Goal: Information Seeking & Learning: Learn about a topic

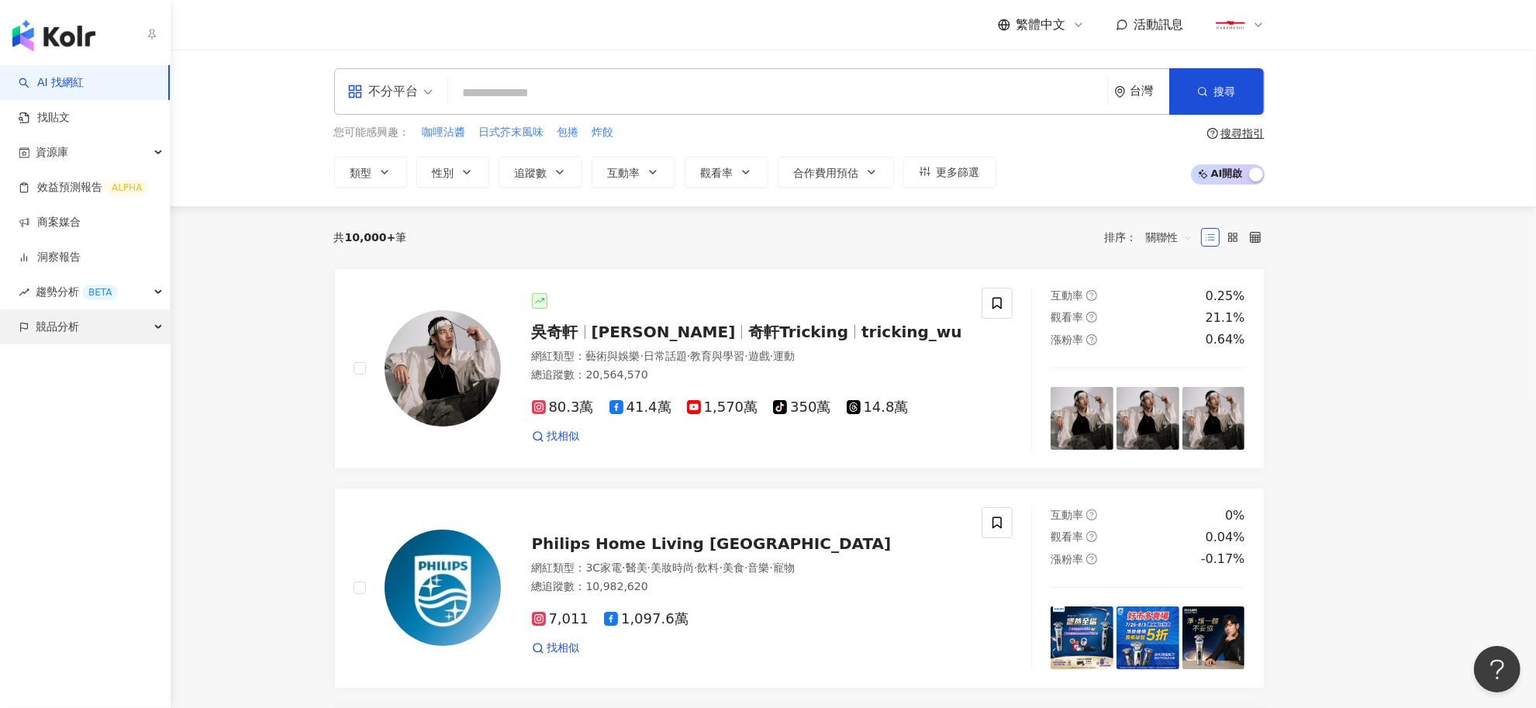
click at [50, 332] on span "競品分析" at bounding box center [57, 326] width 43 height 35
click at [64, 401] on link "關鍵字提及分析" at bounding box center [75, 397] width 76 height 16
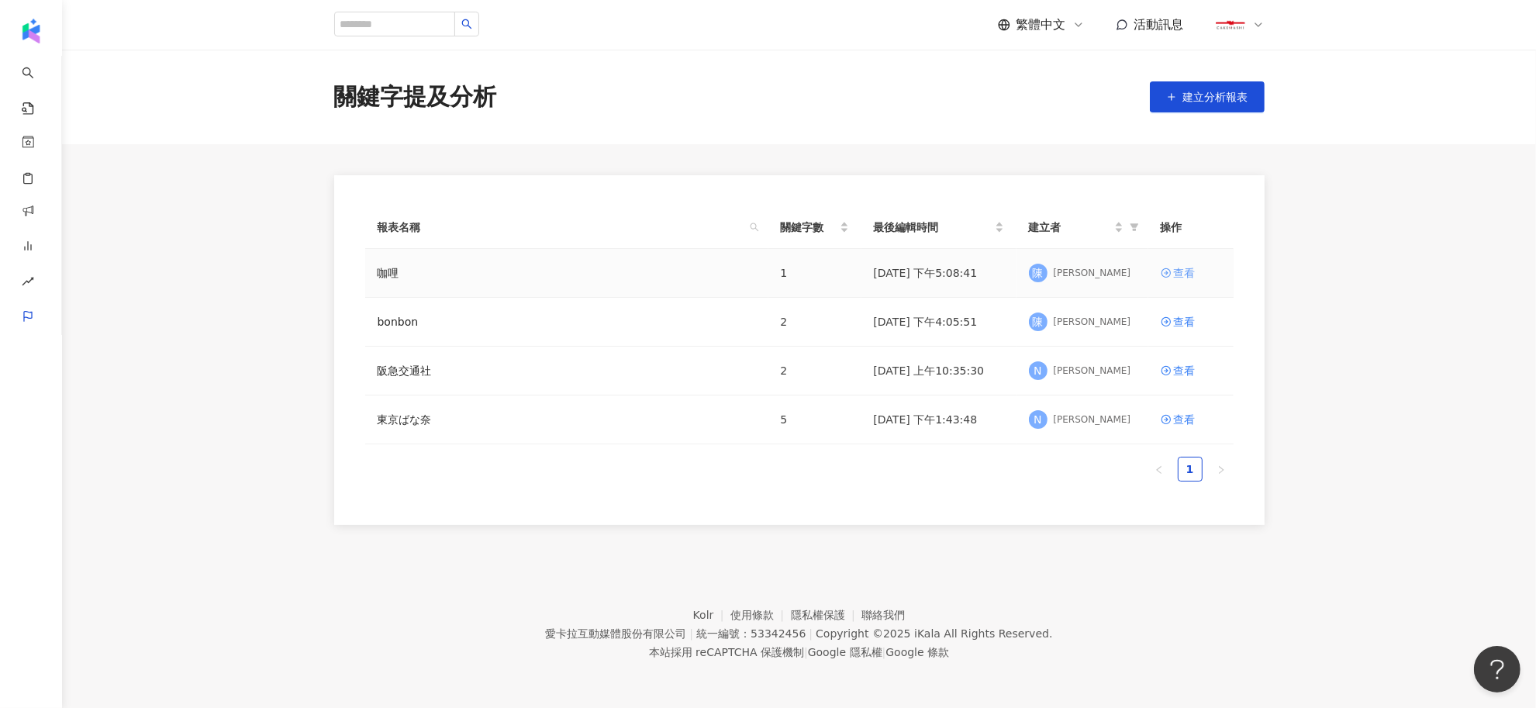
click at [1179, 278] on div "查看" at bounding box center [1185, 272] width 22 height 17
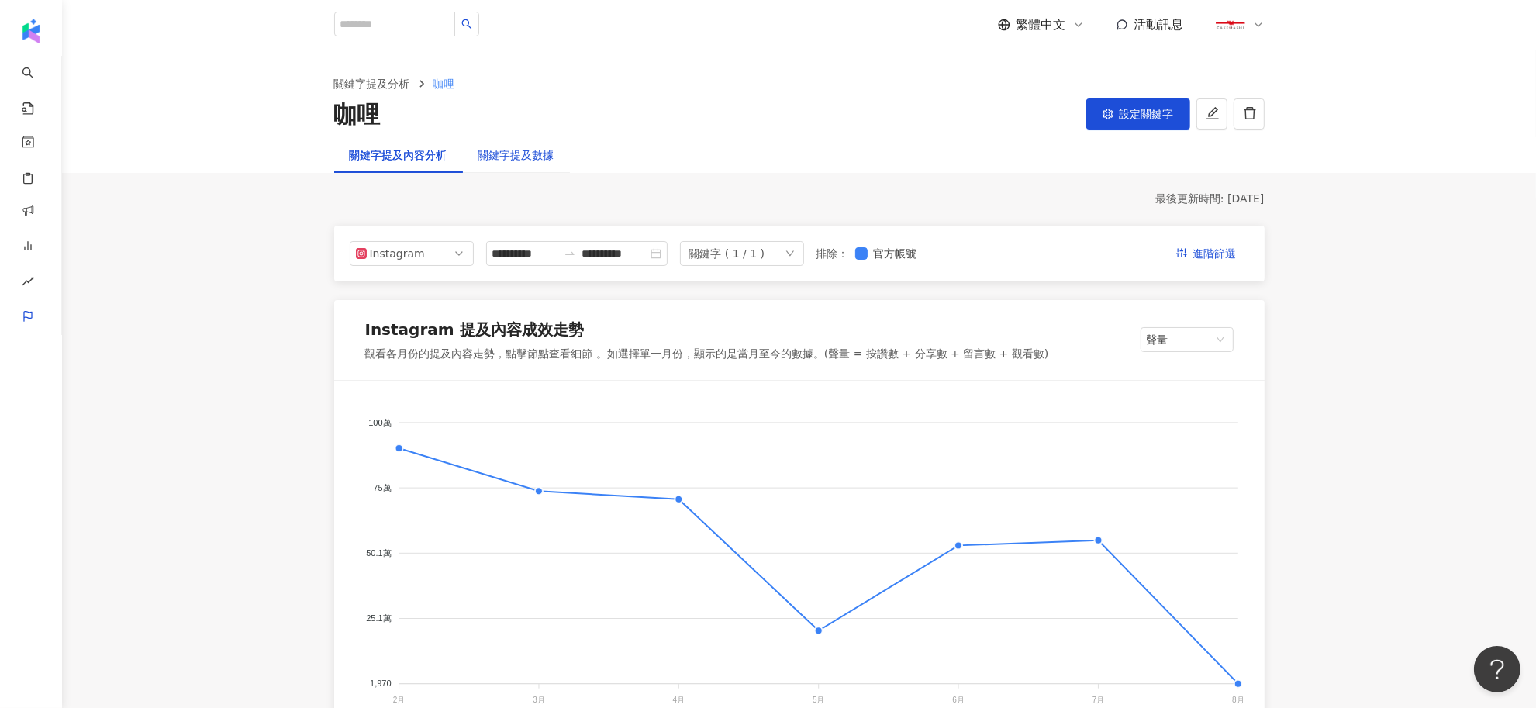
click at [486, 156] on div "關鍵字提及數據" at bounding box center [516, 155] width 76 height 17
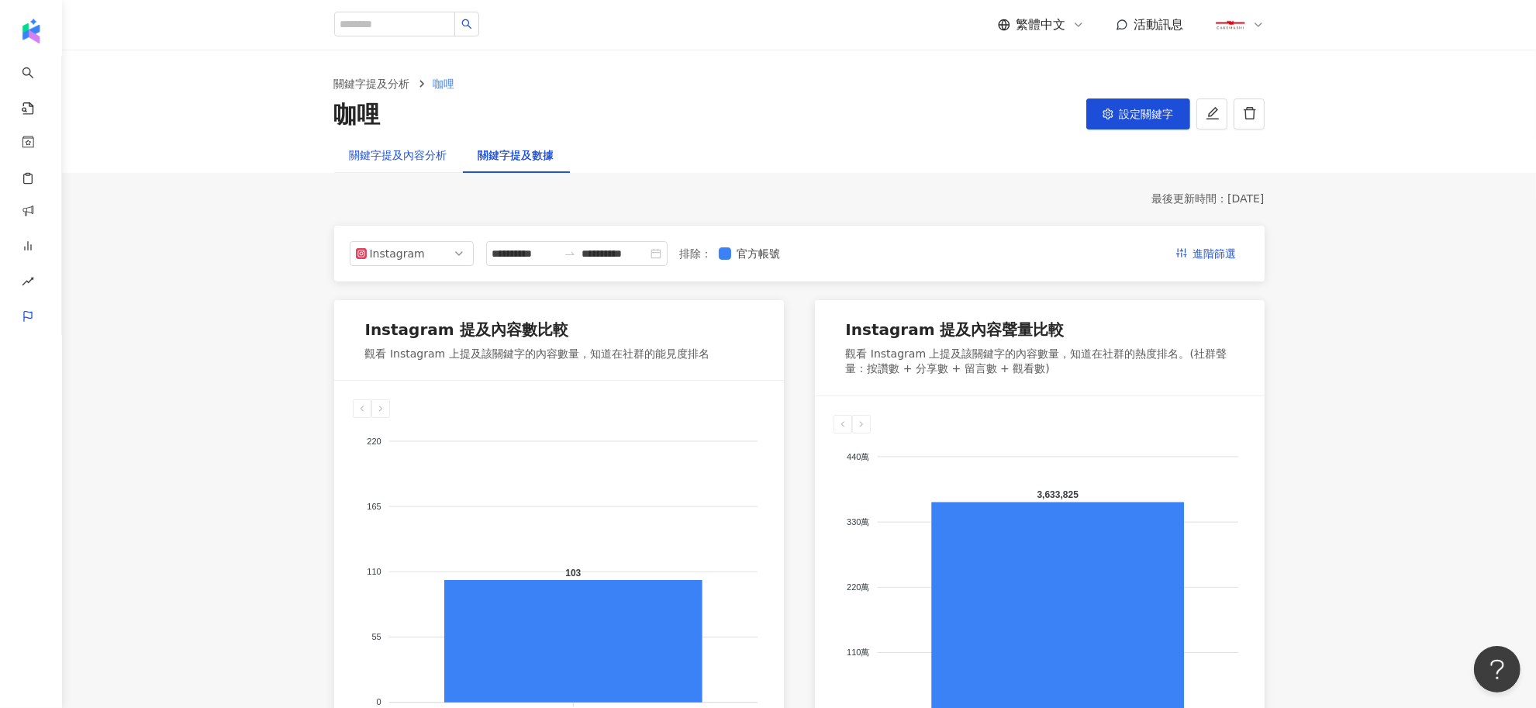
click at [412, 152] on div "關鍵字提及內容分析" at bounding box center [399, 155] width 98 height 17
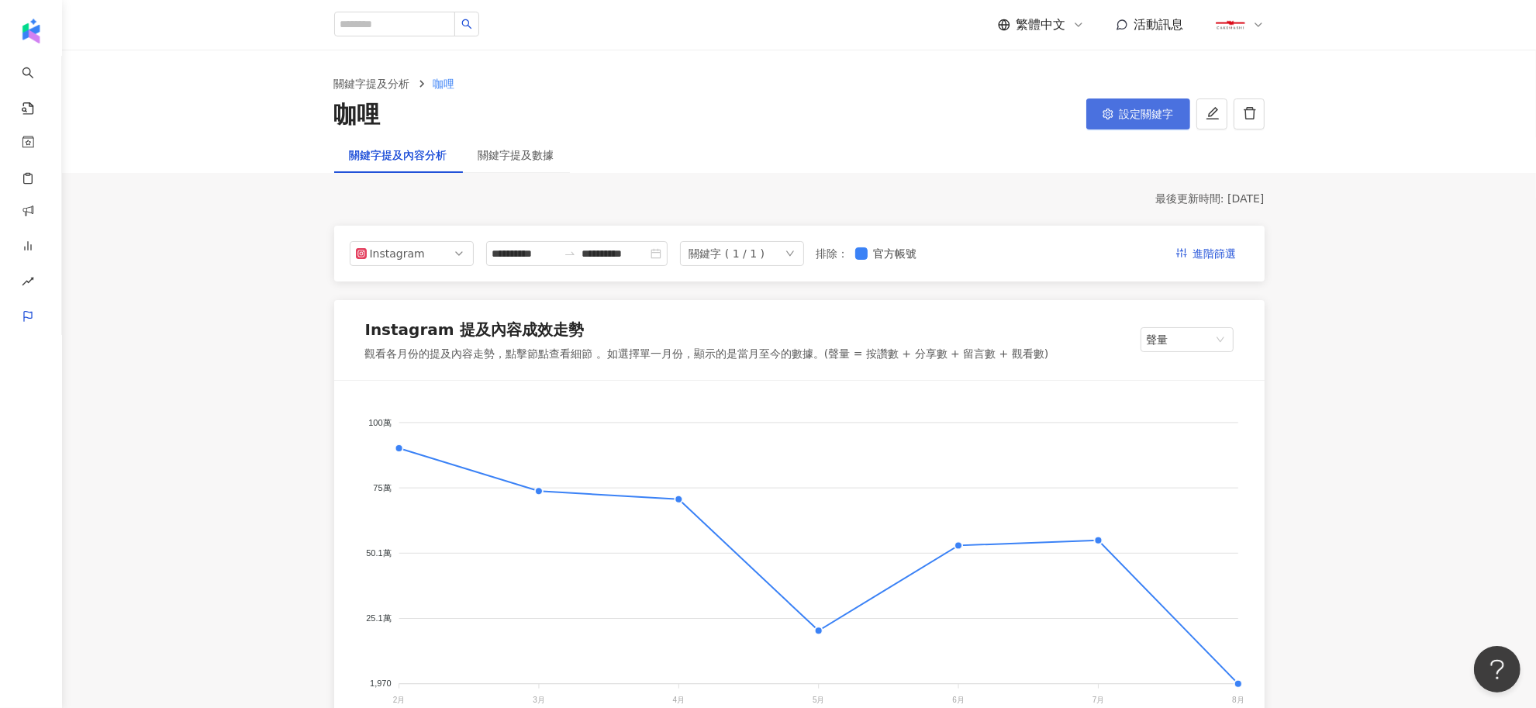
click at [1153, 109] on span "設定關鍵字" at bounding box center [1146, 114] width 54 height 12
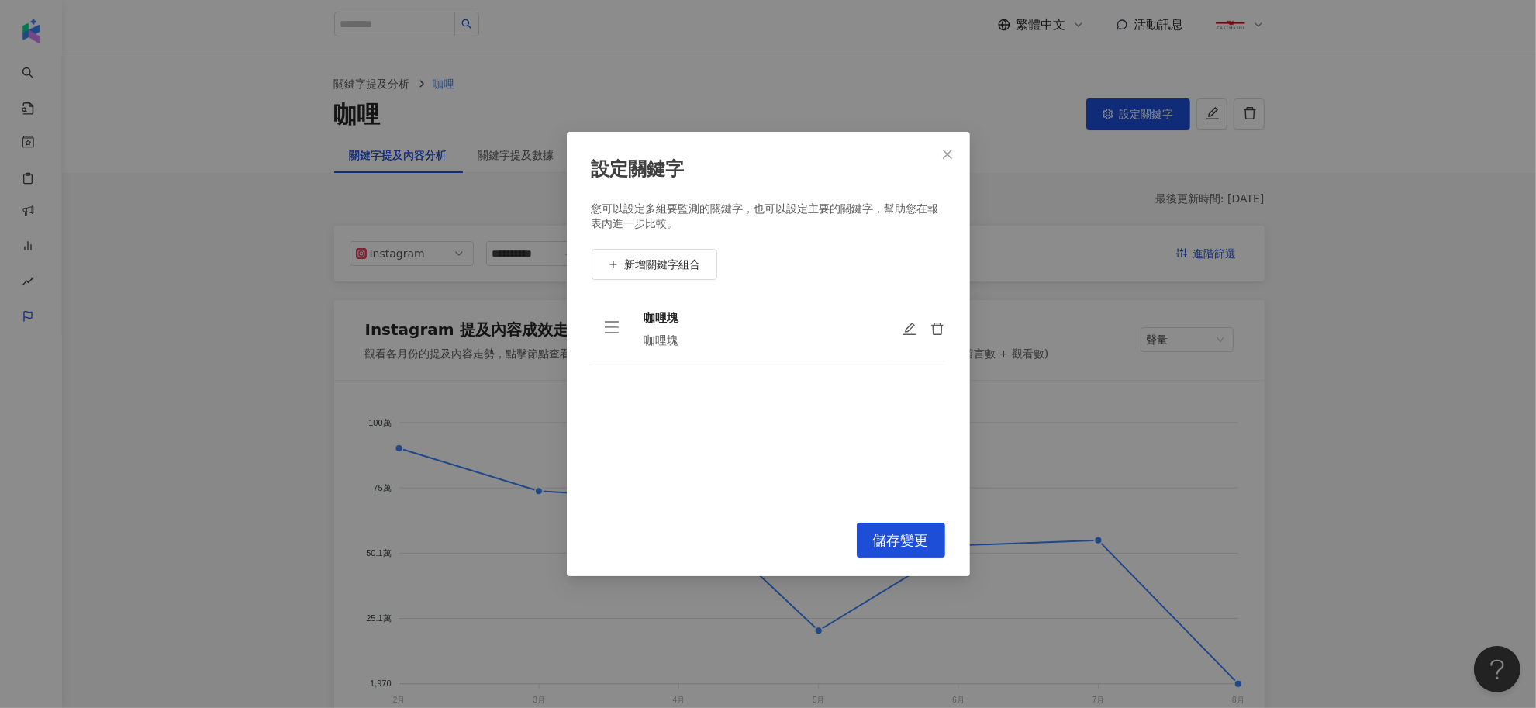
click at [1213, 116] on div "設定關鍵字 您可以設定多組要監測的關鍵字，也可以設定主要的關鍵字，幫助您在報表內進一步比較。 新增關鍵字組合 咖哩塊 咖哩塊 To pick up a dra…" at bounding box center [768, 354] width 1536 height 708
click at [939, 155] on span "Close" at bounding box center [947, 154] width 31 height 12
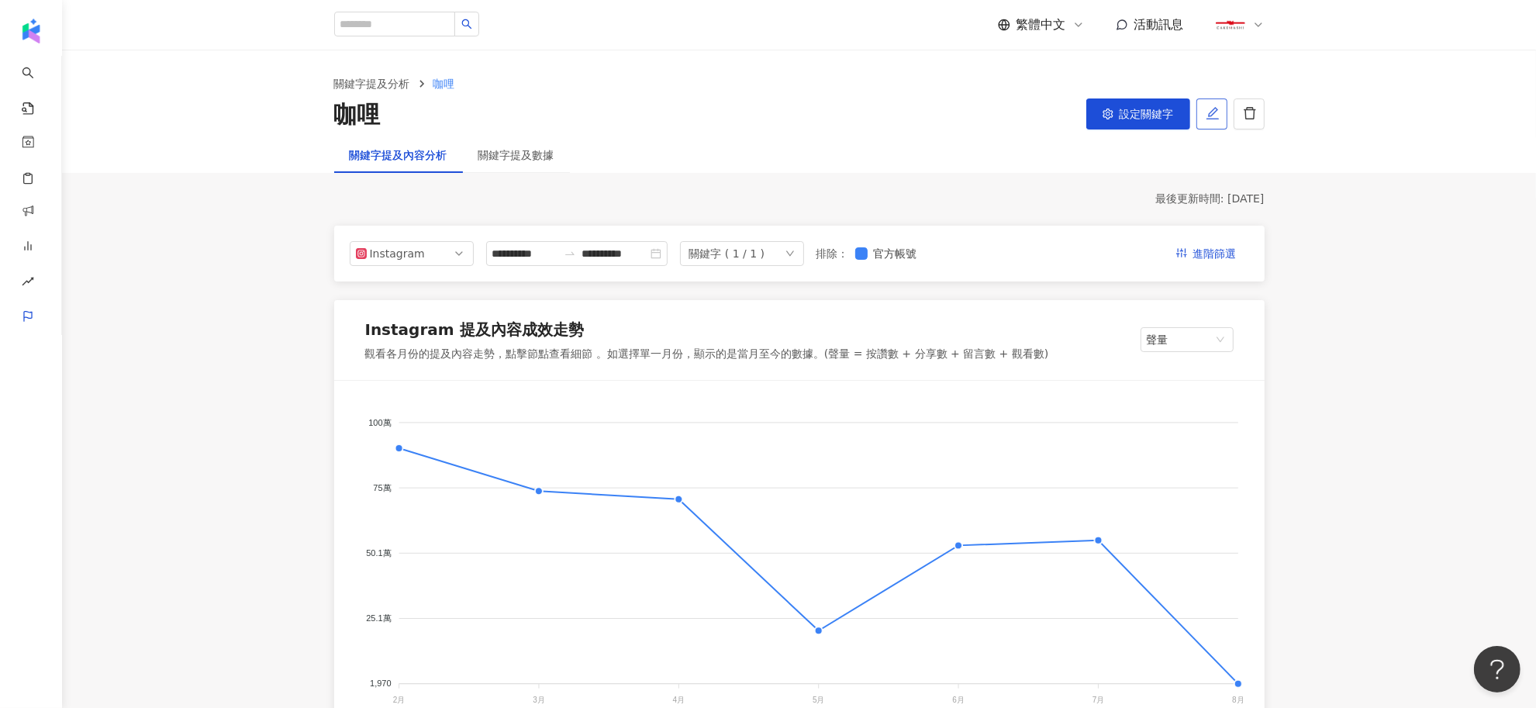
click at [1201, 111] on button "button" at bounding box center [1211, 113] width 31 height 31
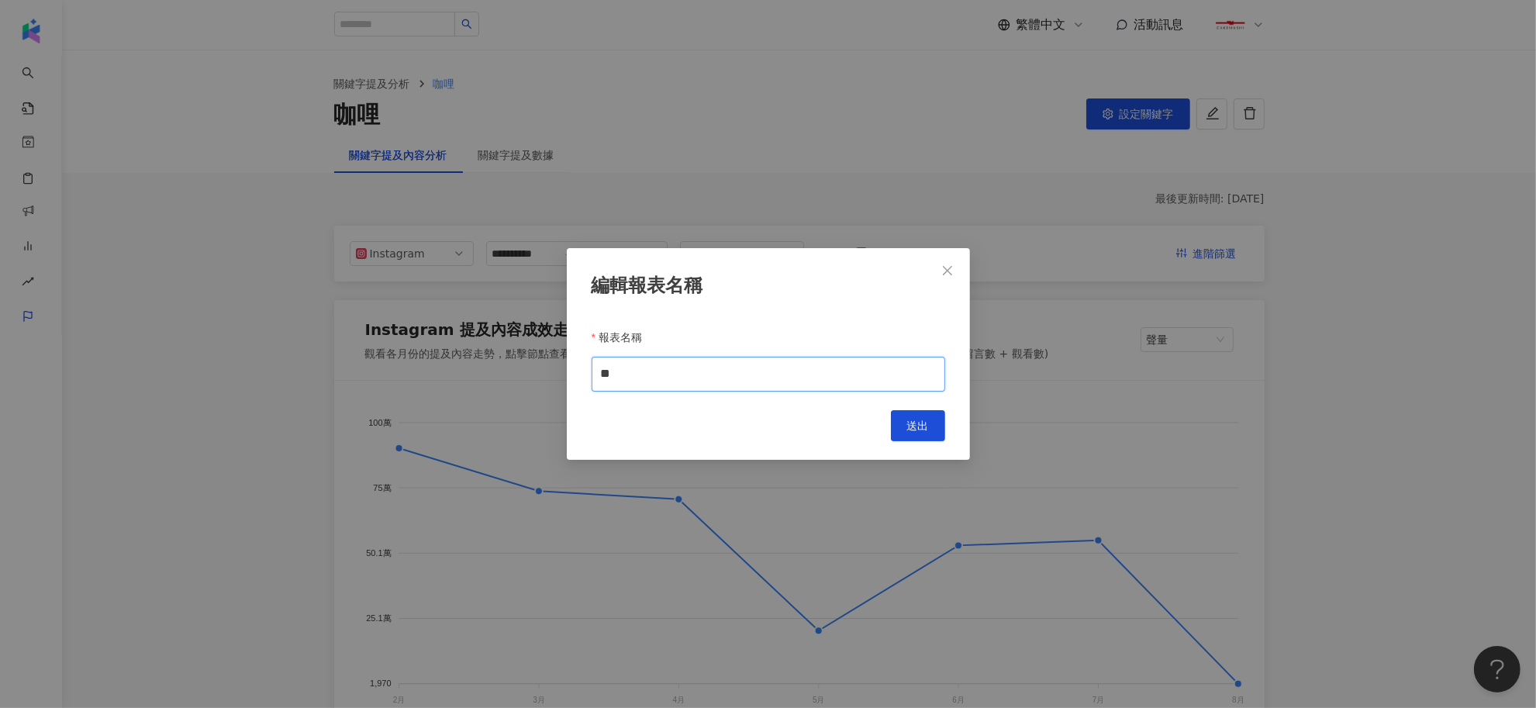
click at [647, 381] on input "**" at bounding box center [767, 374] width 353 height 35
type input "***"
click at [913, 435] on button "送出" at bounding box center [918, 425] width 54 height 31
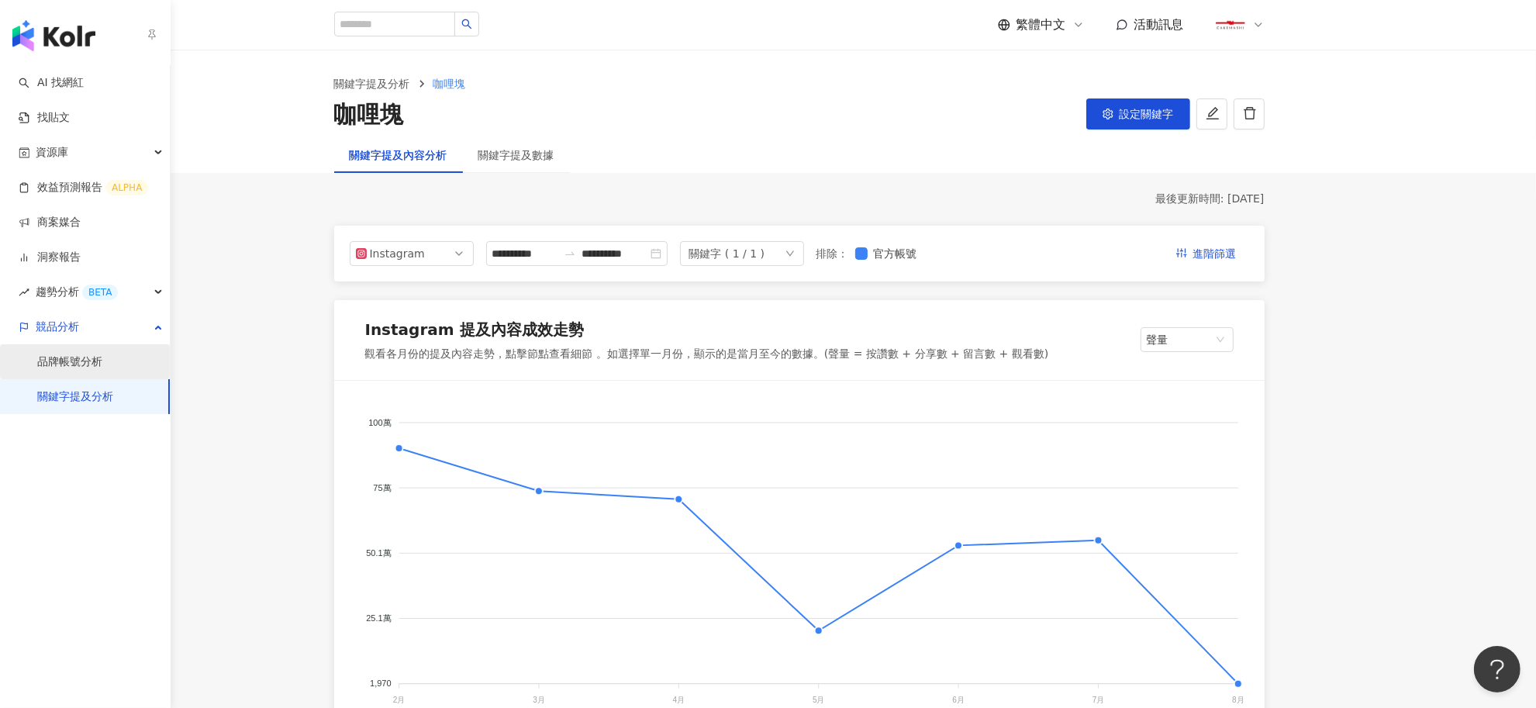
click at [41, 357] on link "品牌帳號分析" at bounding box center [69, 362] width 65 height 16
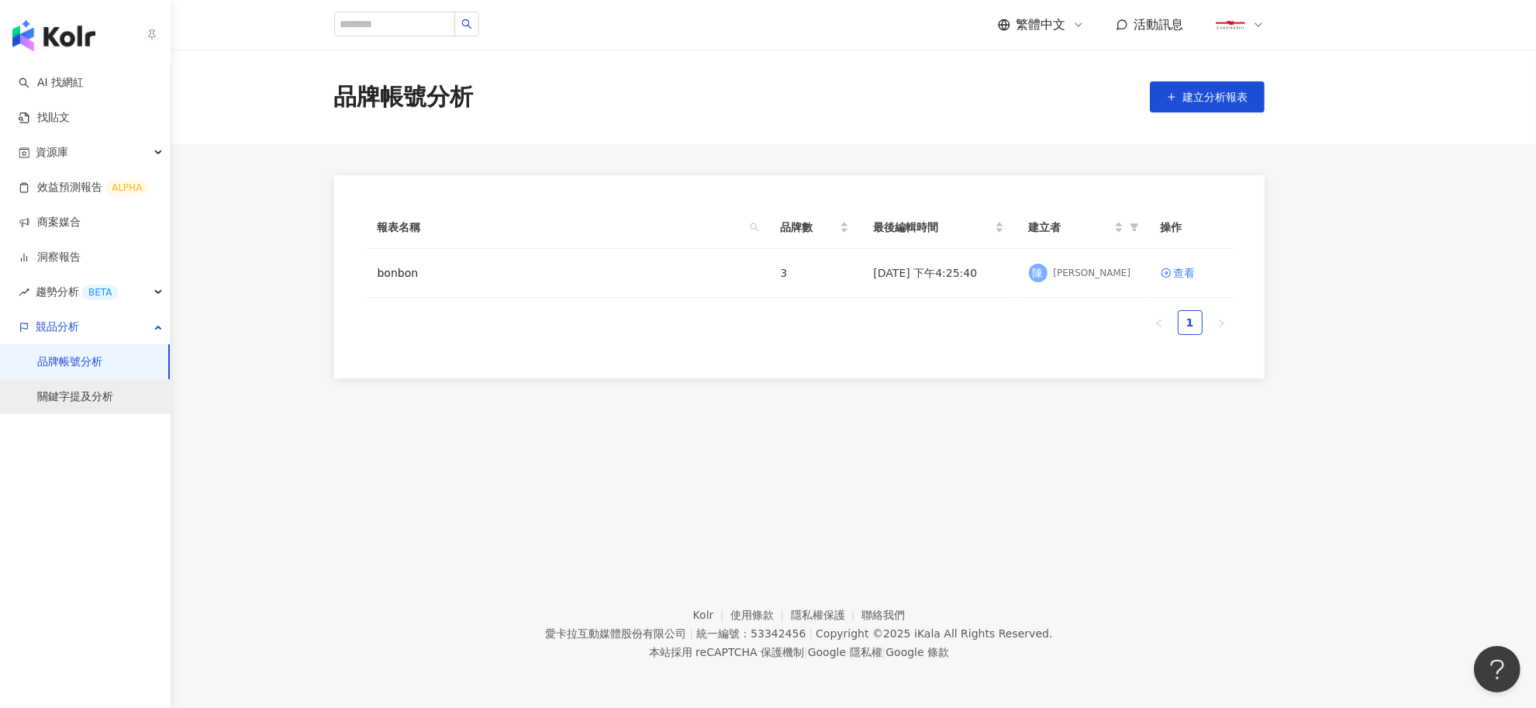
click at [44, 389] on link "關鍵字提及分析" at bounding box center [75, 397] width 76 height 16
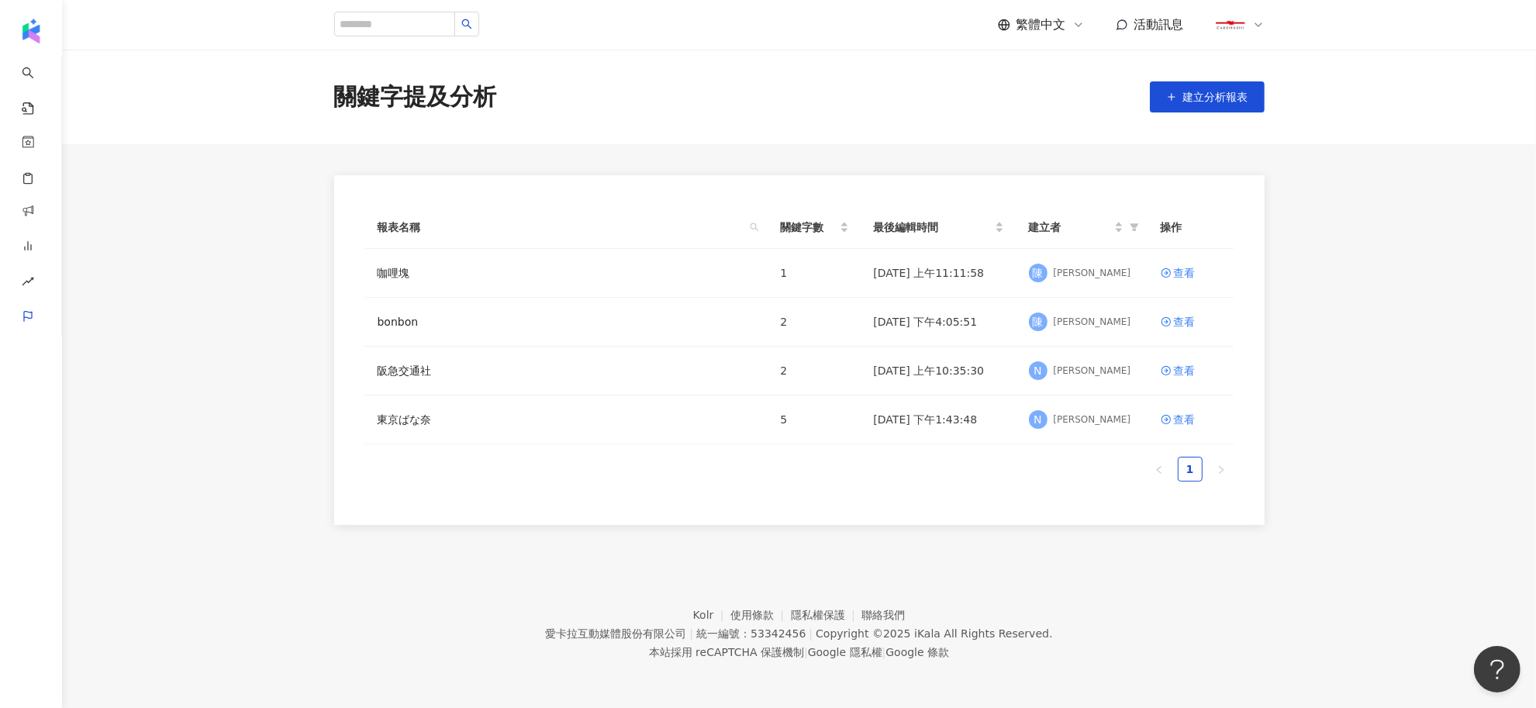
click at [254, 239] on main "關鍵字提及分析 建立分析報表 報表名稱 關鍵字數 最後編輯時間 建立者 操作 咖哩塊 1 2025/8/11 上午11:11:58 陳 陳雅云 查看 bonb…" at bounding box center [799, 287] width 1474 height 475
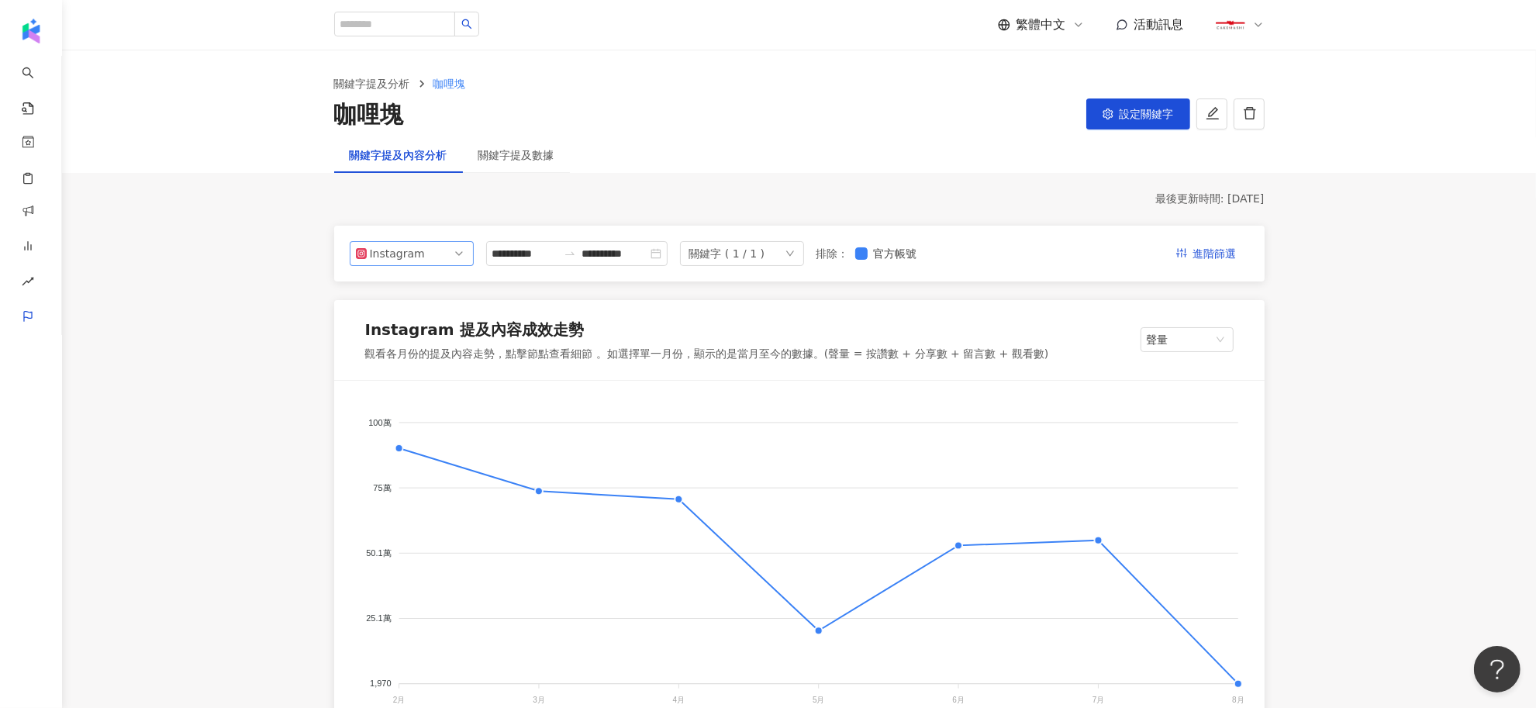
click at [392, 250] on div "Instagram" at bounding box center [395, 253] width 50 height 23
click at [388, 309] on div "Facebook" at bounding box center [401, 315] width 50 height 17
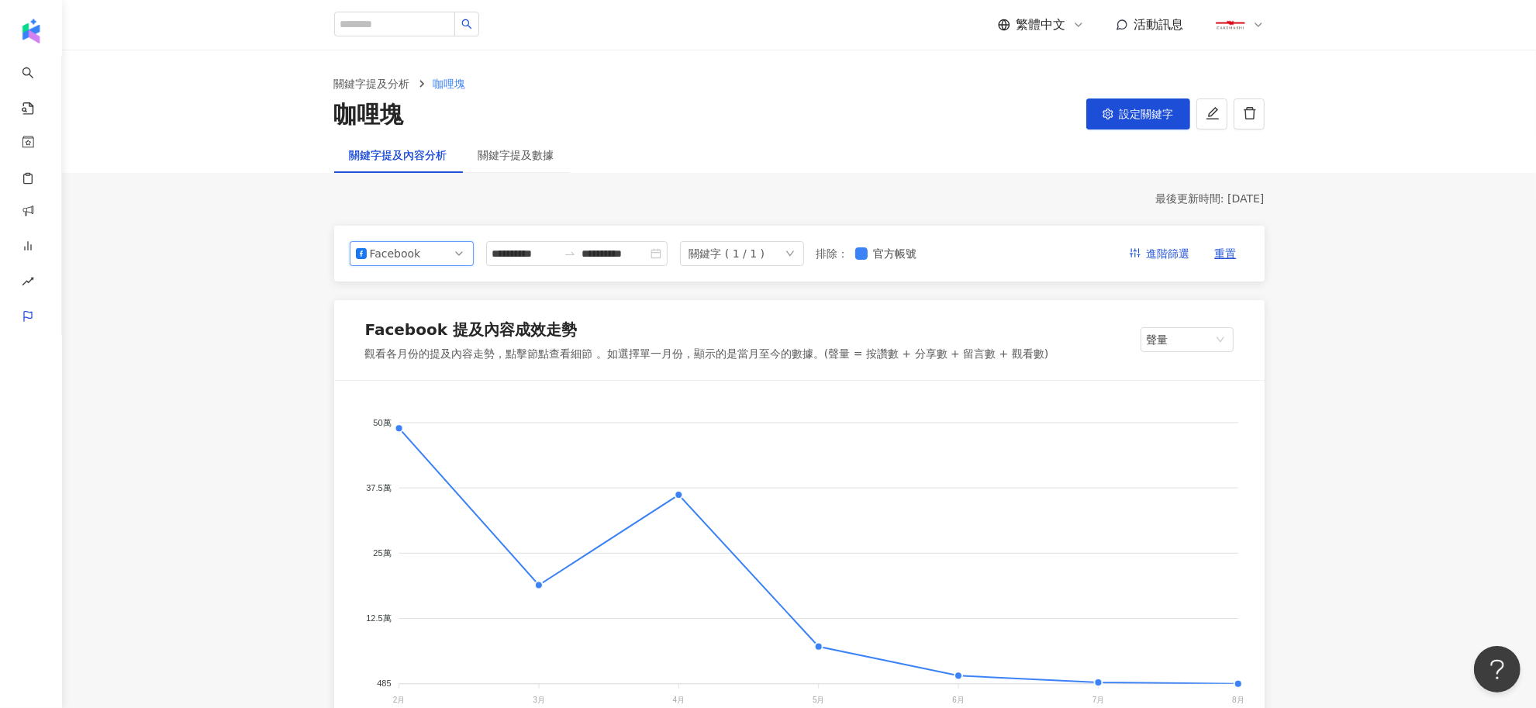
click at [388, 250] on div "Facebook" at bounding box center [395, 253] width 50 height 23
click at [417, 250] on div "Facebook" at bounding box center [395, 253] width 50 height 23
click at [391, 307] on div "Facebook" at bounding box center [401, 315] width 50 height 17
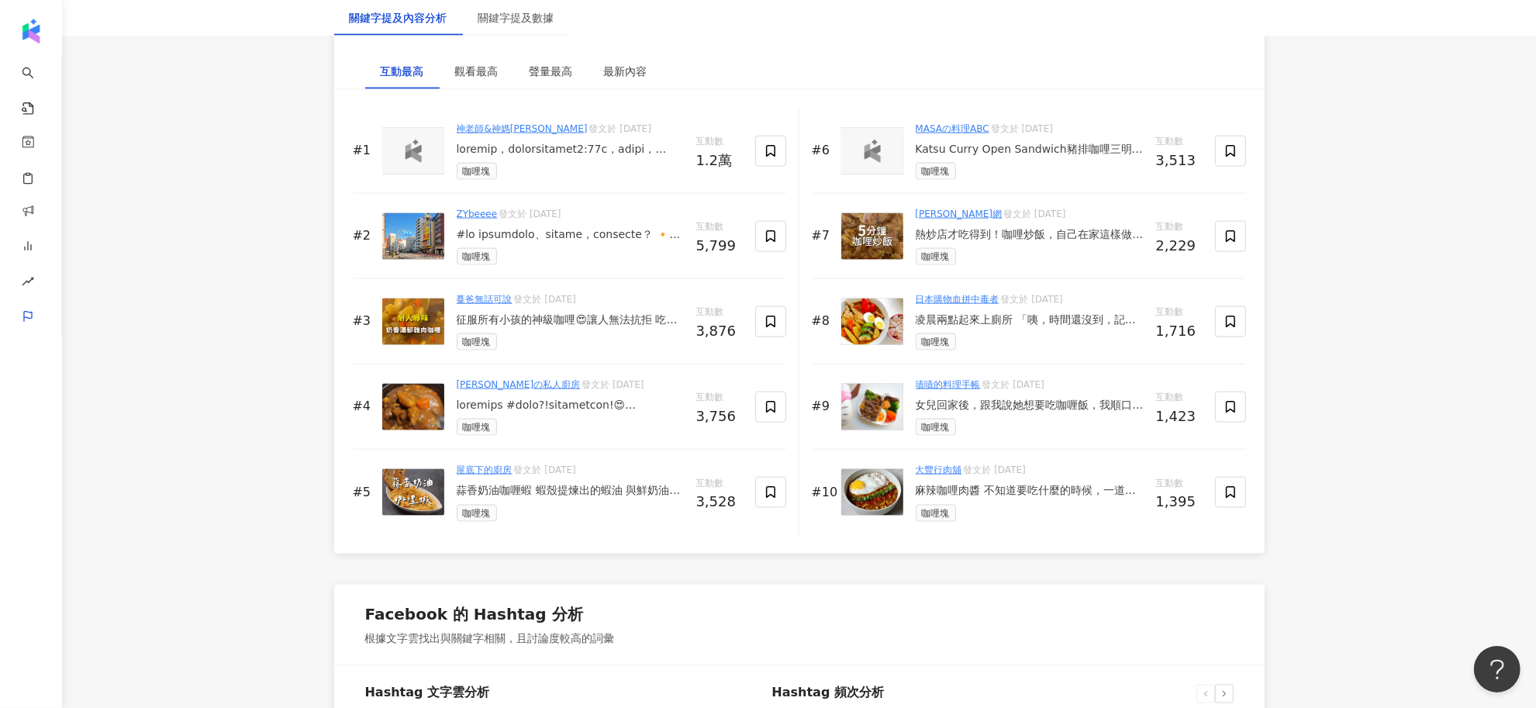
scroll to position [2422, 0]
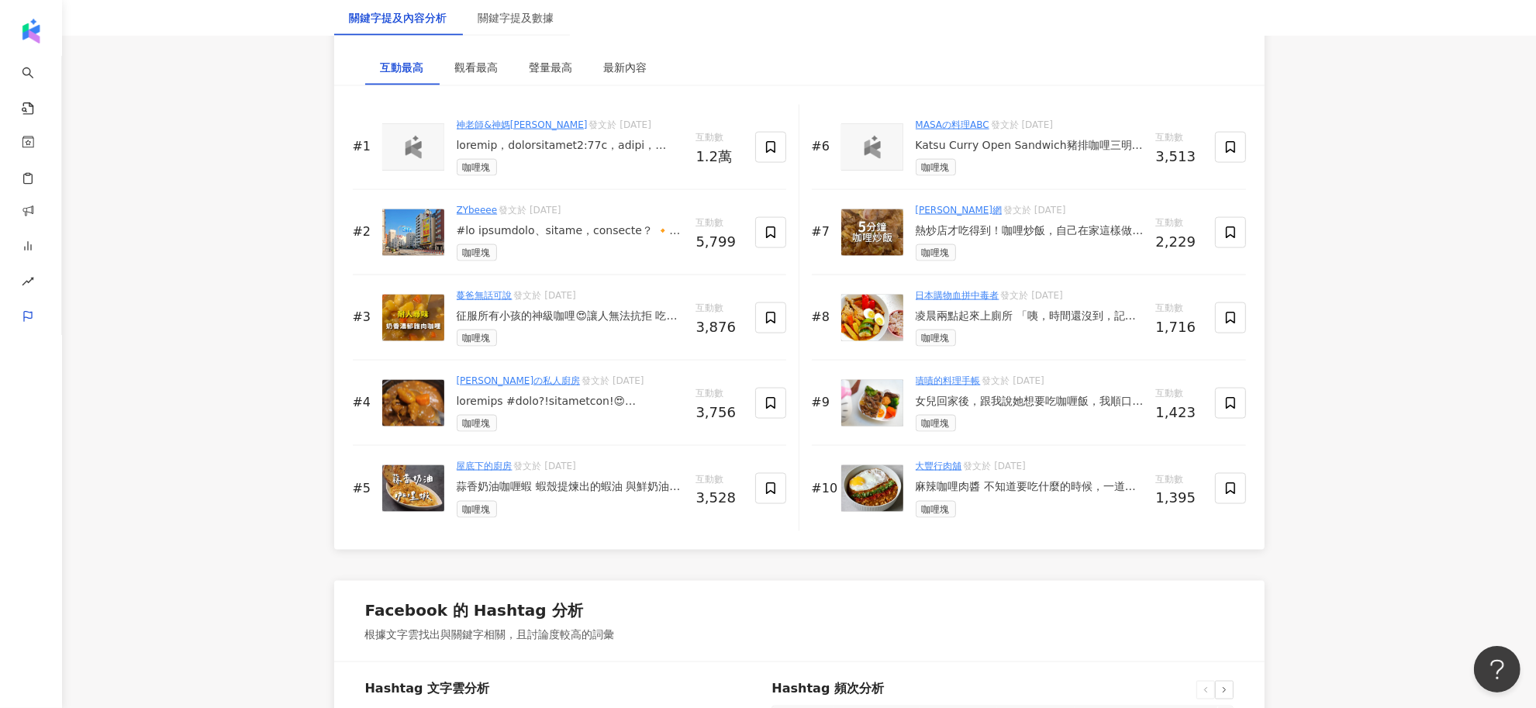
click at [558, 404] on div at bounding box center [570, 402] width 227 height 16
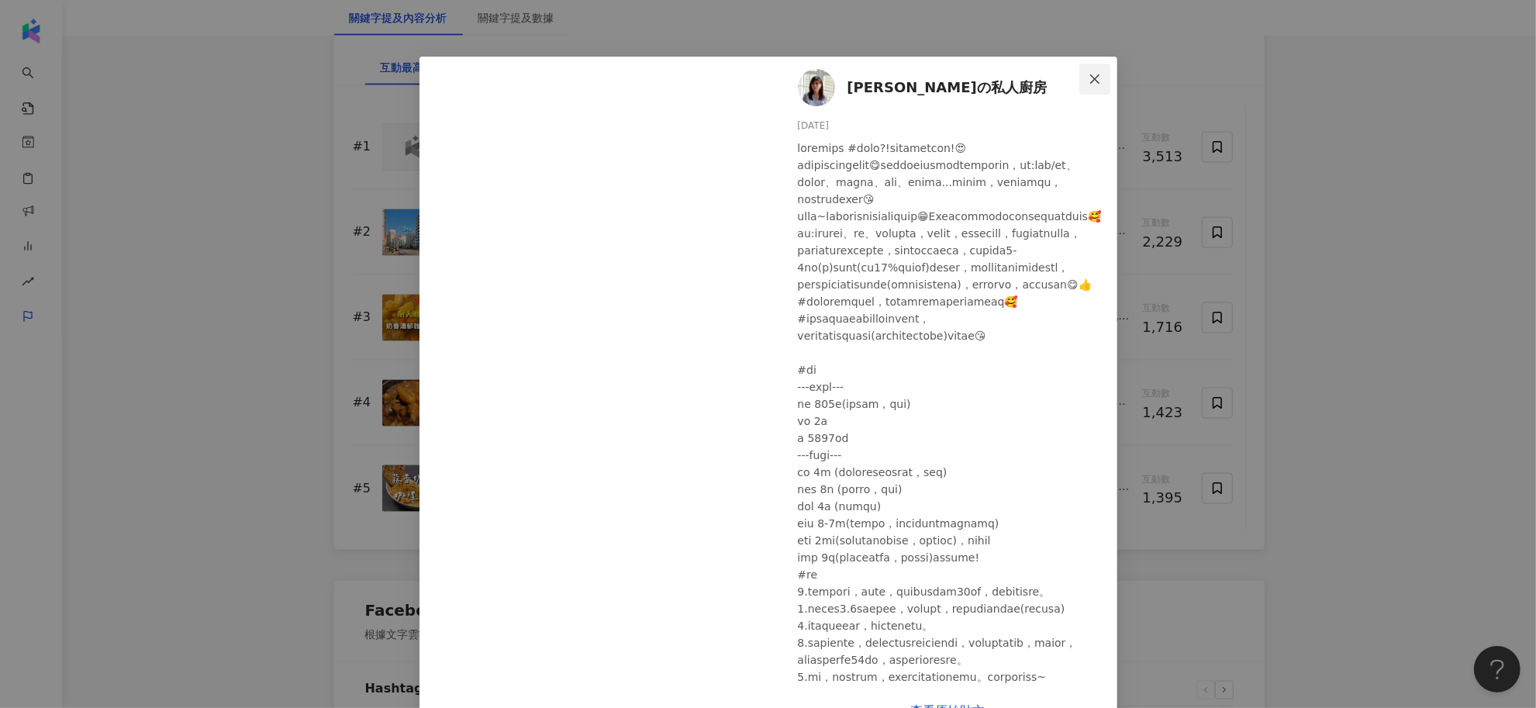
scroll to position [0, 0]
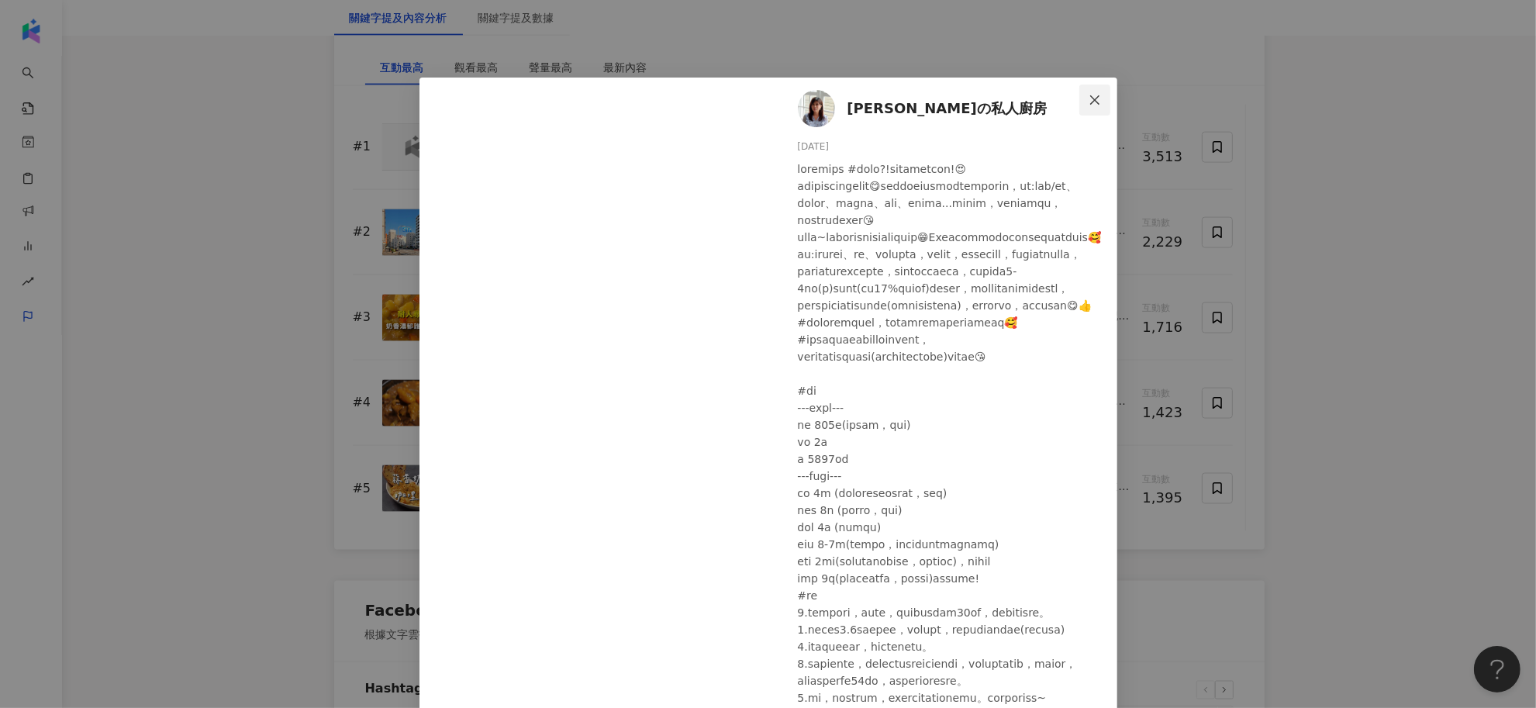
click at [1089, 94] on icon "close" at bounding box center [1094, 100] width 12 height 12
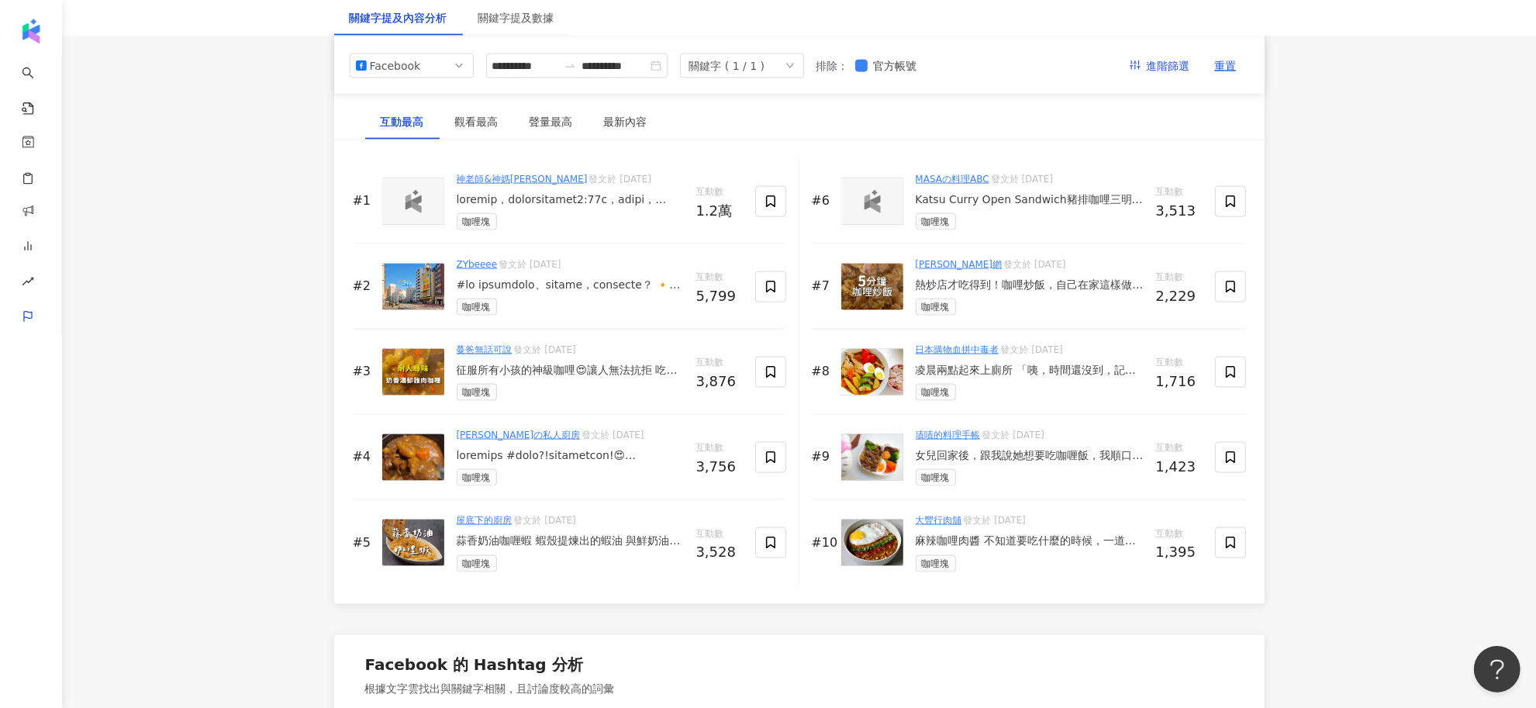
scroll to position [2325, 0]
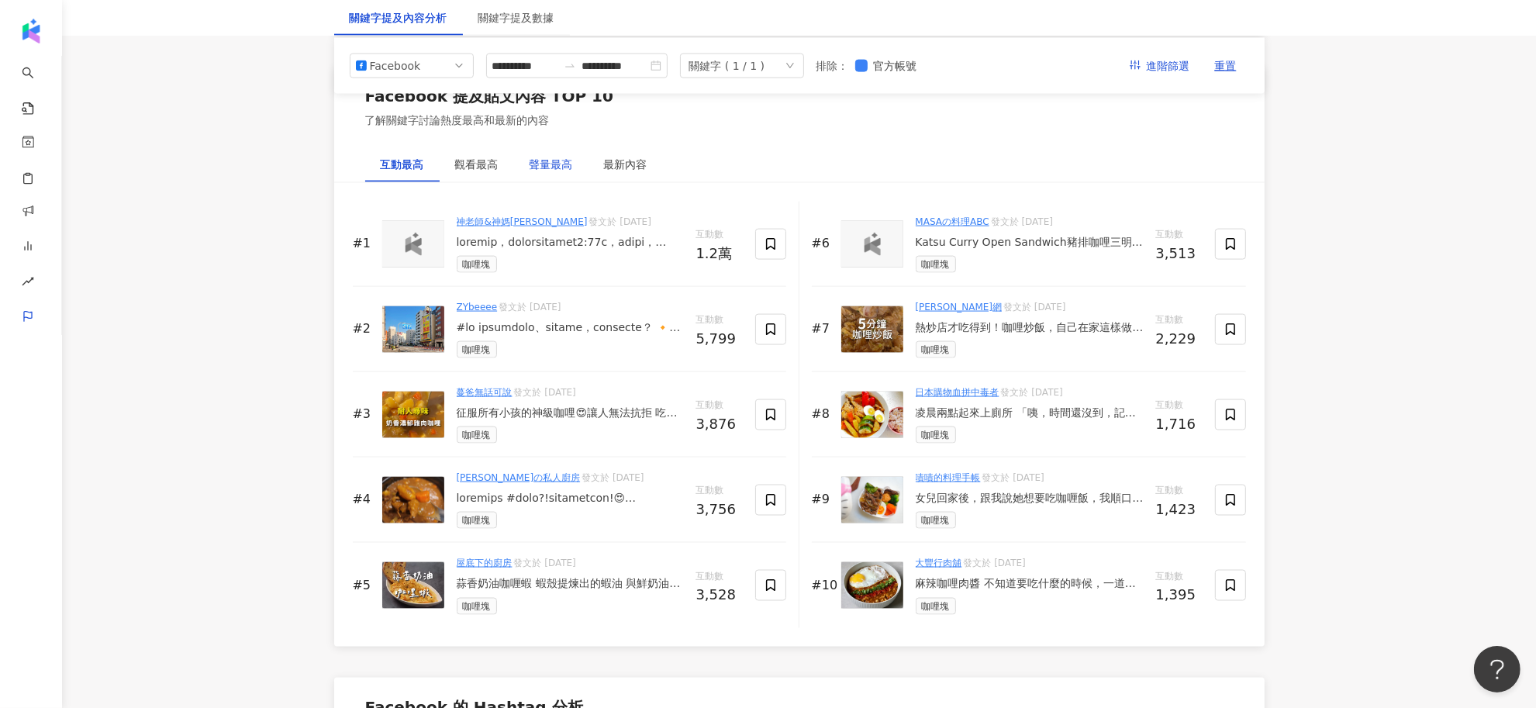
click at [547, 161] on div "聲量最高" at bounding box center [550, 164] width 43 height 17
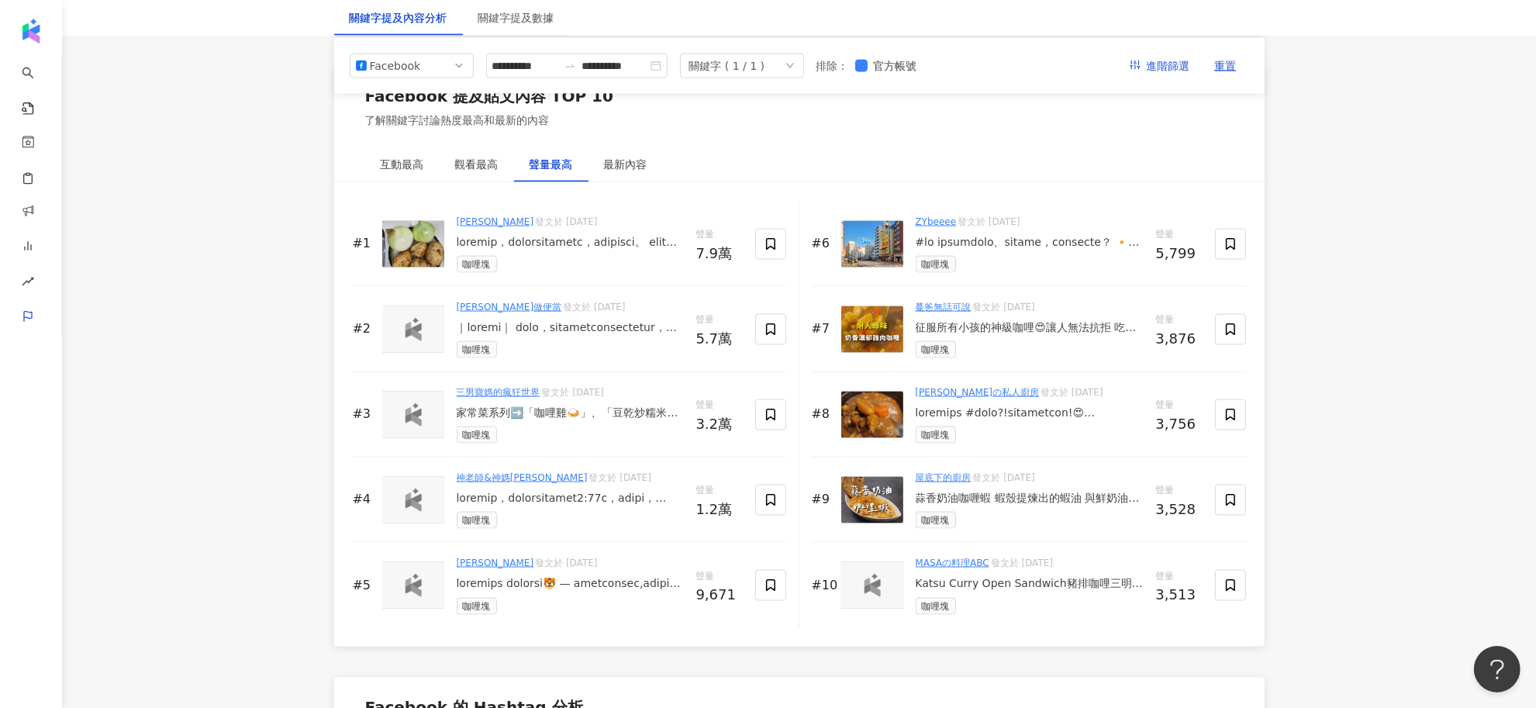
click at [475, 304] on link "[PERSON_NAME]做便當" at bounding box center [509, 307] width 105 height 11
click at [575, 333] on div at bounding box center [570, 328] width 227 height 16
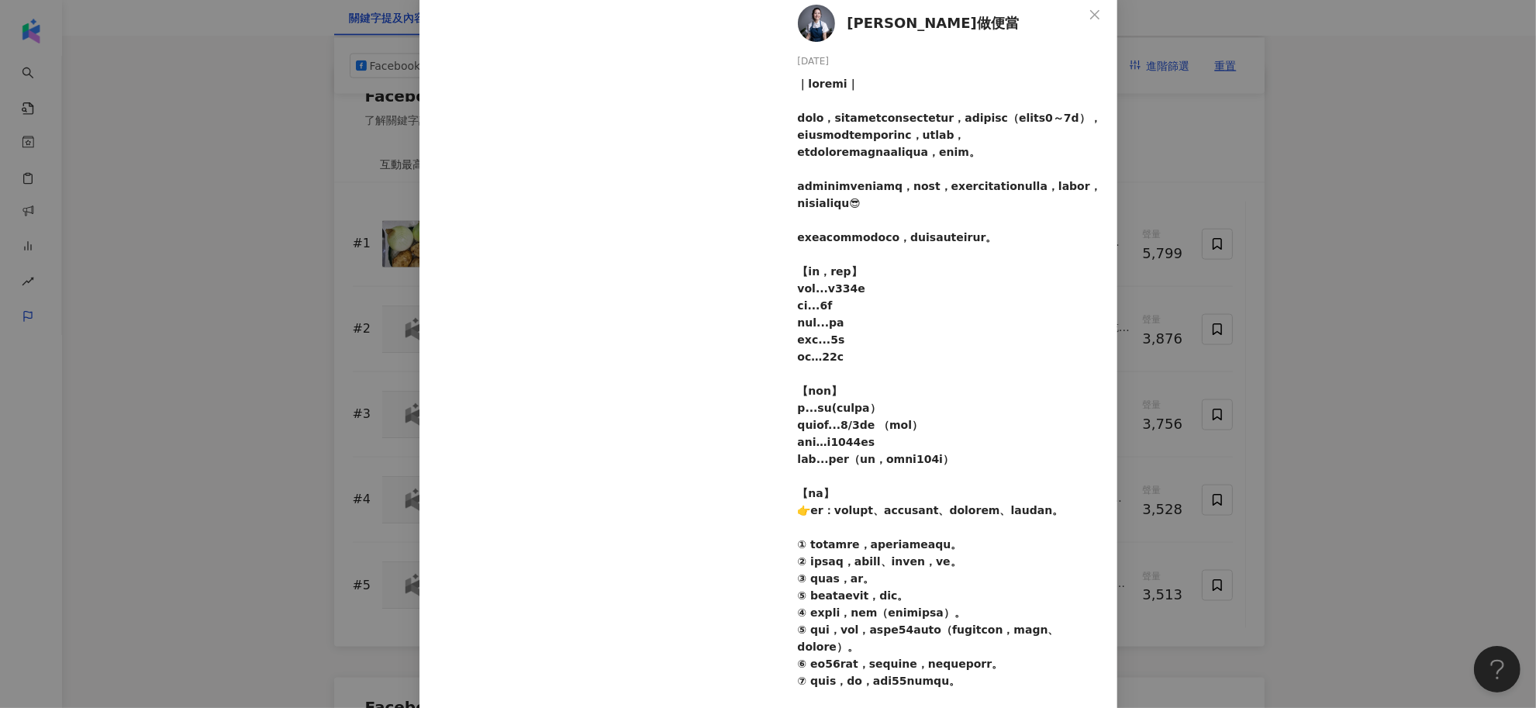
scroll to position [0, 0]
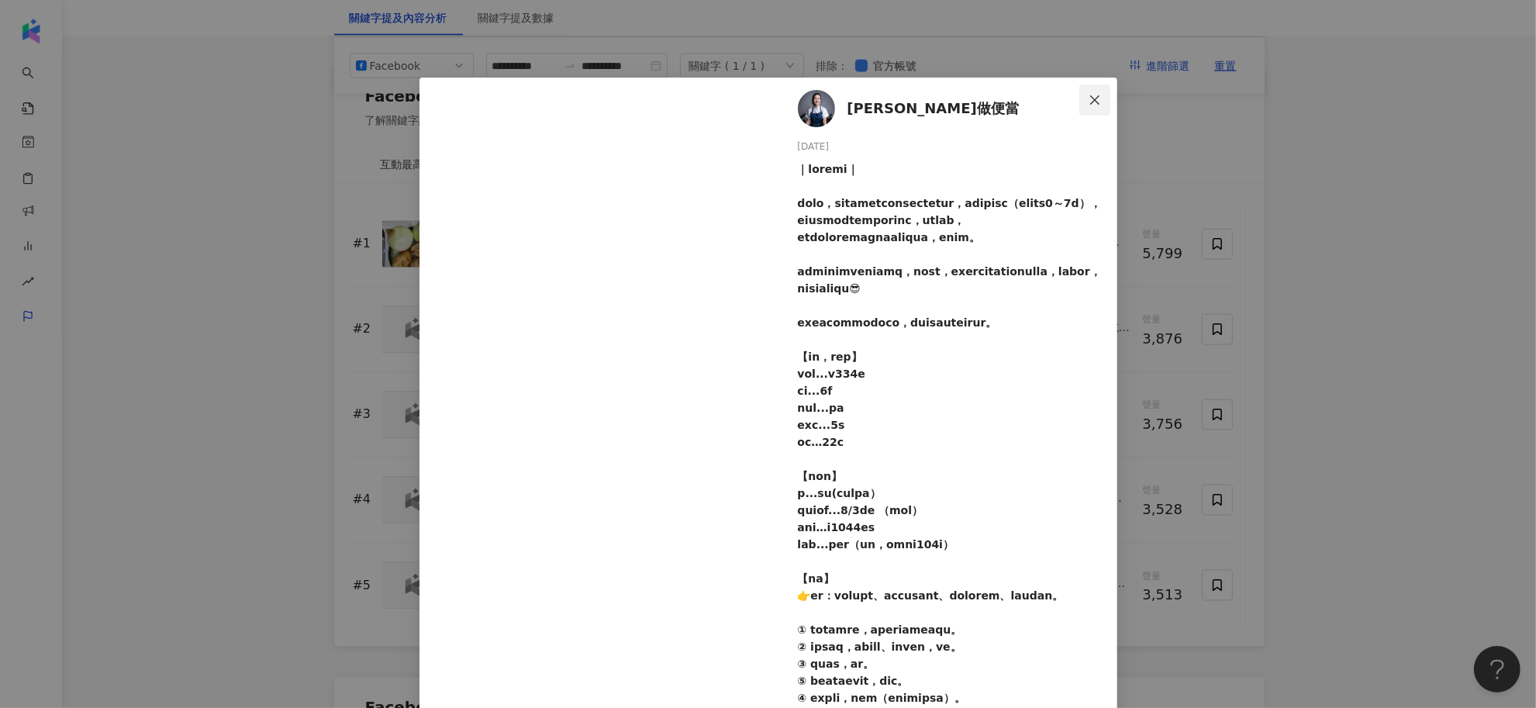
click at [1084, 110] on button "Close" at bounding box center [1094, 99] width 31 height 31
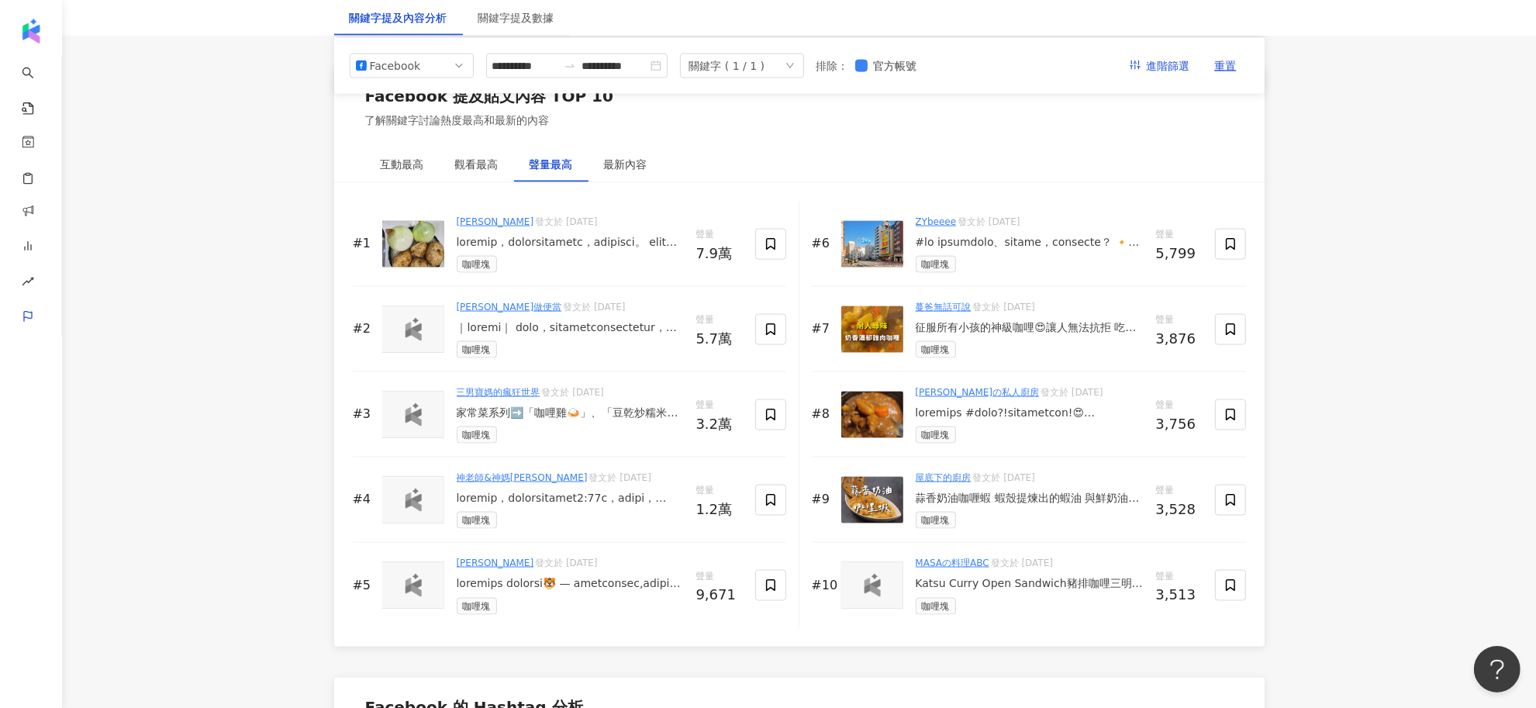
click at [597, 242] on div at bounding box center [570, 243] width 227 height 16
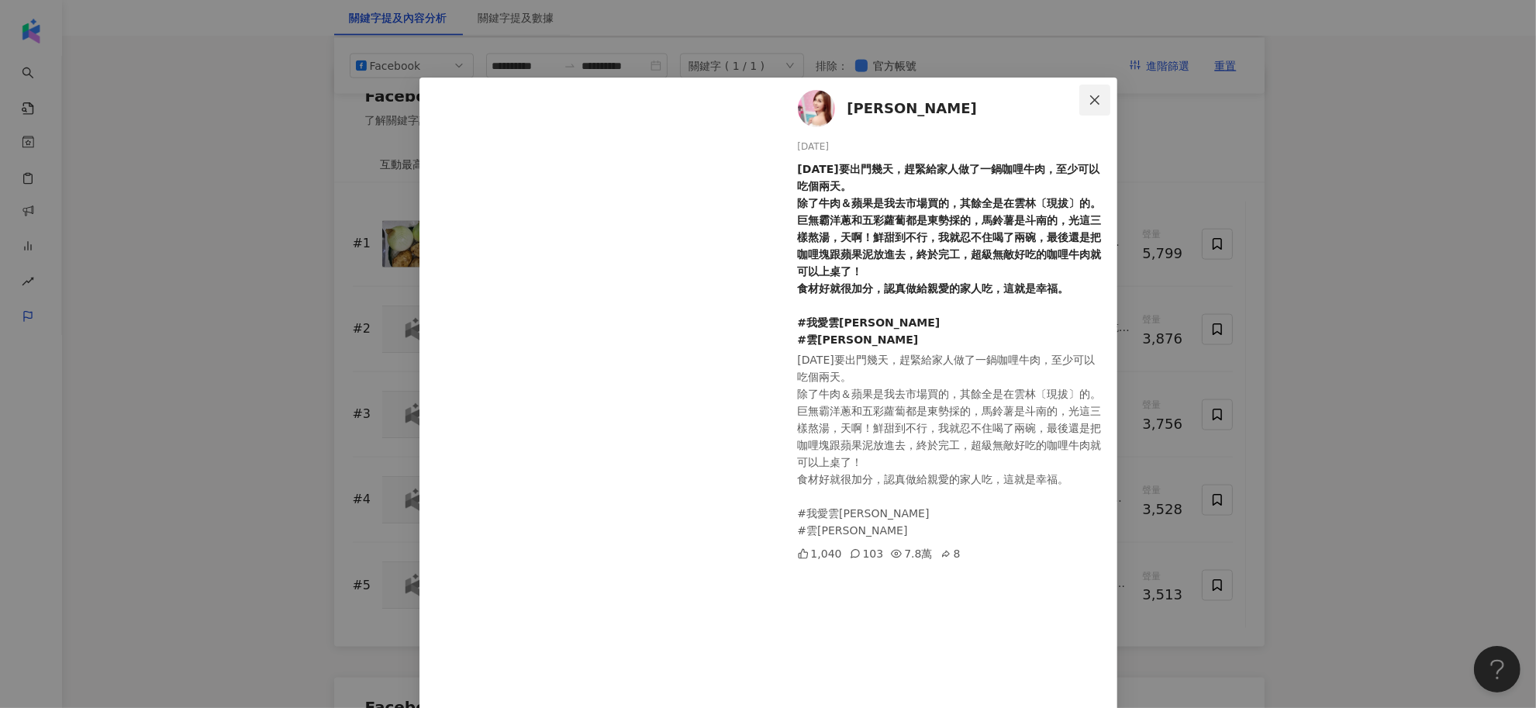
click at [1088, 95] on icon "close" at bounding box center [1094, 100] width 12 height 12
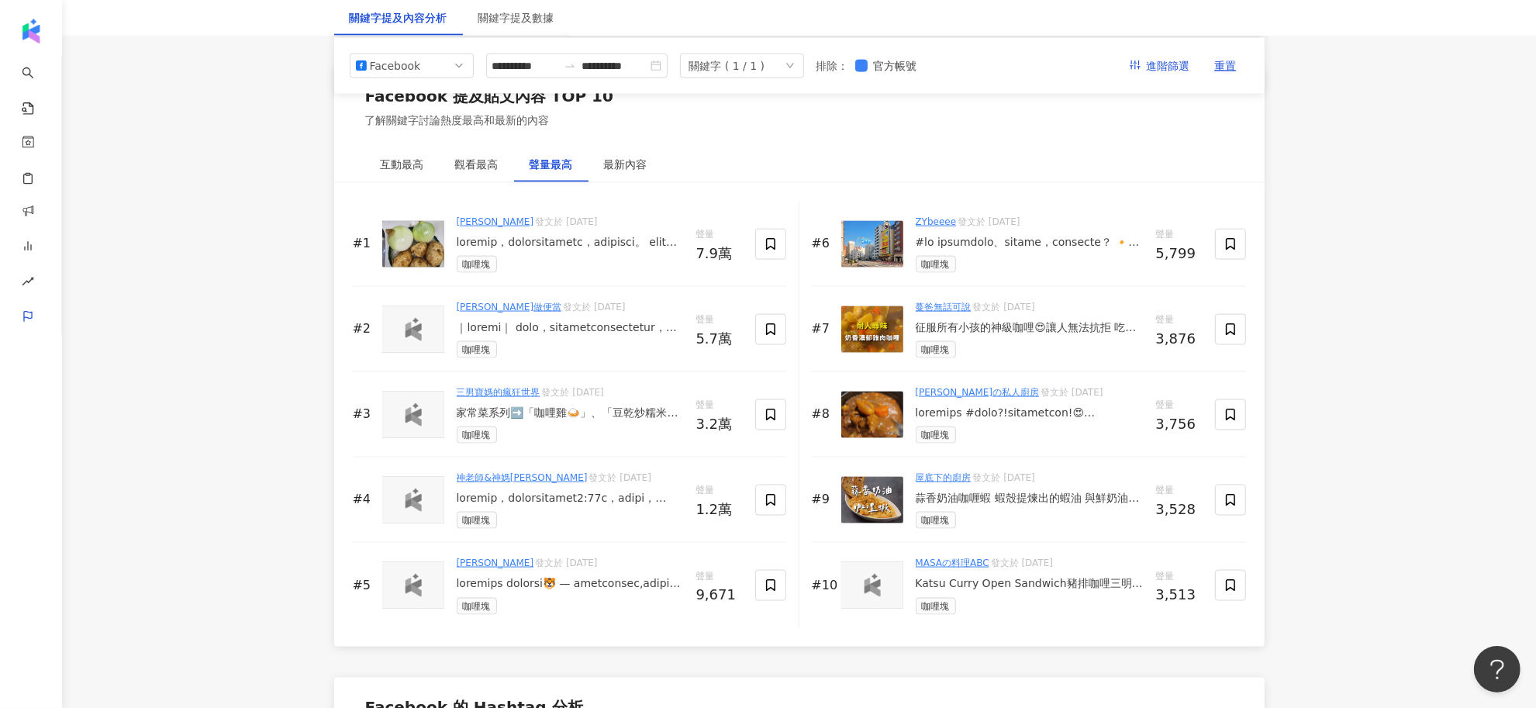
click at [568, 502] on div at bounding box center [570, 499] width 227 height 16
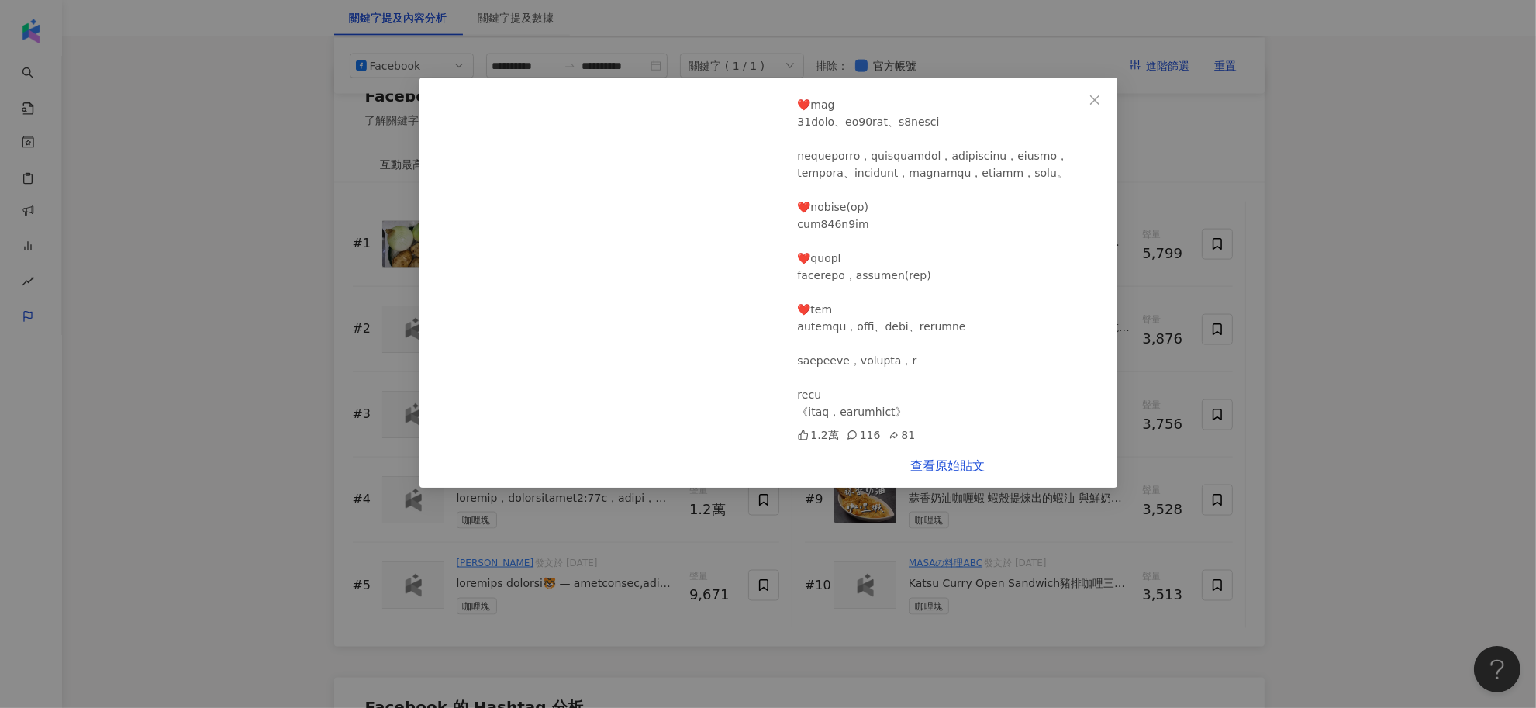
scroll to position [678, 0]
click at [1090, 101] on icon "close" at bounding box center [1094, 100] width 12 height 12
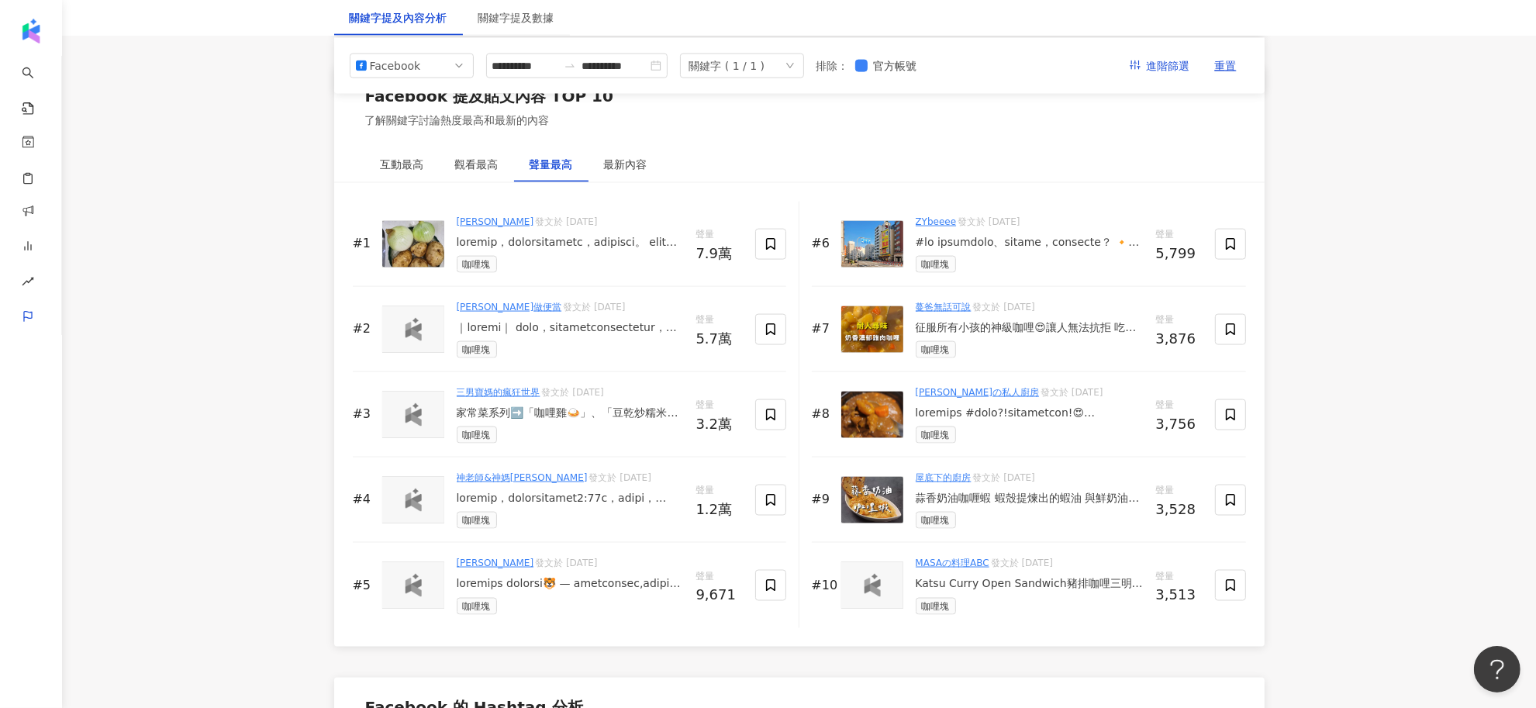
click at [555, 591] on div at bounding box center [570, 584] width 227 height 16
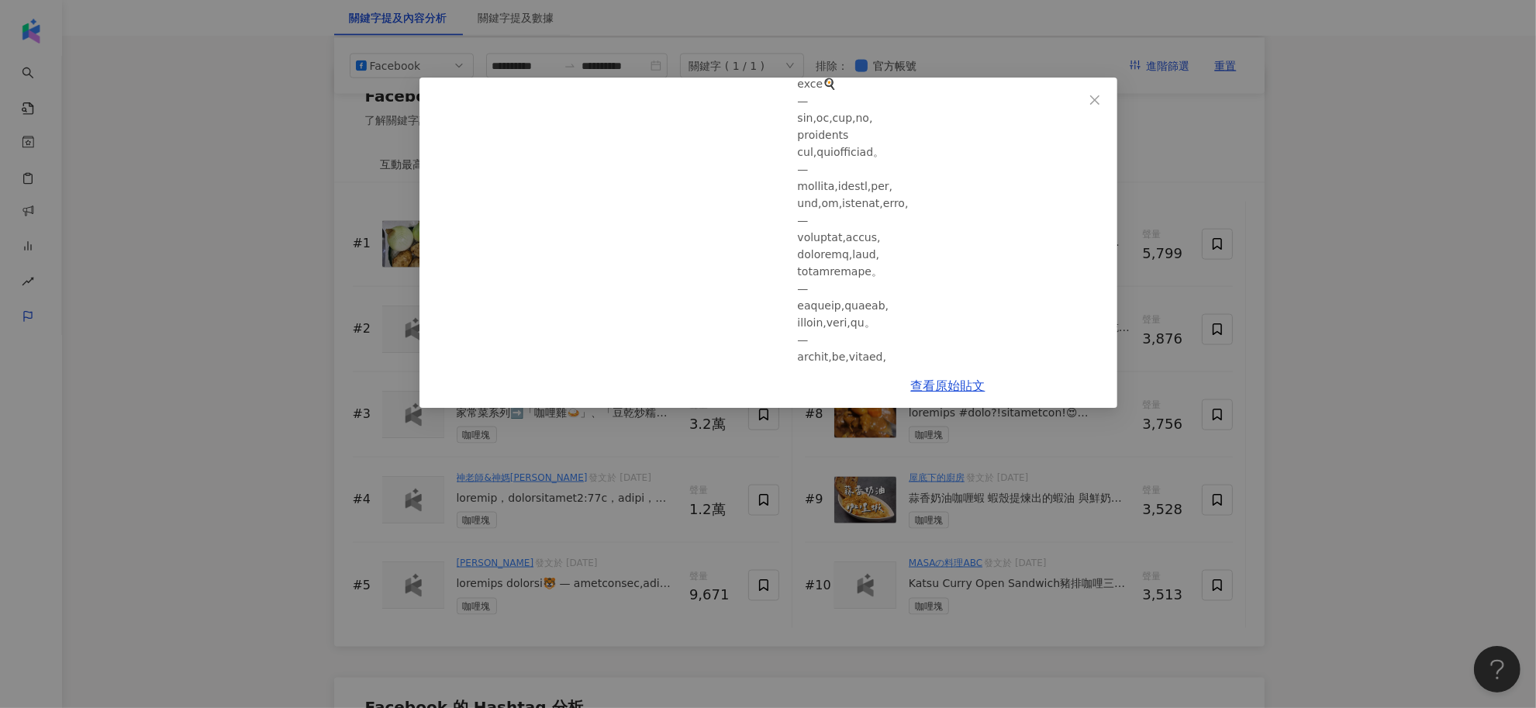
scroll to position [1323, 0]
click at [1086, 103] on span "Close" at bounding box center [1094, 100] width 31 height 12
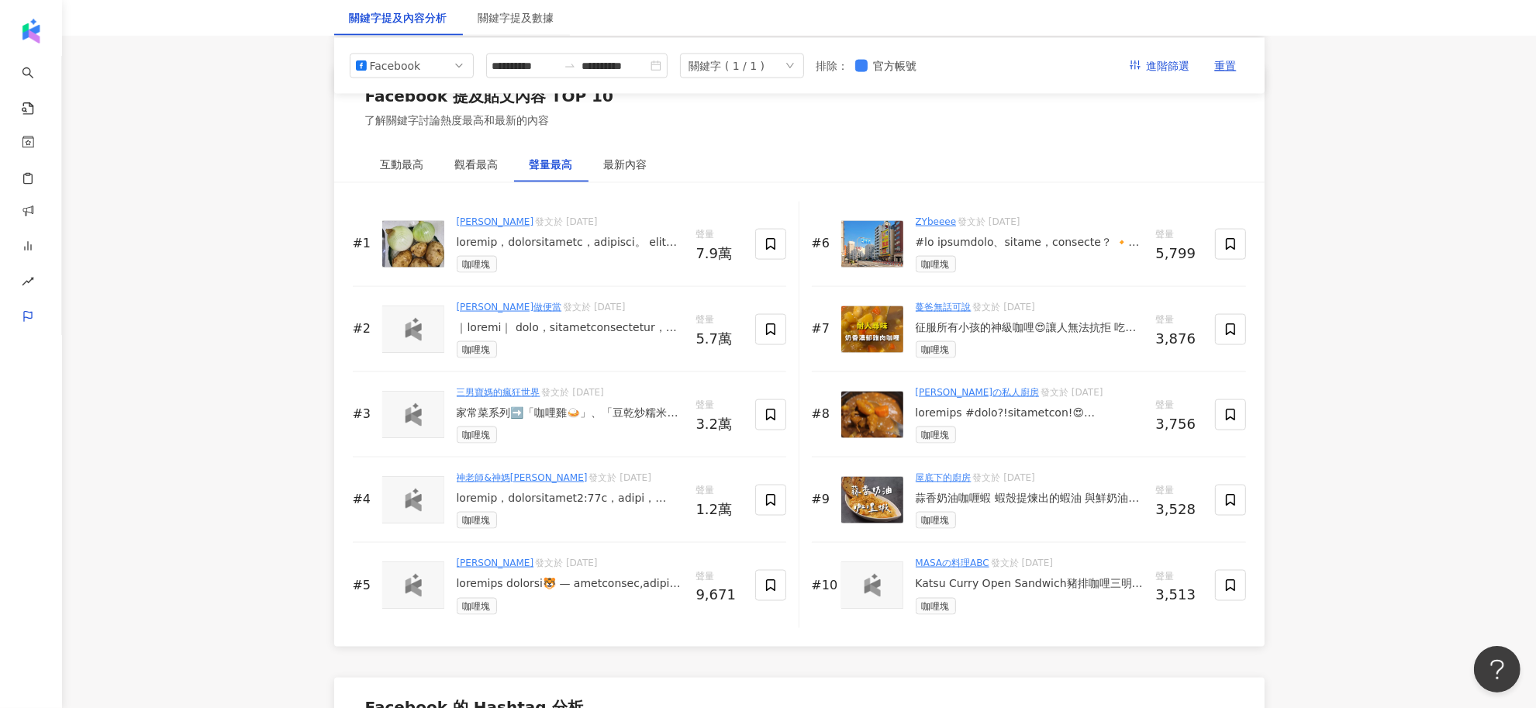
click at [987, 330] on div "征服所有小孩的神級咖哩😍讓人無法抗拒 吃一口就愛上😋咖哩是萬年不敗的家常菜！濃郁香甜、不辣又下飯，真是老少咸宜的經典菜 #蔓樂爸上菜 #奶香濃郁咖哩 而且只要…" at bounding box center [1029, 328] width 228 height 16
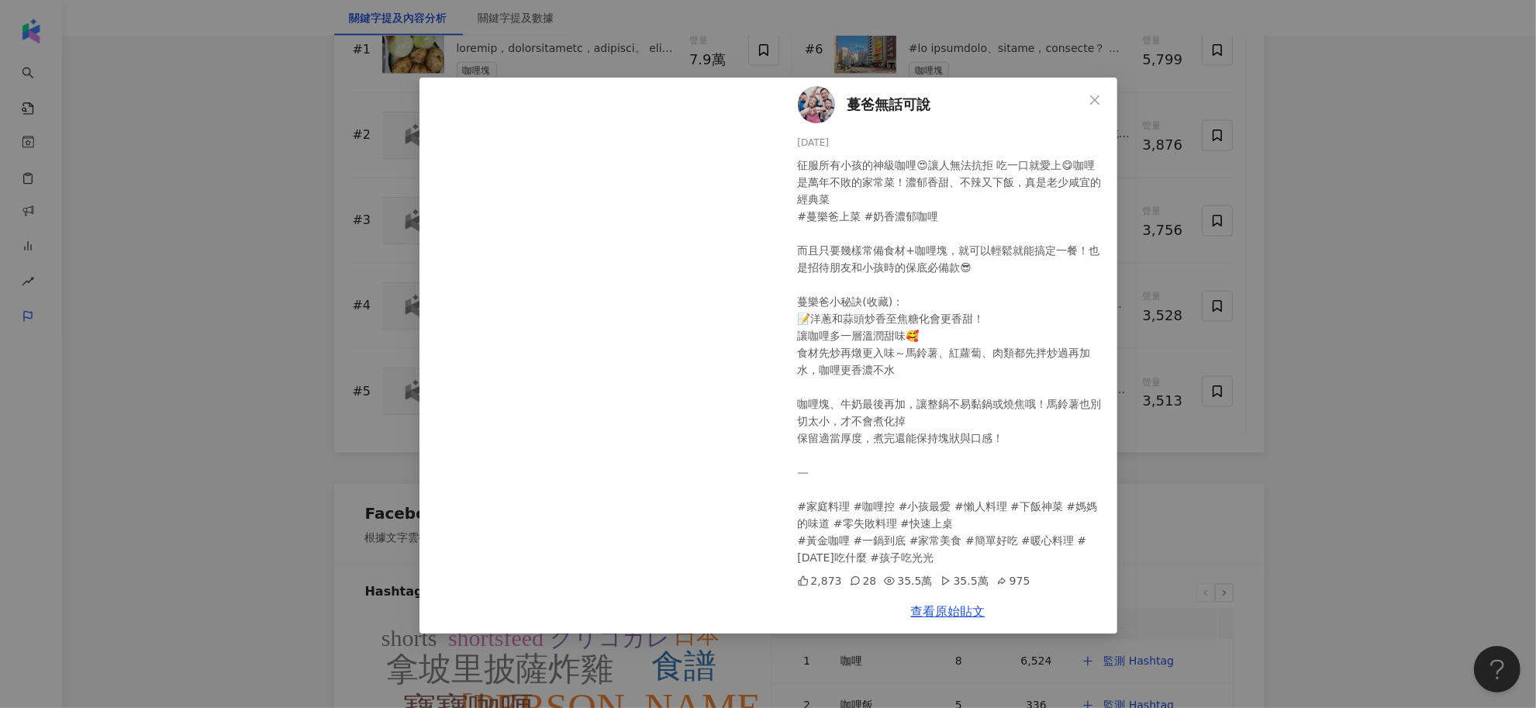
scroll to position [0, 0]
click at [1088, 95] on icon "close" at bounding box center [1094, 100] width 12 height 12
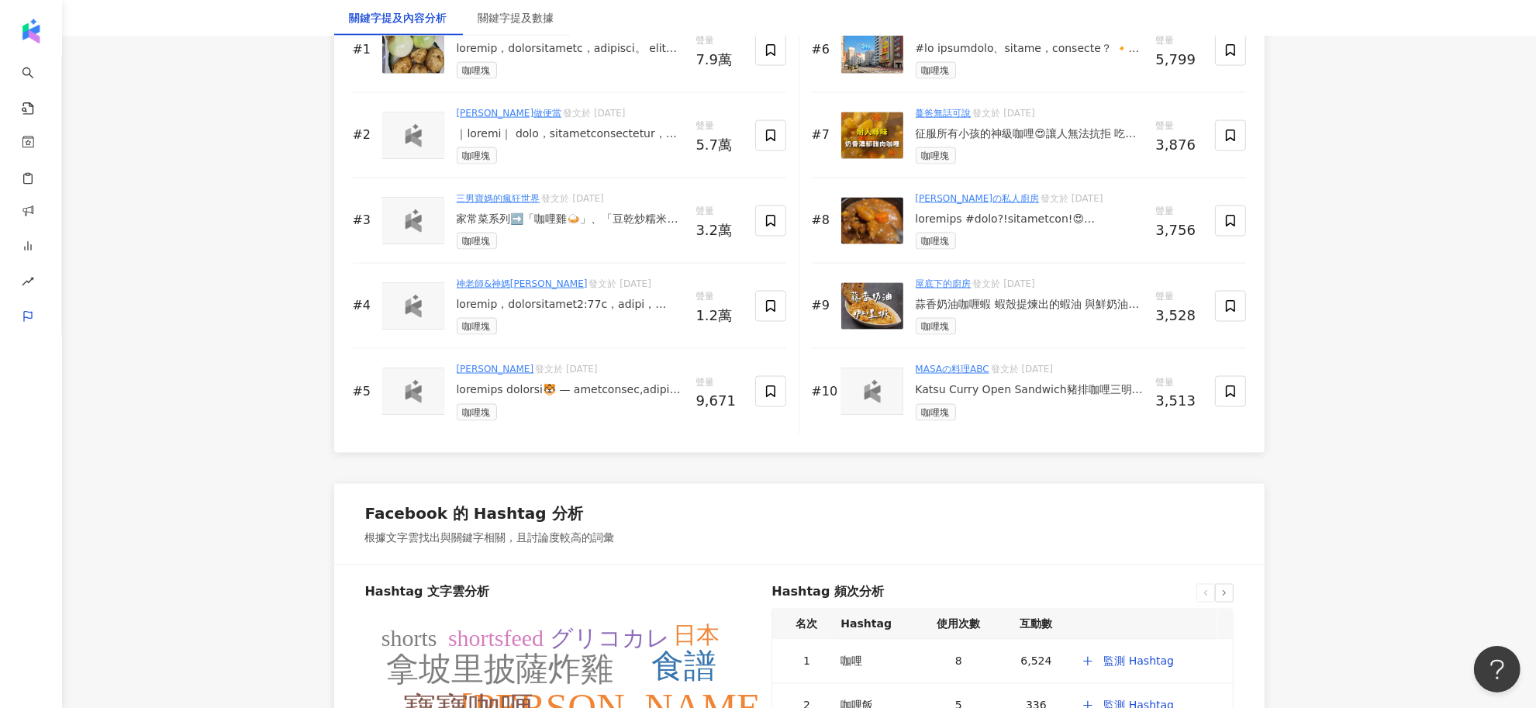
click at [1025, 225] on div at bounding box center [1029, 220] width 228 height 16
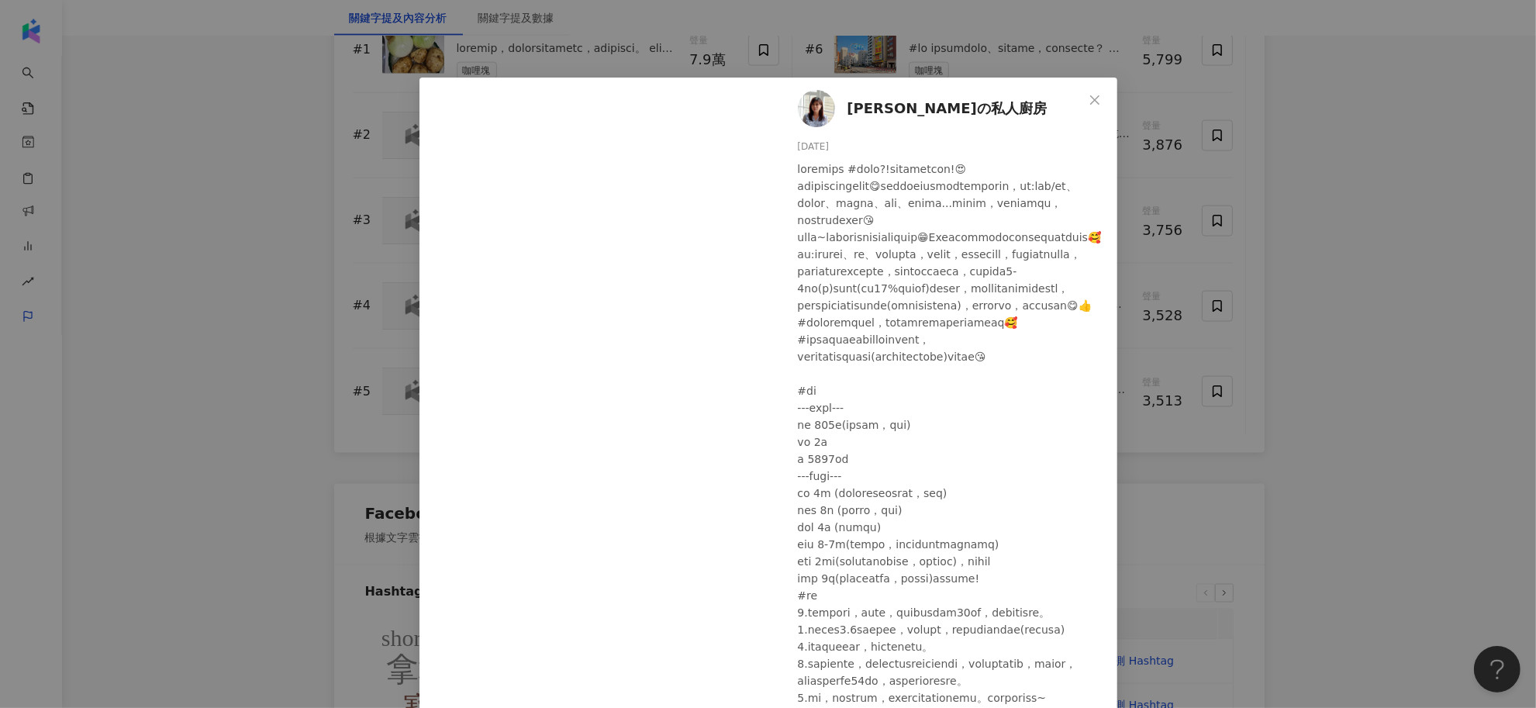
scroll to position [64, 0]
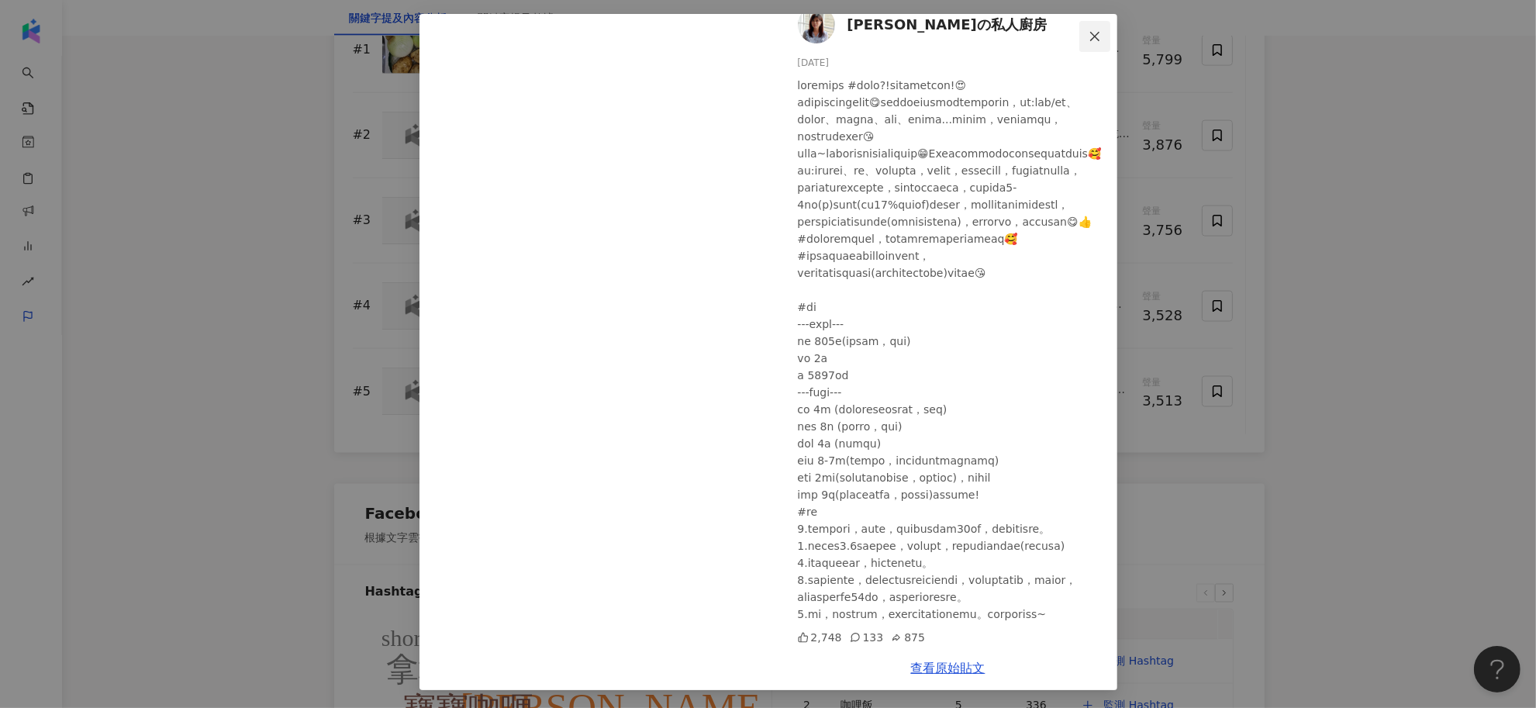
click at [1088, 36] on icon "close" at bounding box center [1094, 36] width 12 height 12
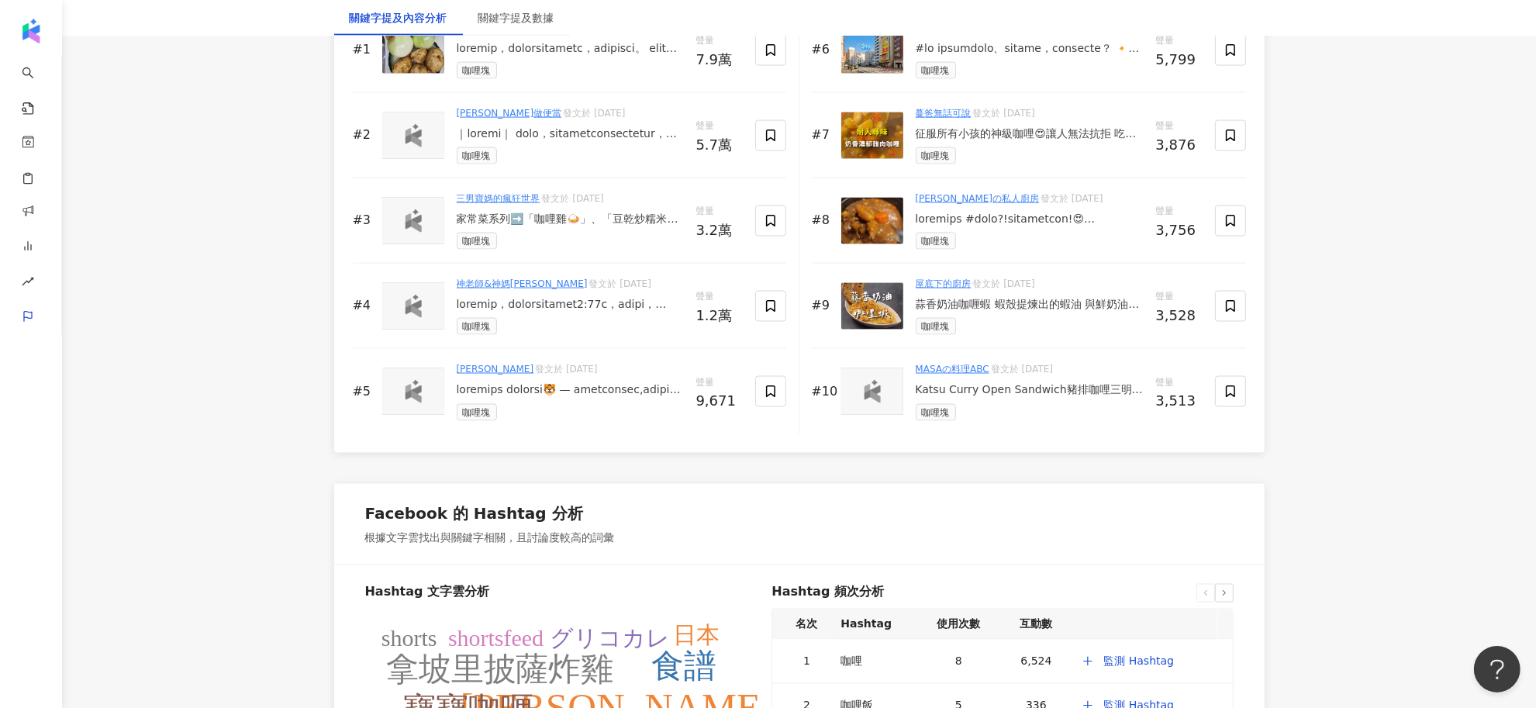
click at [1071, 308] on div "蒜香奶油咖喱蝦 蝦殼提煉出的蝦油 與鮮奶油融合 濃郁的蒜香與咖喱 跟Q彈的蝦仁搭配 除了蝦仁味道醇香 醬汁搭配麵包也超級適合 時間：30分鐘 份數：3人 材料…" at bounding box center [1029, 305] width 228 height 16
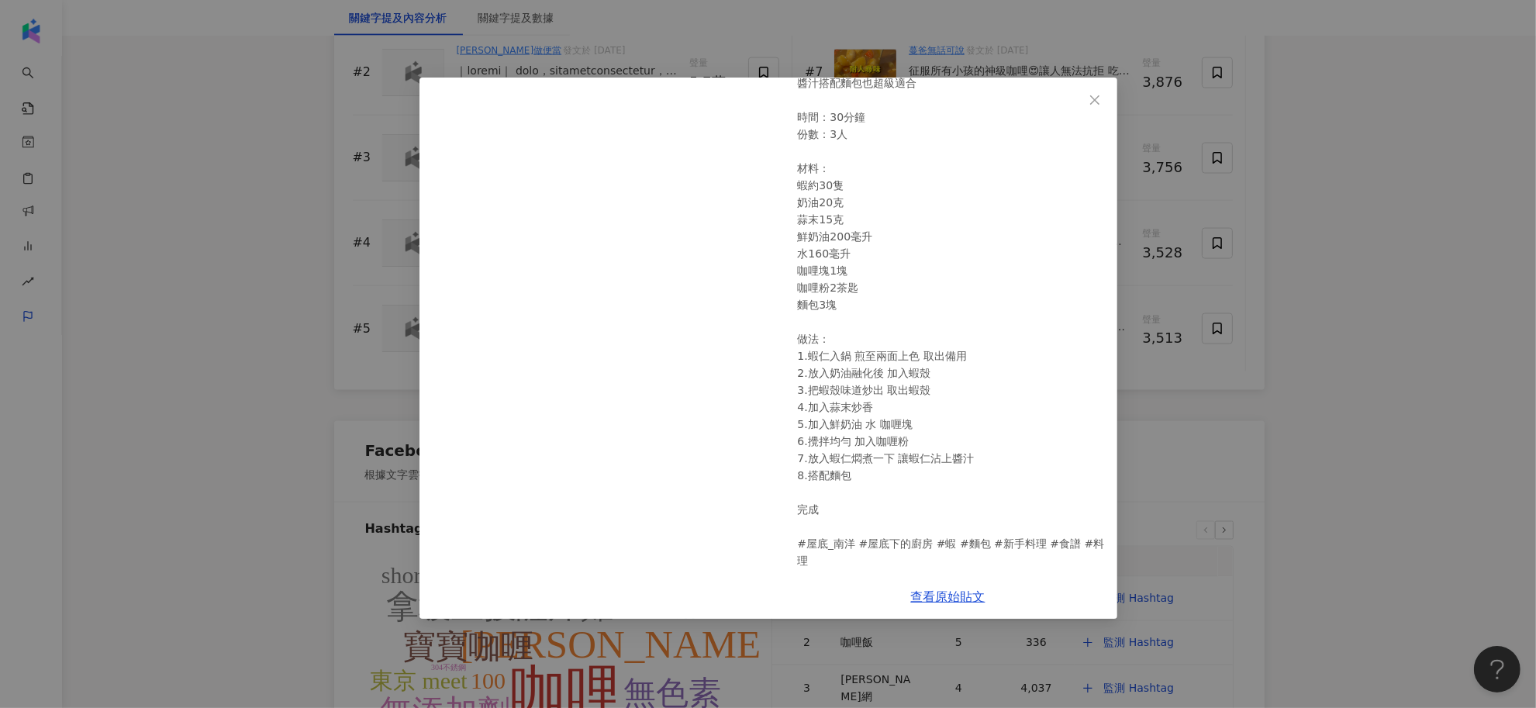
scroll to position [2616, 0]
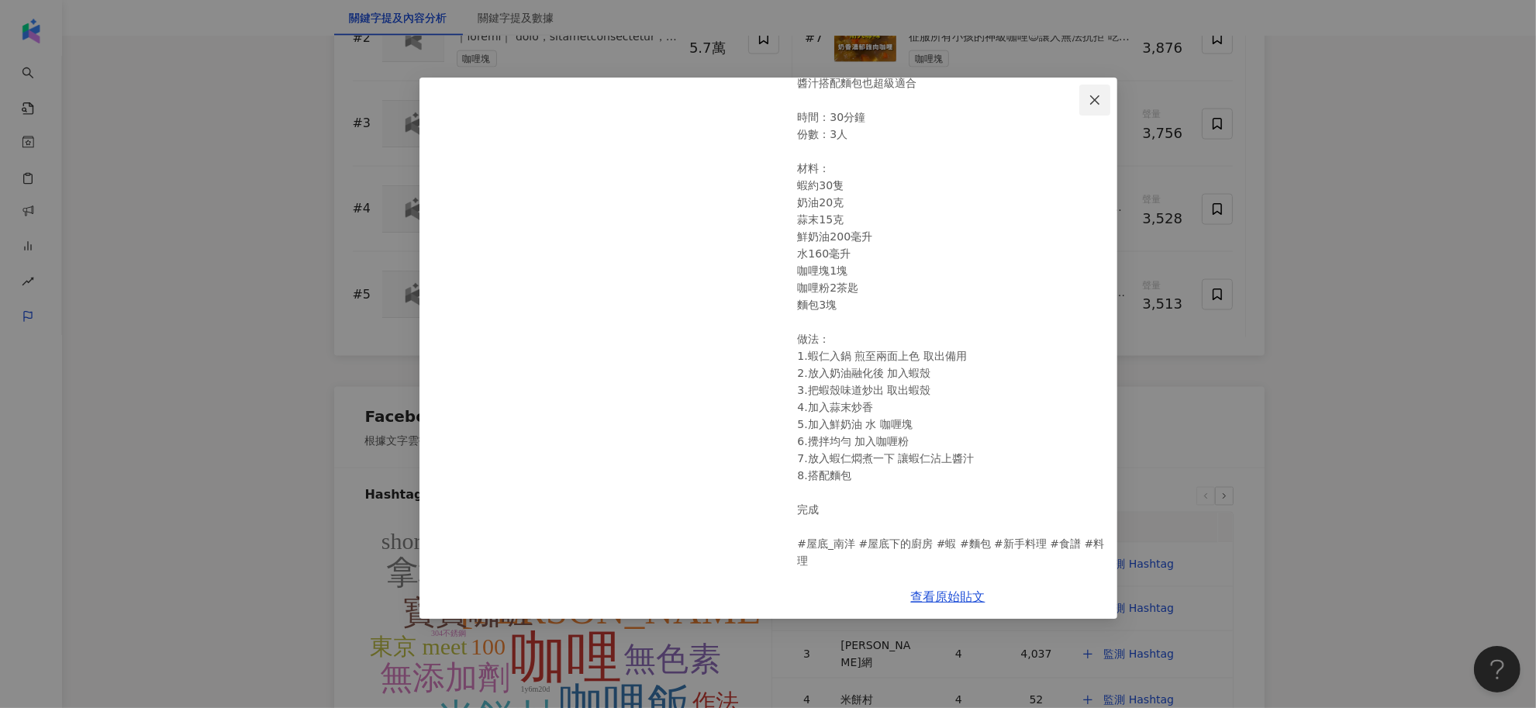
click at [1087, 102] on span "Close" at bounding box center [1094, 100] width 31 height 12
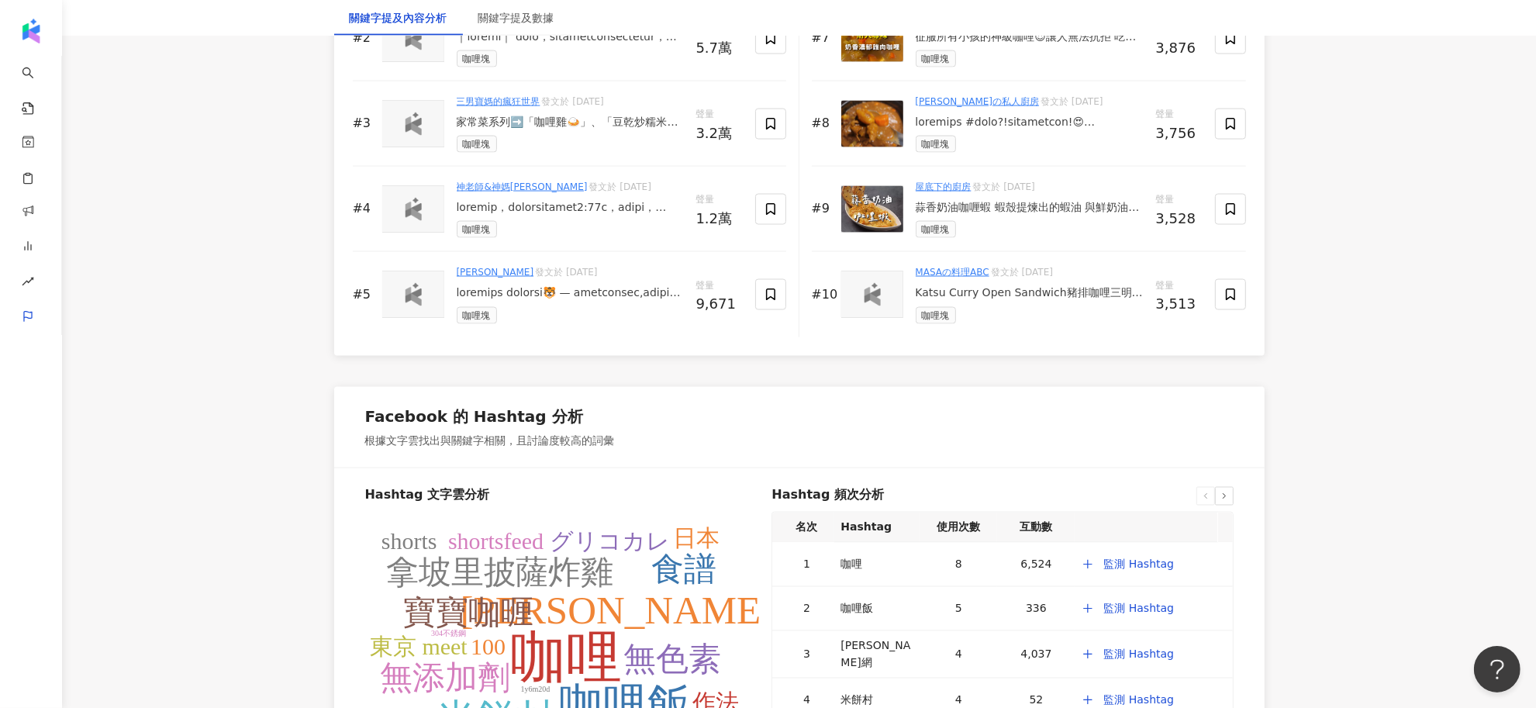
click at [1033, 301] on div "Katsu Curry Open Sandwich豬排咖哩三明治｜MASA料理 カツカレーサンド [1人份] 里脊豬肉 Pork loin—1片 鹽巴&黑胡椒…" at bounding box center [1029, 293] width 228 height 16
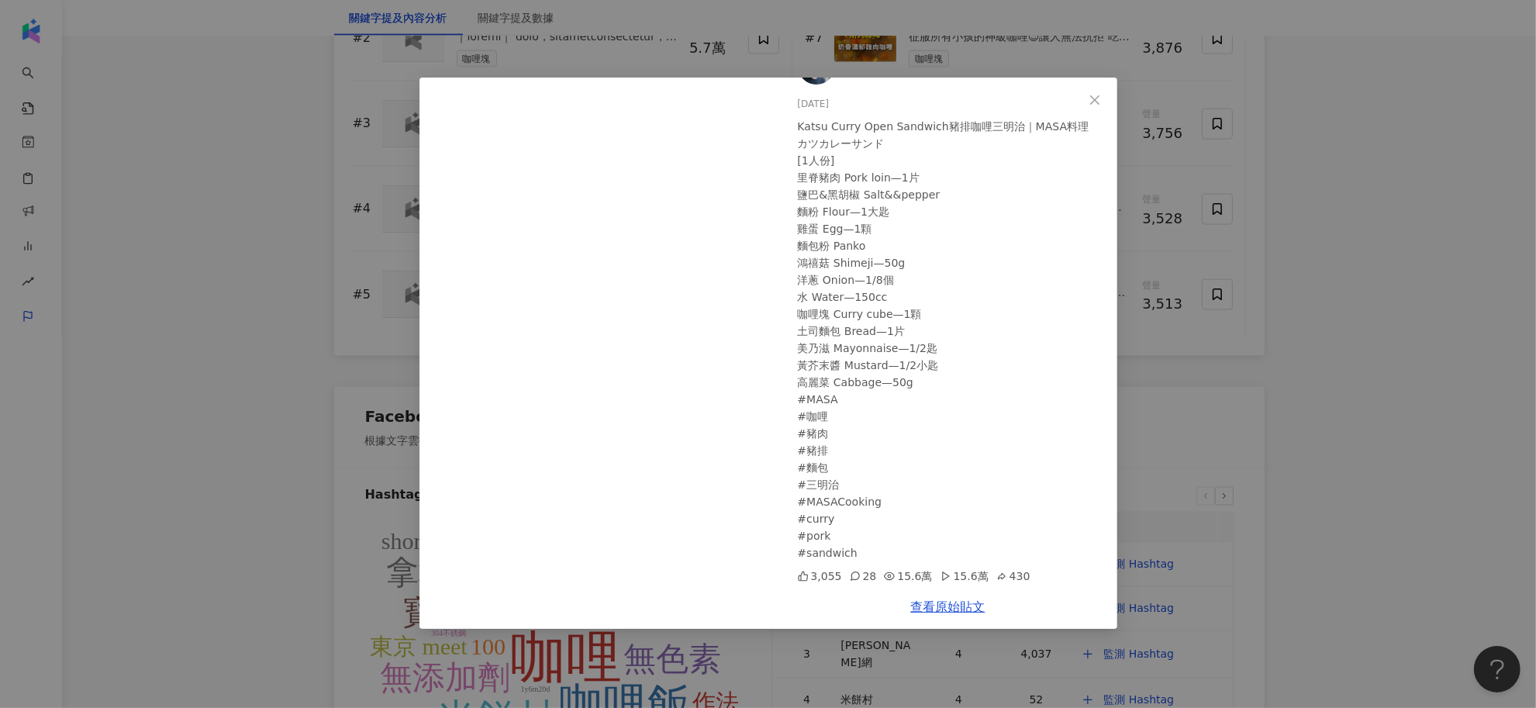
scroll to position [0, 0]
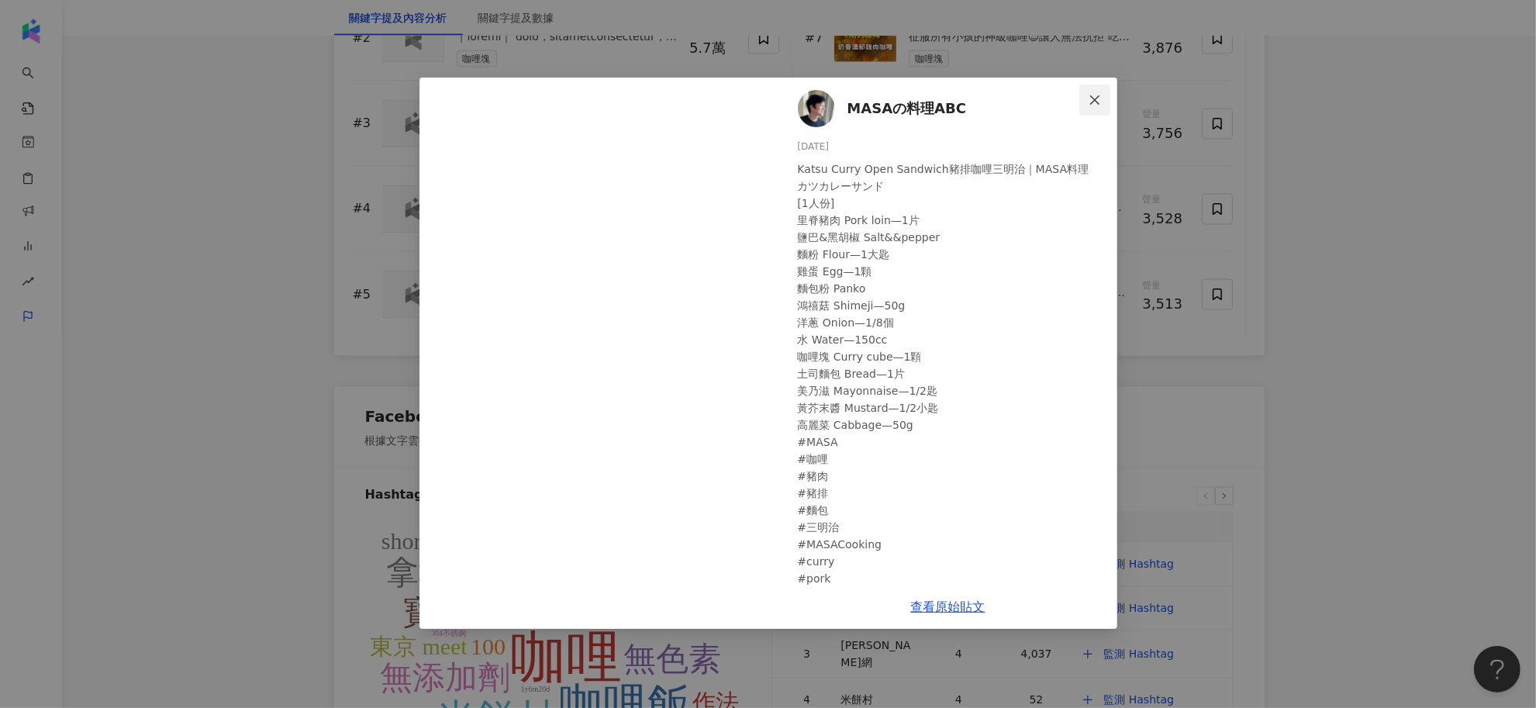
click at [1091, 102] on icon "close" at bounding box center [1094, 99] width 9 height 9
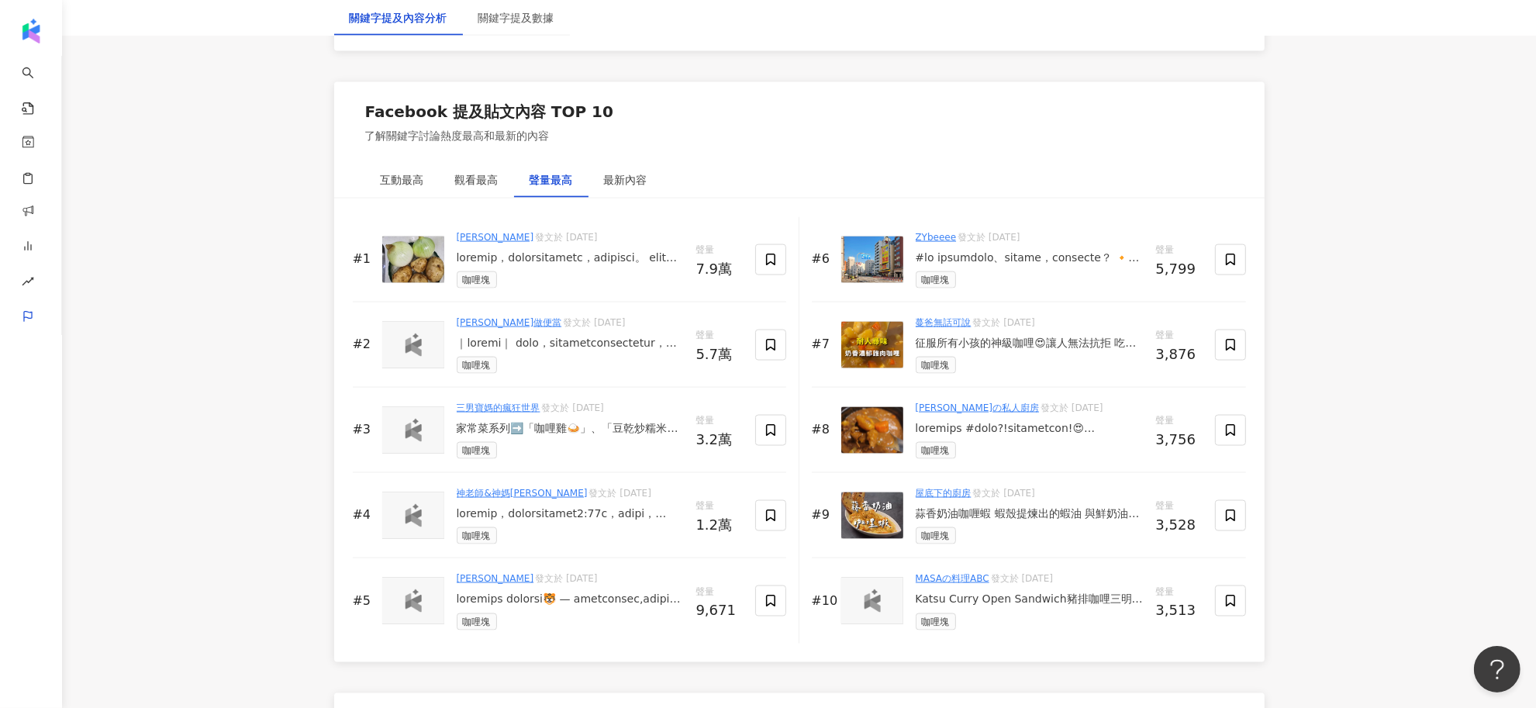
scroll to position [2422, 0]
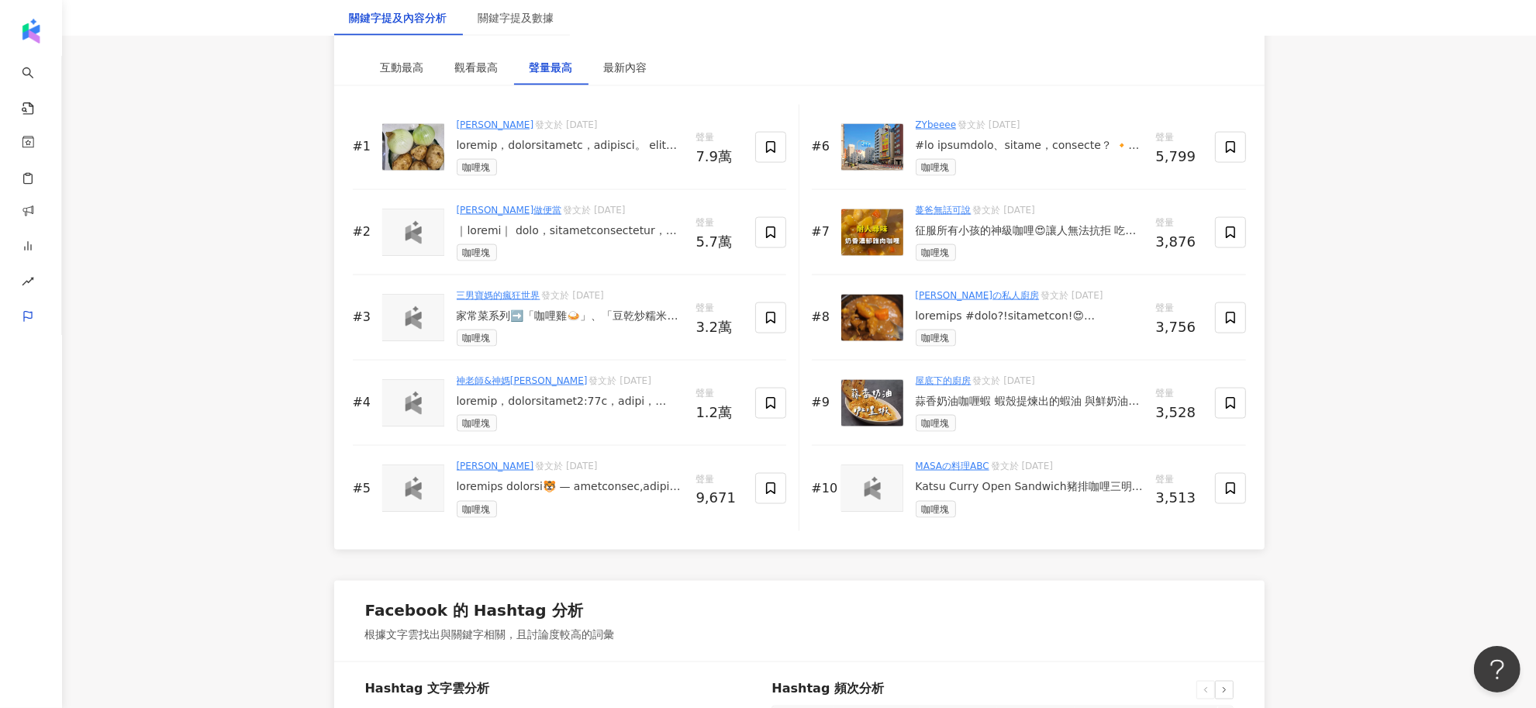
click at [1050, 485] on div "Katsu Curry Open Sandwich豬排咖哩三明治｜MASA料理 カツカレーサンド [1人份] 里脊豬肉 Pork loin—1片 鹽巴&黑胡椒…" at bounding box center [1029, 487] width 228 height 16
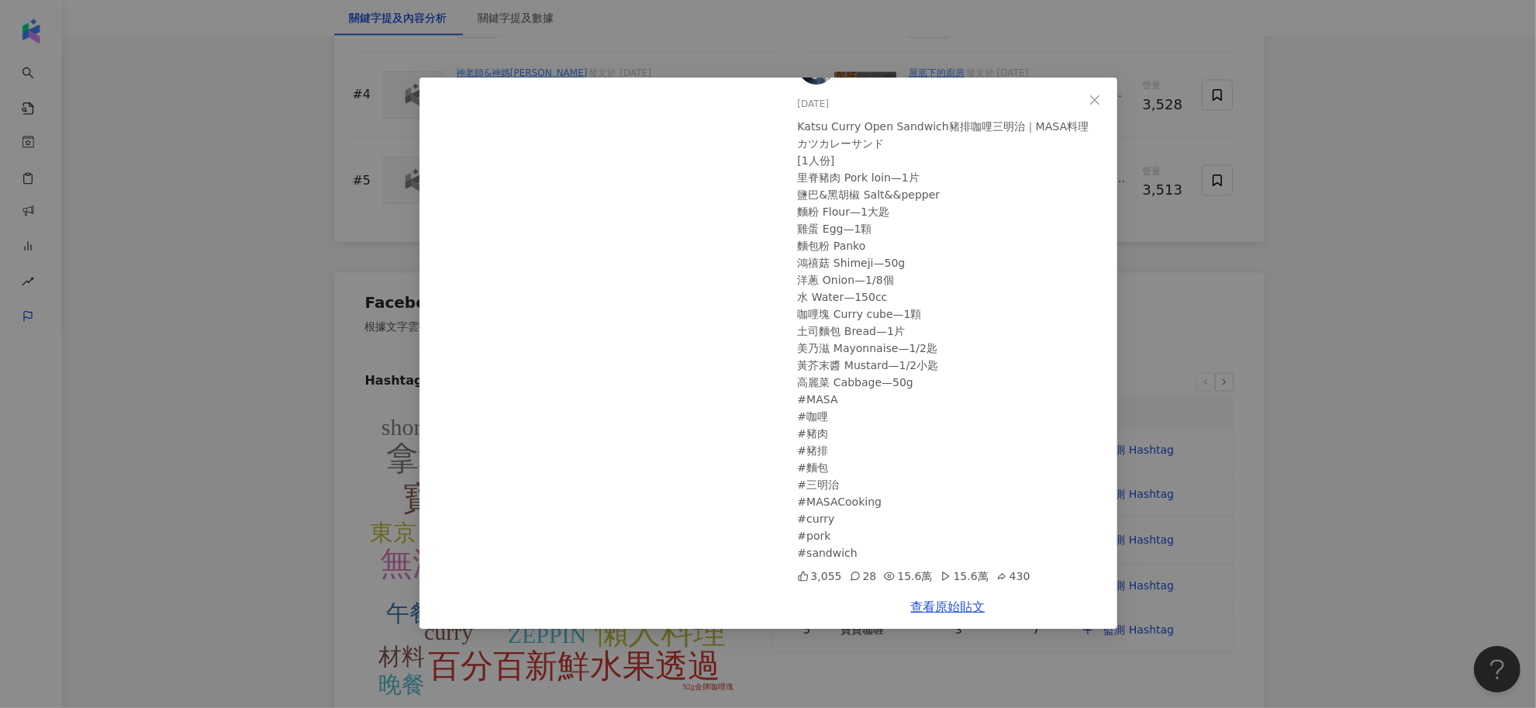
scroll to position [2907, 0]
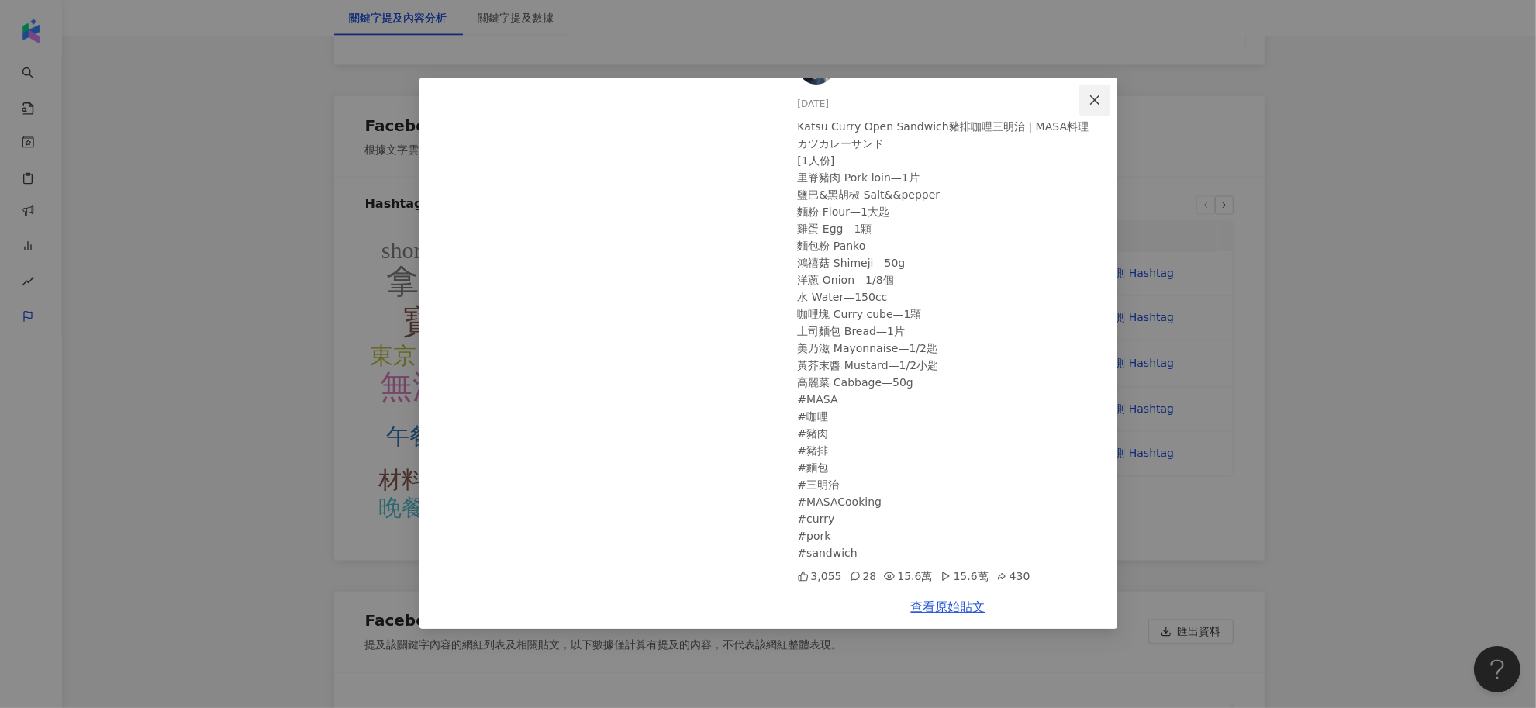
click at [1095, 94] on icon "close" at bounding box center [1094, 100] width 12 height 12
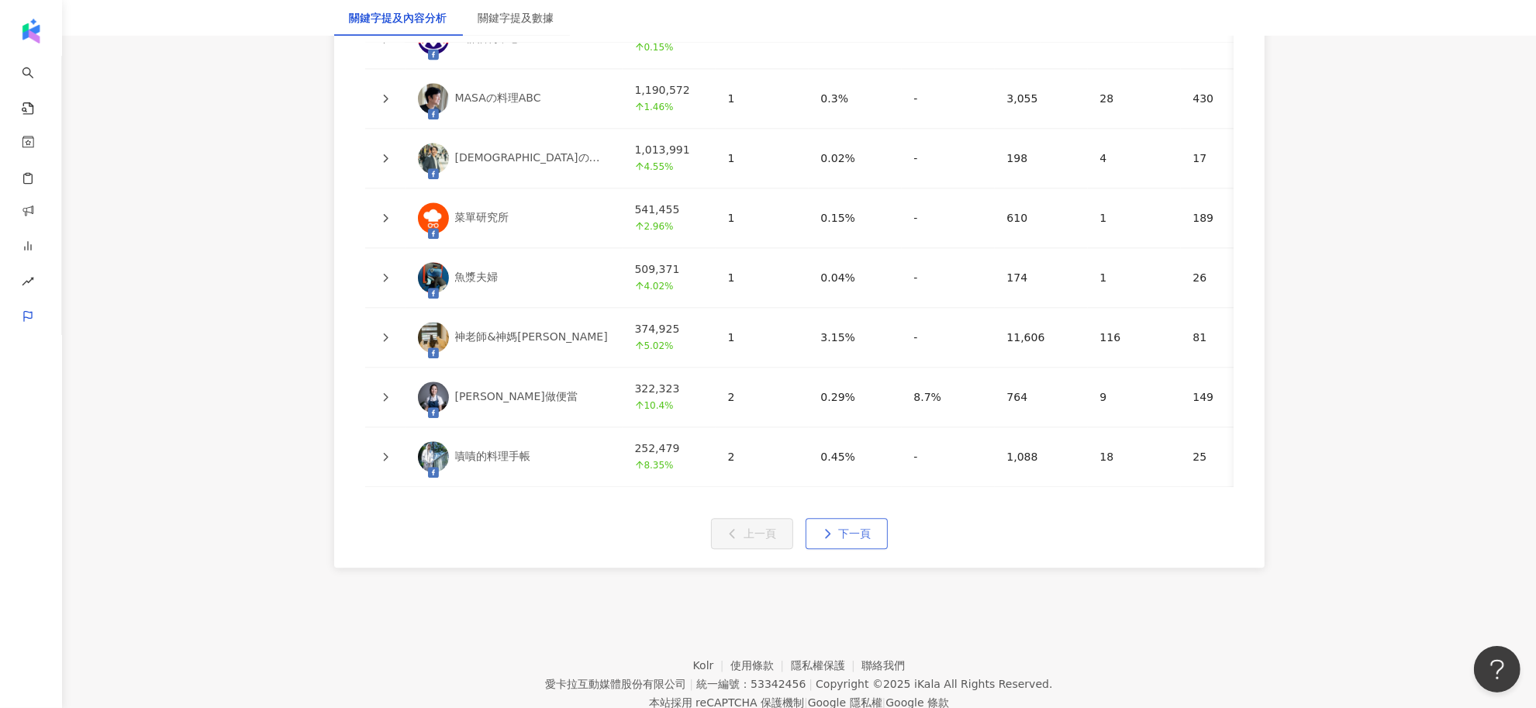
scroll to position [3833, 0]
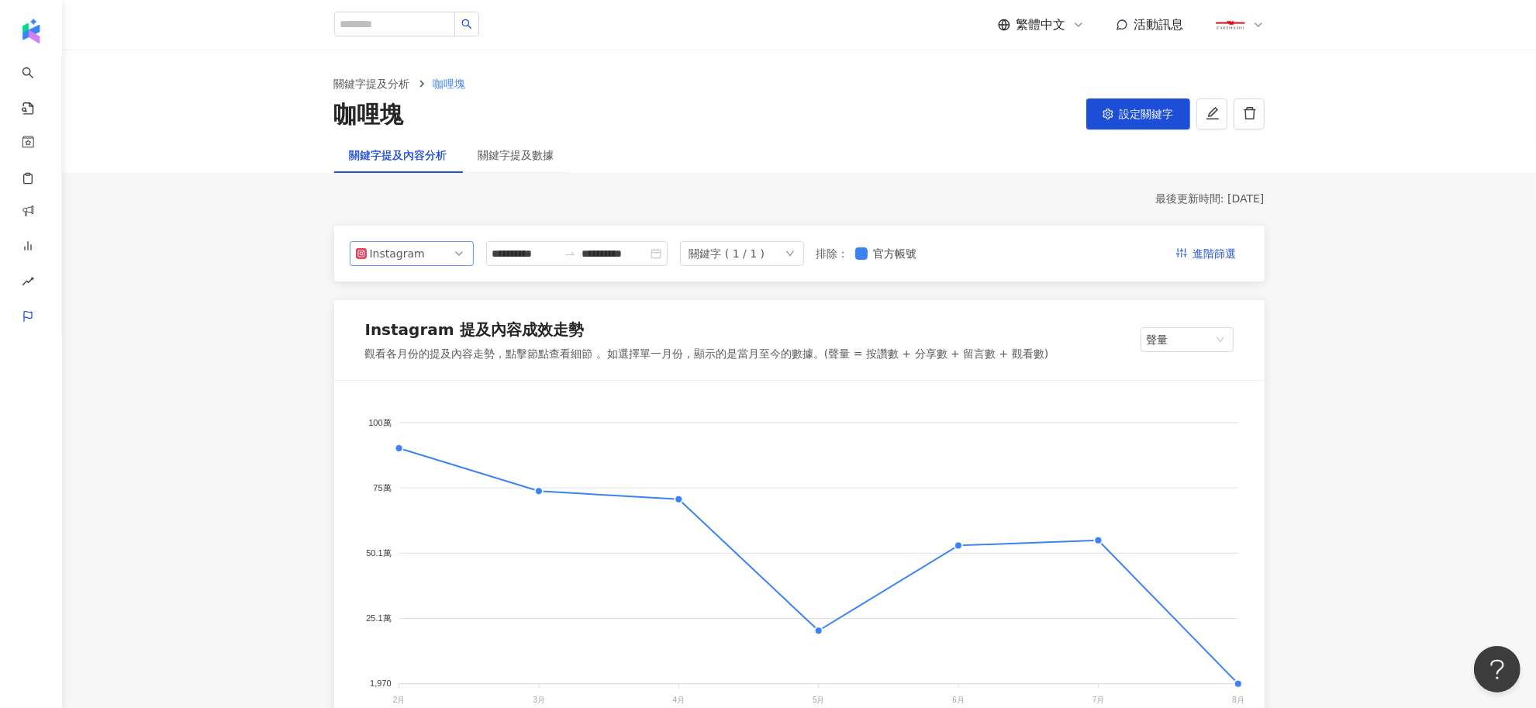
click at [451, 261] on span "Instagram" at bounding box center [412, 253] width 112 height 23
click at [358, 315] on div "Facebook" at bounding box center [412, 315] width 118 height 26
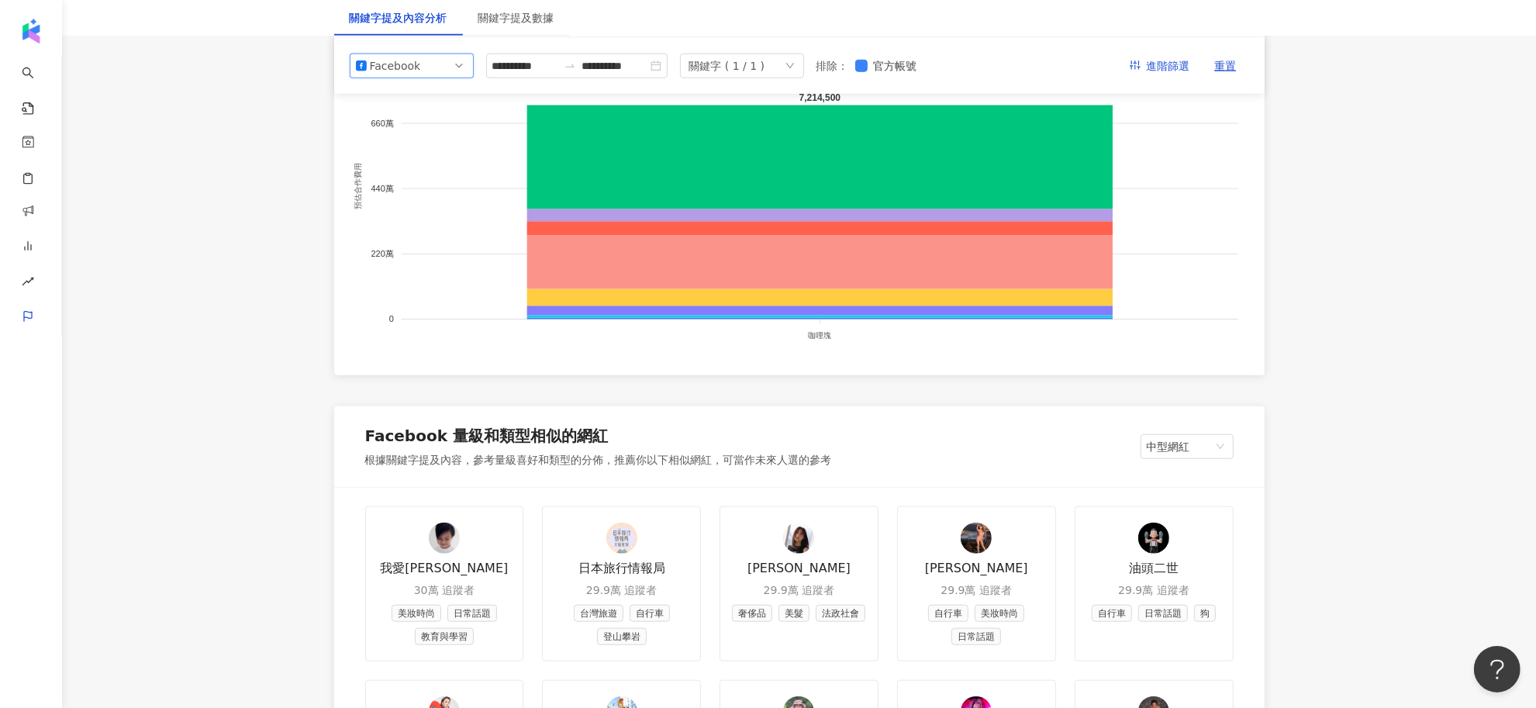
scroll to position [1453, 0]
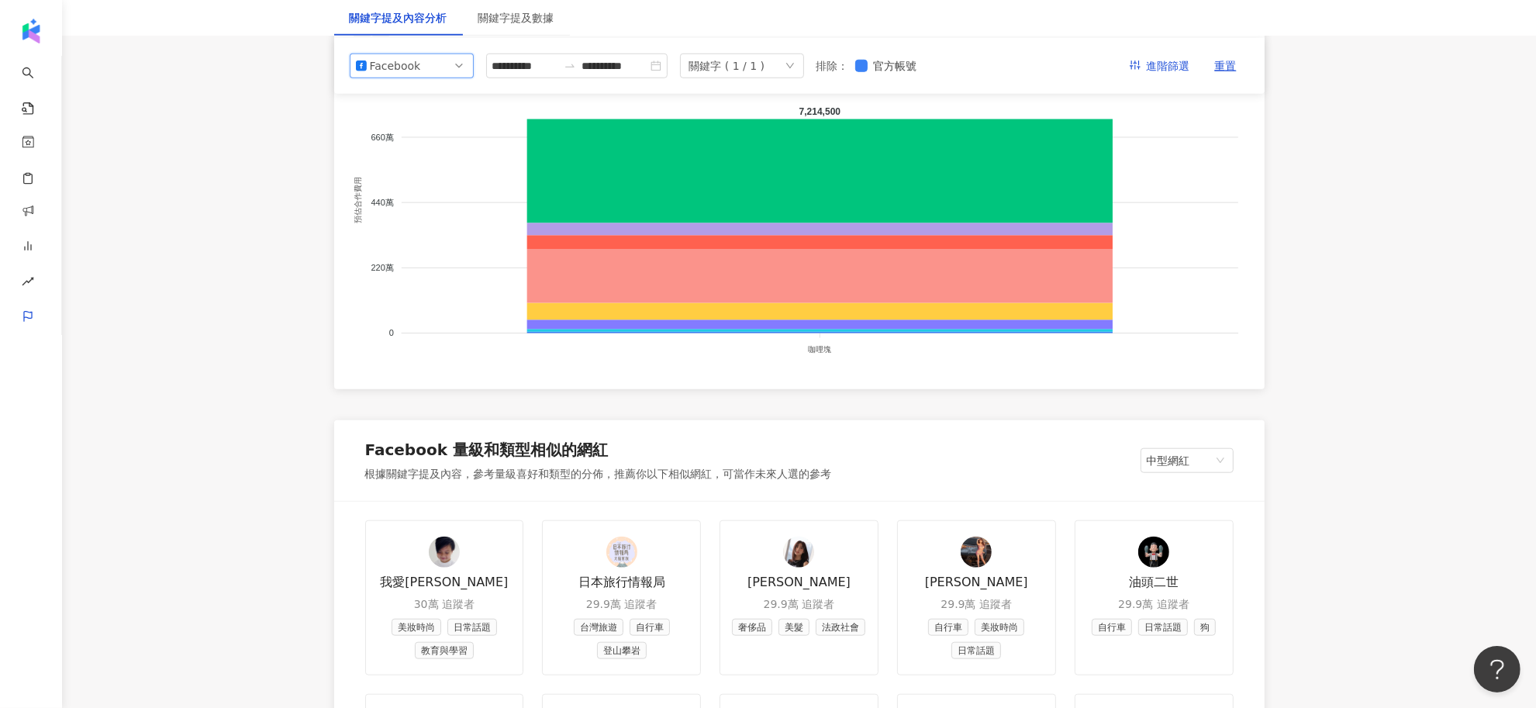
click at [405, 70] on div "Facebook" at bounding box center [395, 64] width 50 height 23
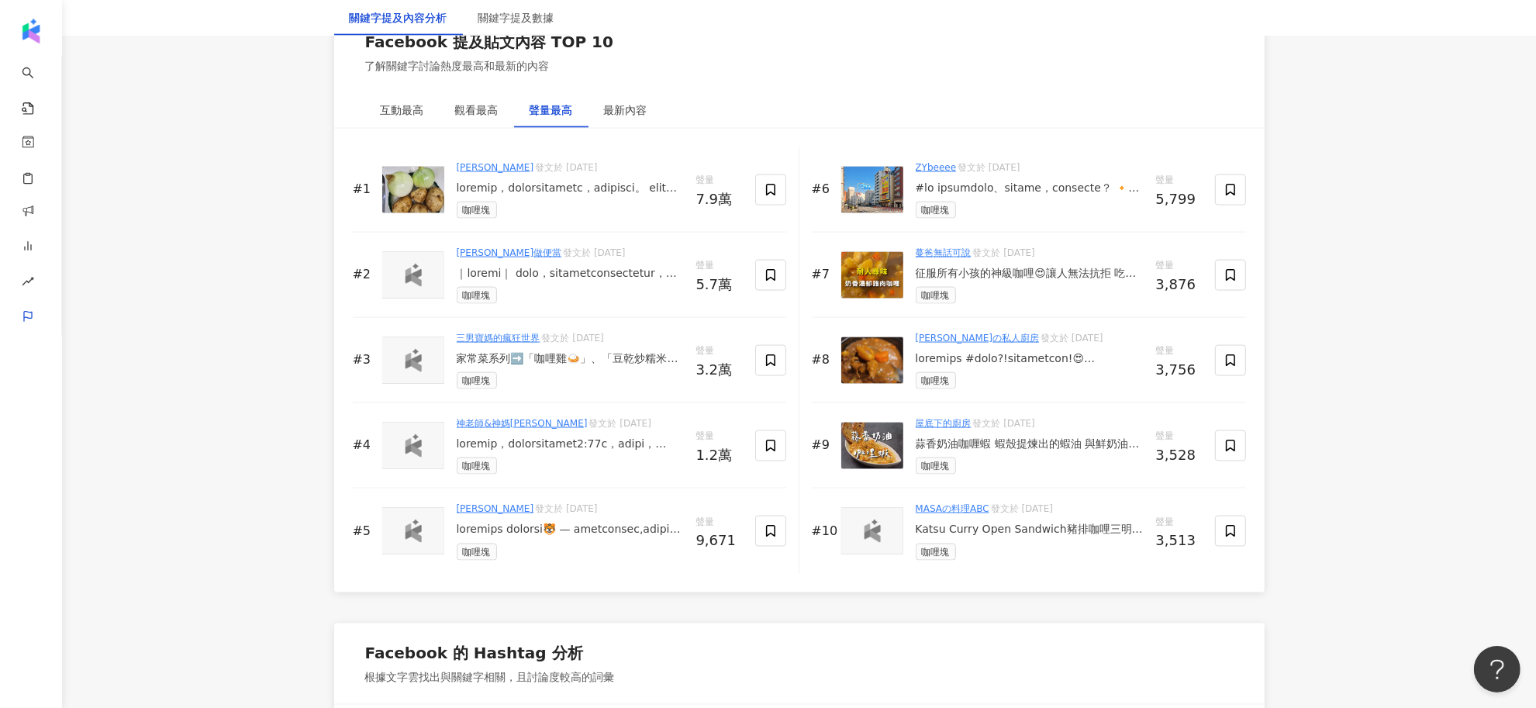
scroll to position [2422, 0]
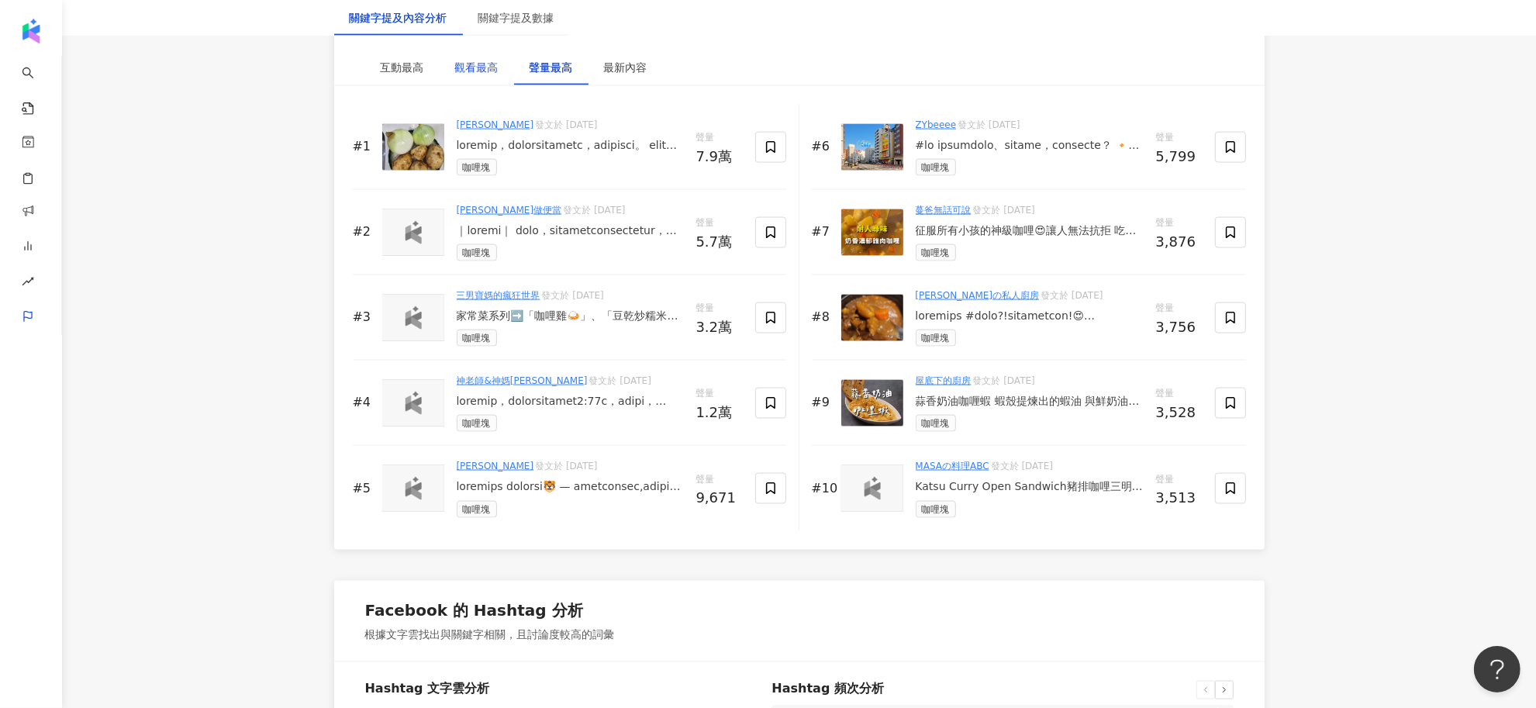
click at [488, 70] on div "觀看最高" at bounding box center [476, 67] width 43 height 17
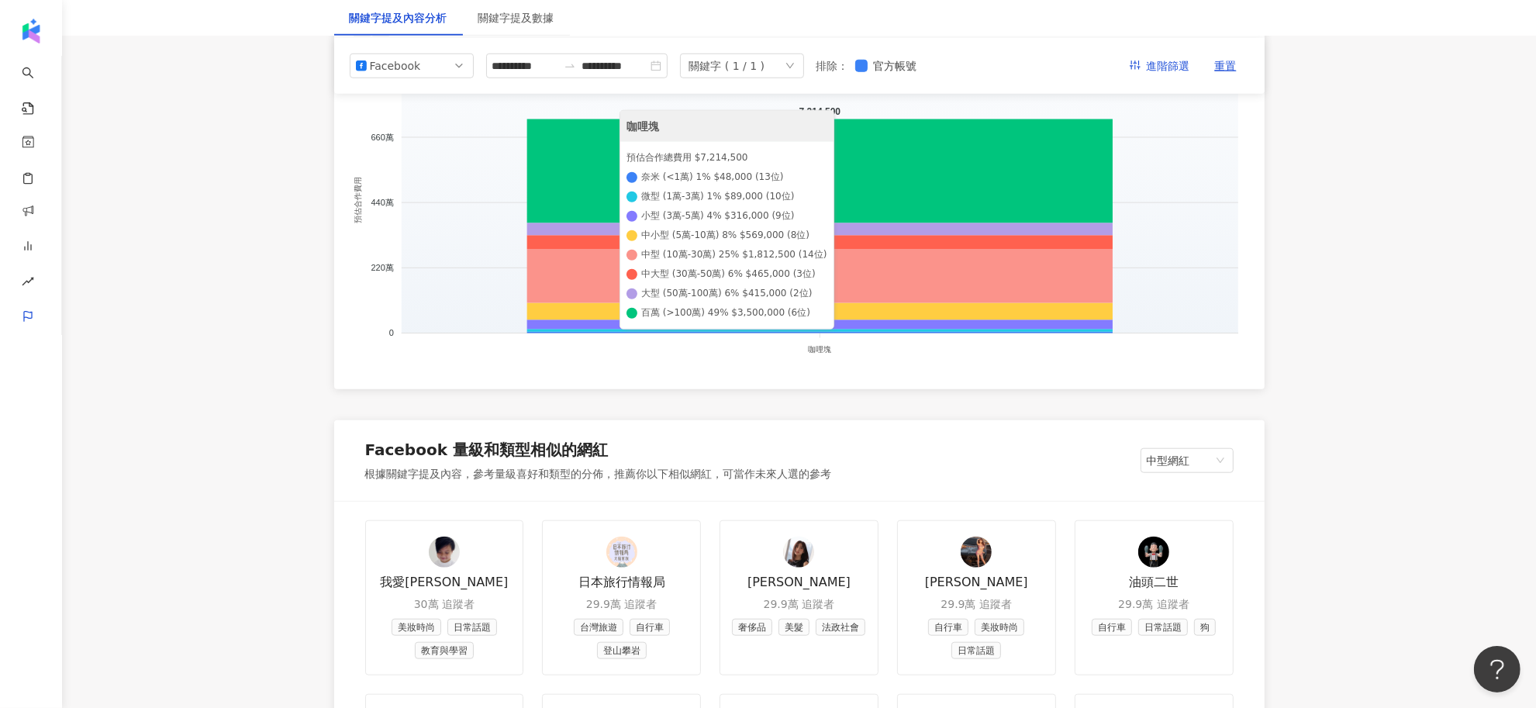
scroll to position [1163, 0]
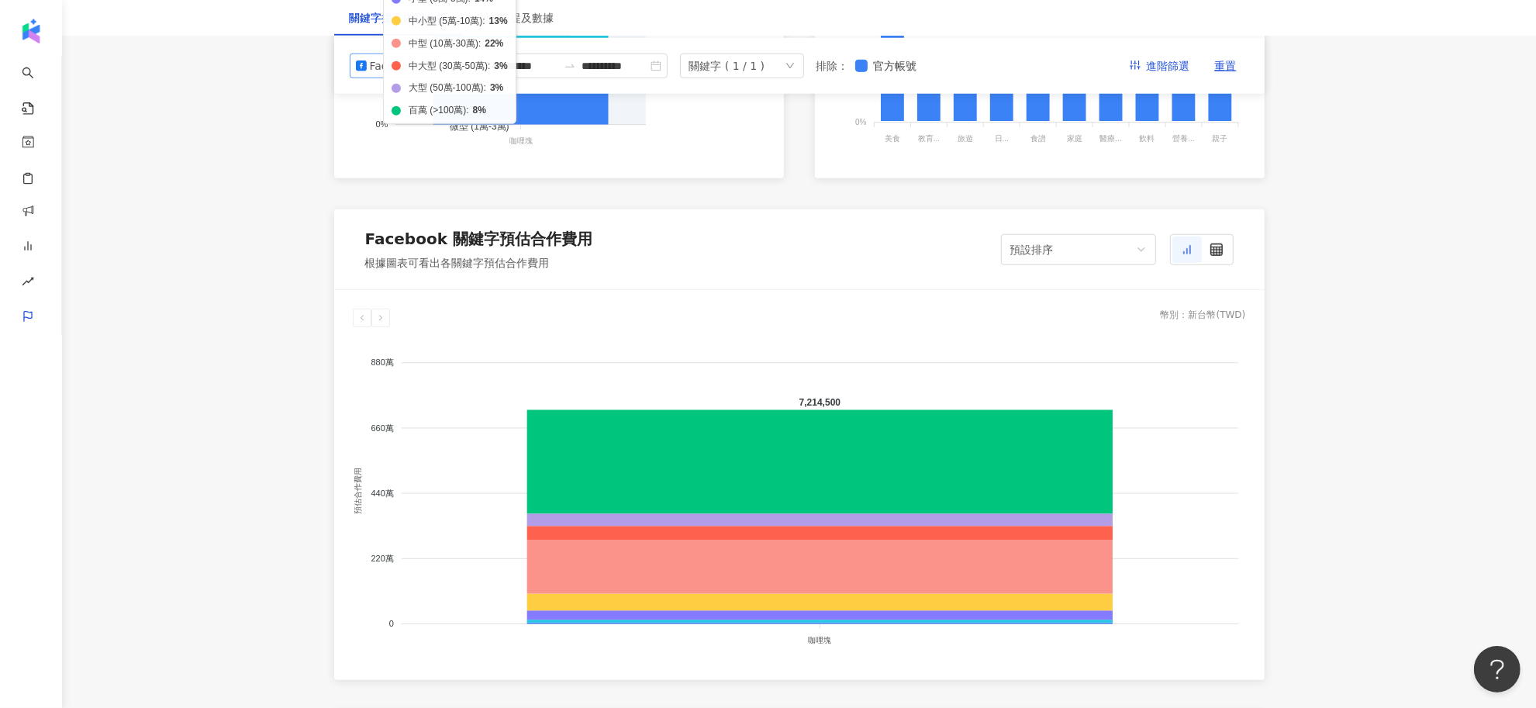
click at [420, 58] on span "Facebook" at bounding box center [412, 64] width 112 height 23
click at [373, 68] on div "Facebook" at bounding box center [395, 64] width 50 height 23
click at [373, 155] on div "YouTube" at bounding box center [411, 153] width 99 height 17
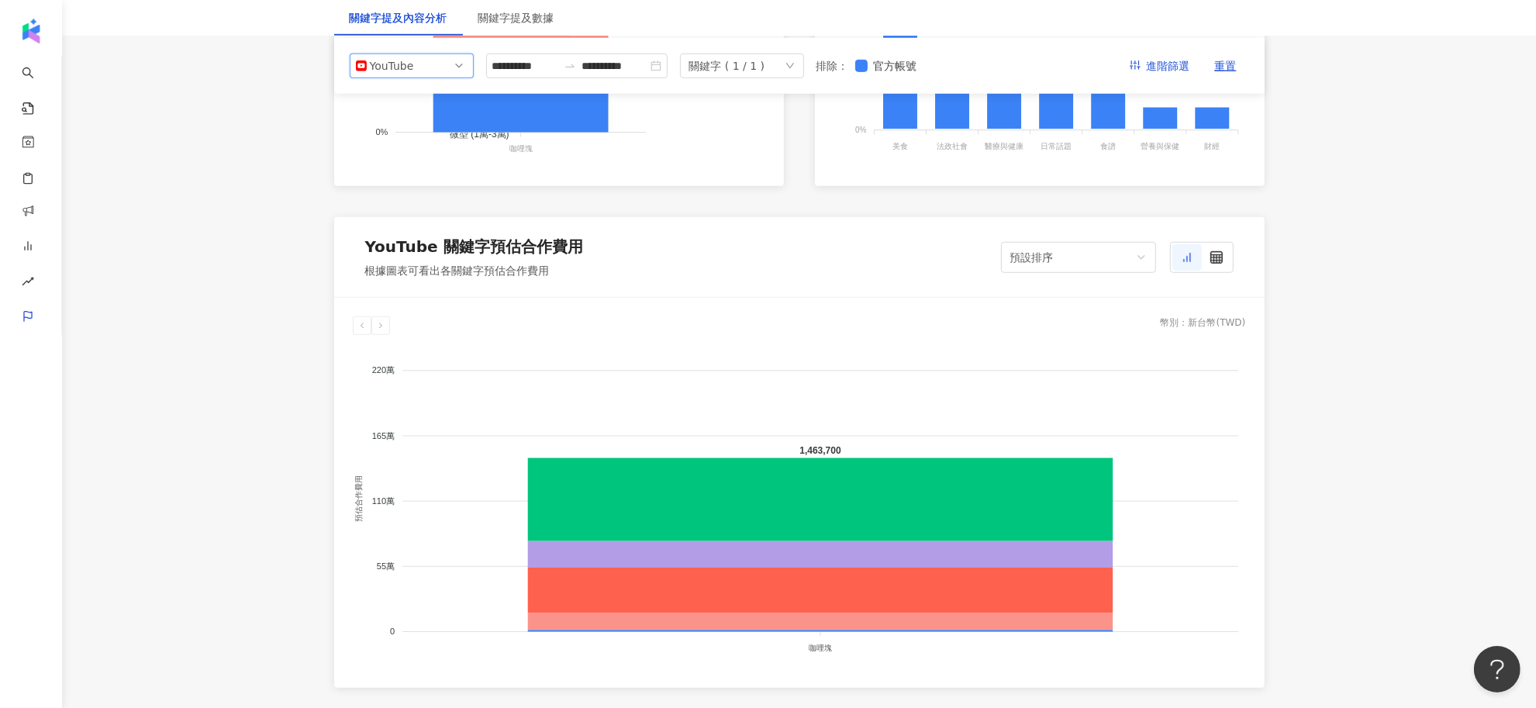
scroll to position [969, 0]
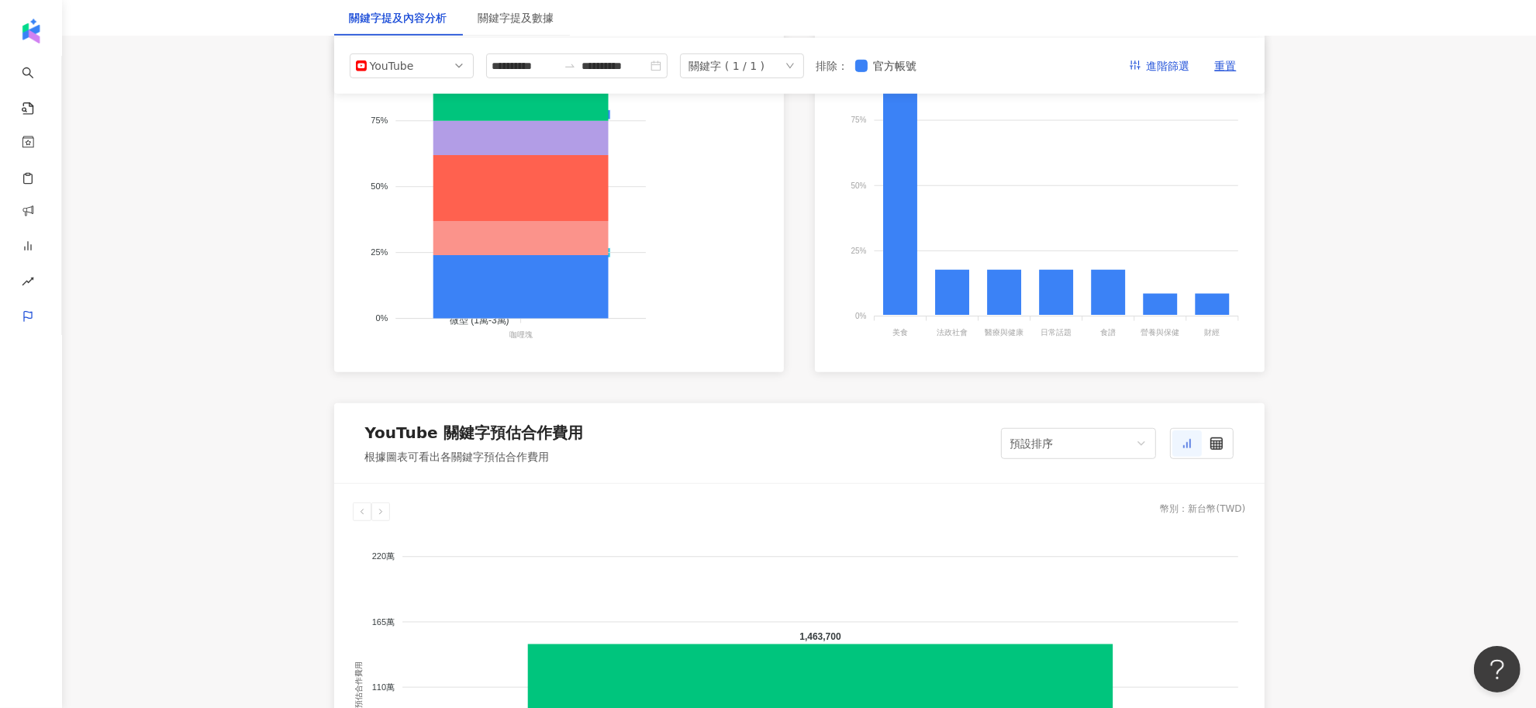
click at [443, 47] on div "**********" at bounding box center [799, 65] width 930 height 56
click at [443, 58] on span "YouTube" at bounding box center [412, 64] width 112 height 23
click at [405, 133] on div "Facebook" at bounding box center [401, 127] width 50 height 17
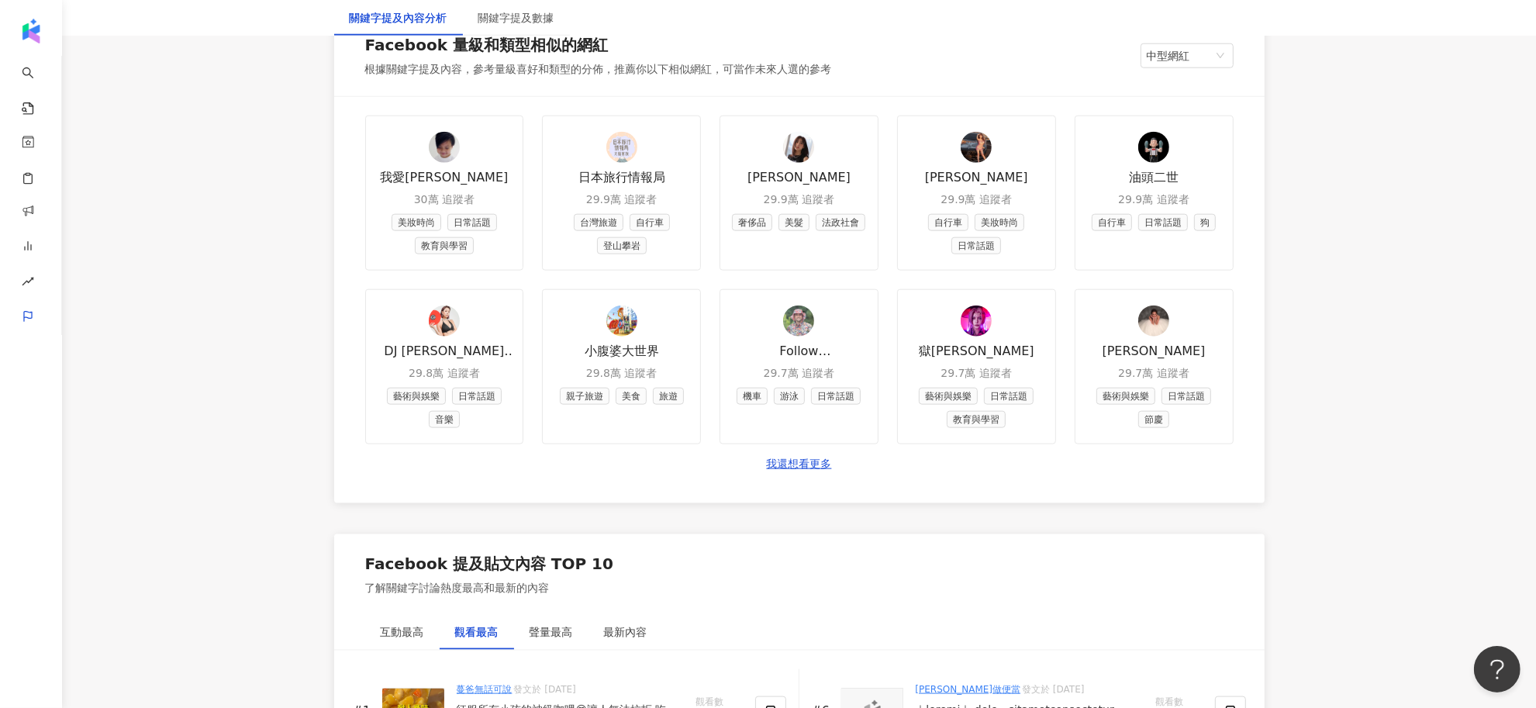
scroll to position [2035, 0]
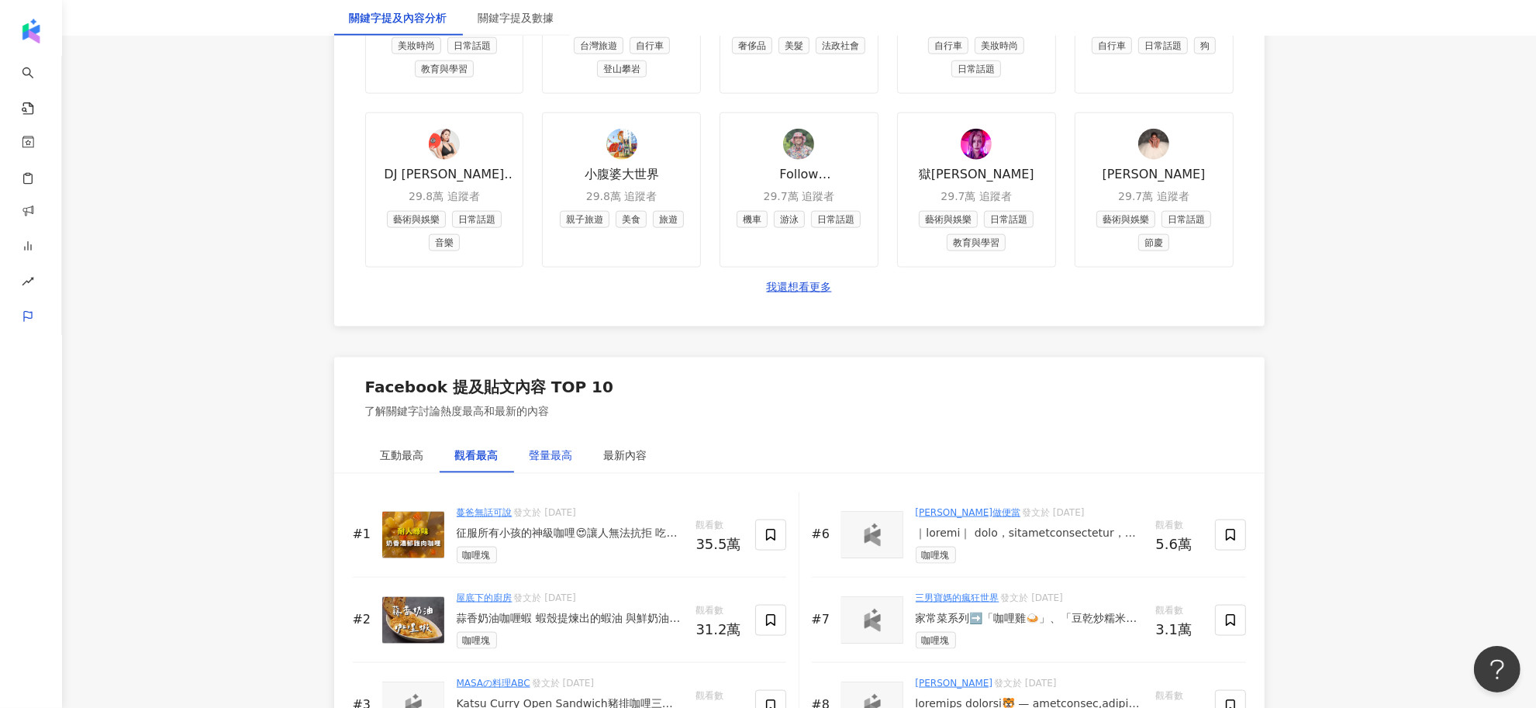
click at [570, 454] on div "聲量最高" at bounding box center [550, 454] width 43 height 17
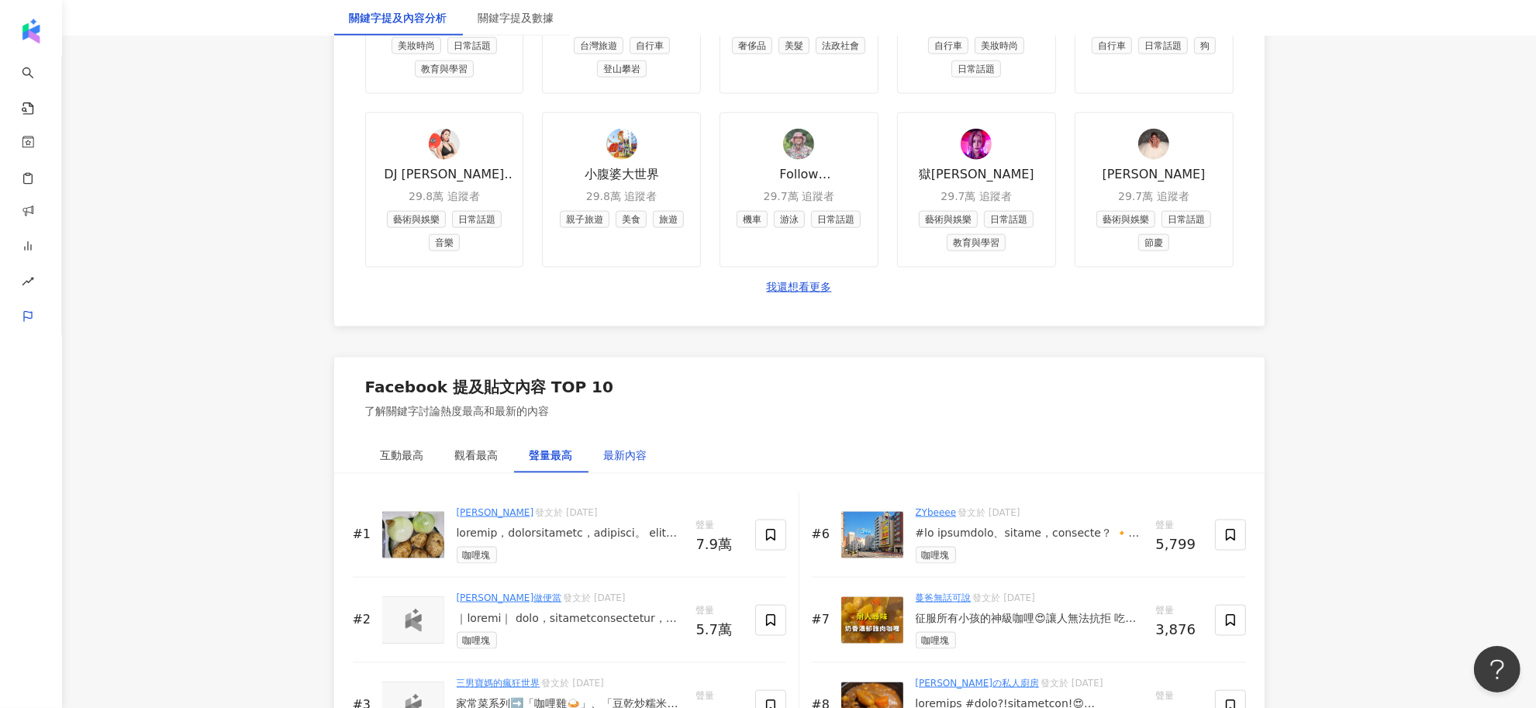
click at [640, 450] on div "最新內容" at bounding box center [625, 454] width 43 height 17
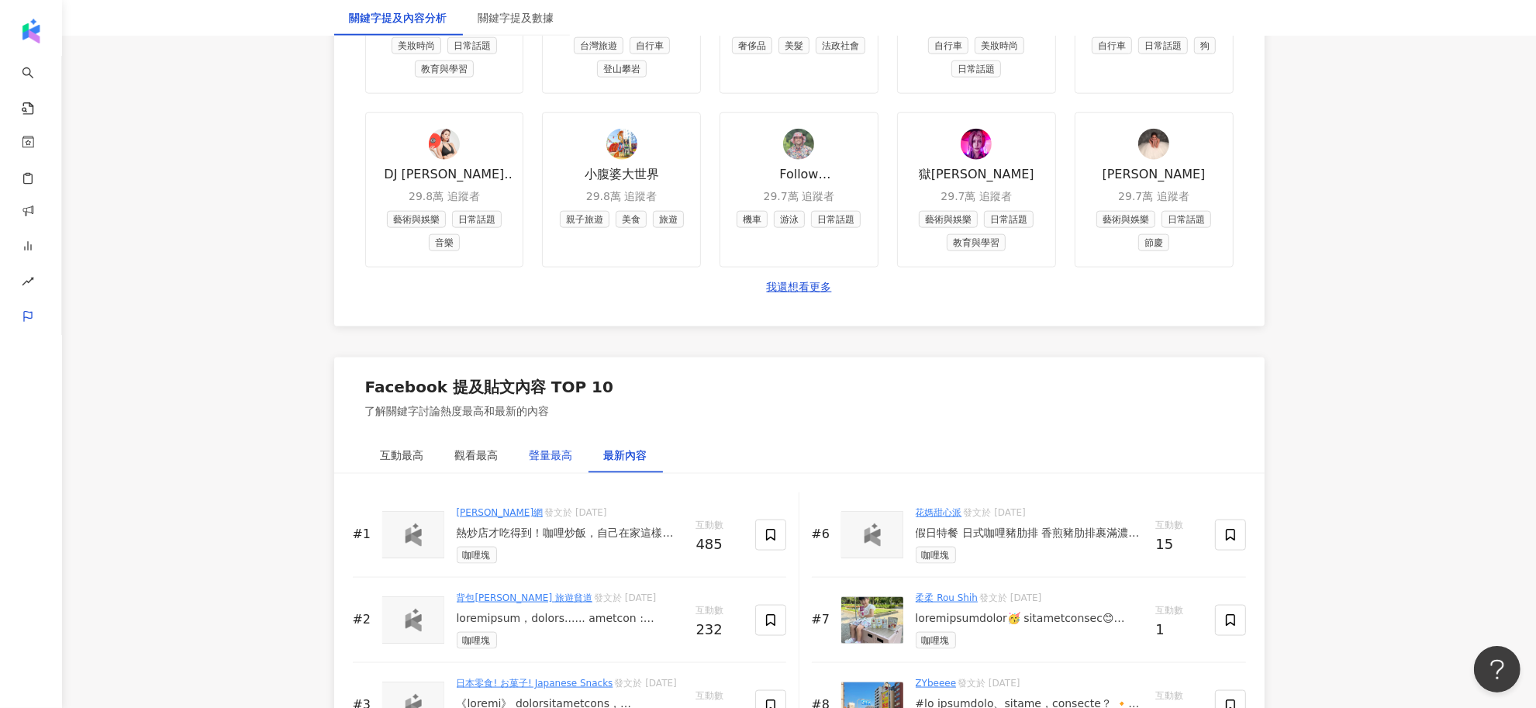
click at [533, 463] on div "聲量最高" at bounding box center [550, 454] width 43 height 17
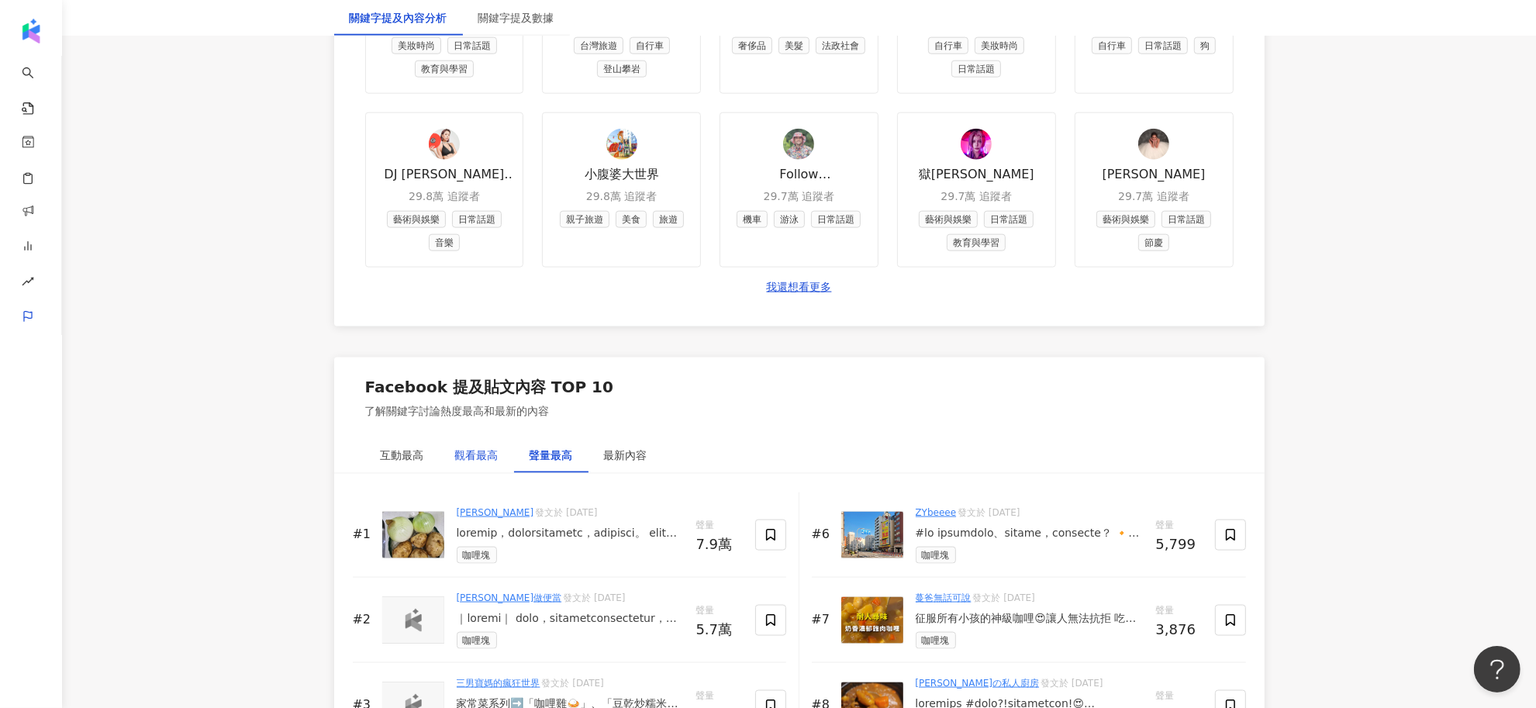
click at [471, 464] on div "觀看最高" at bounding box center [476, 454] width 43 height 17
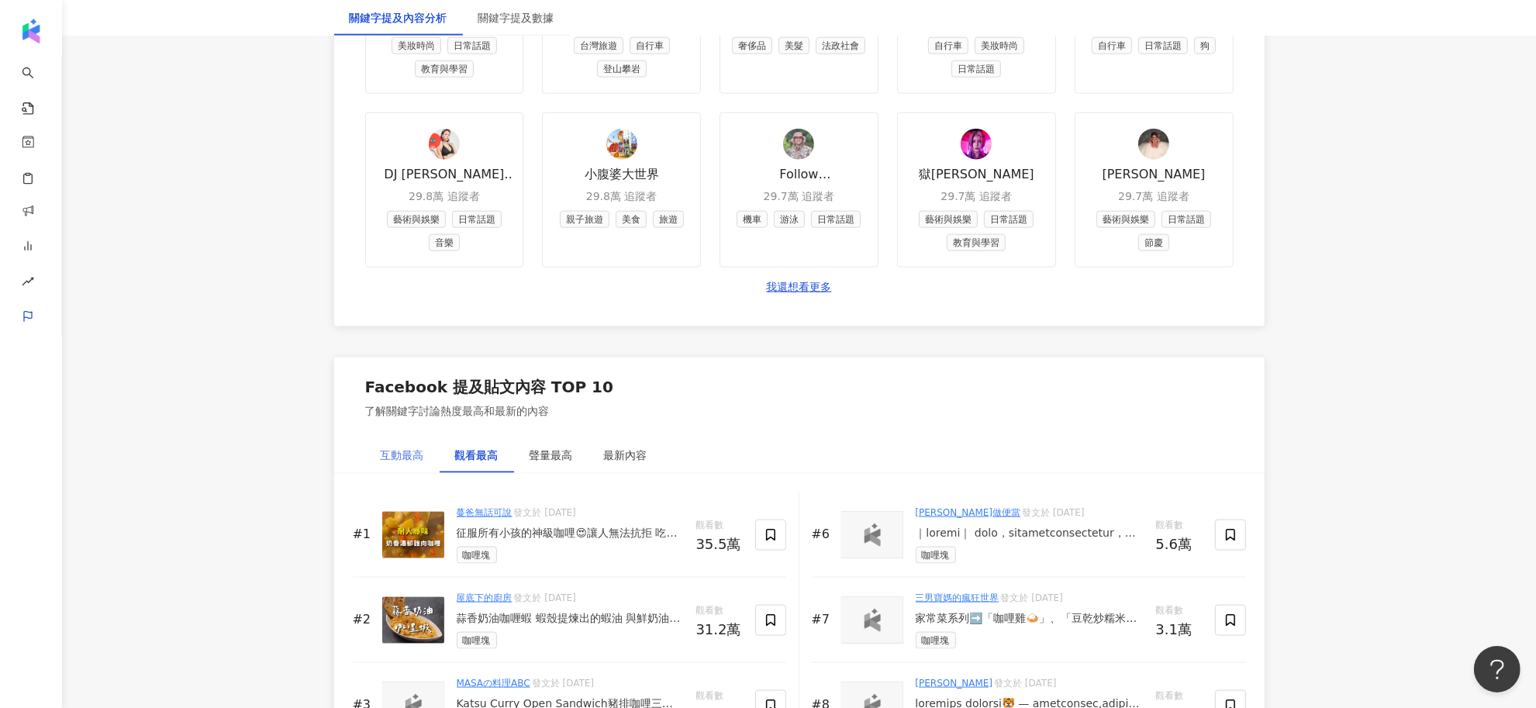
click at [377, 467] on div "互動最高" at bounding box center [402, 455] width 74 height 36
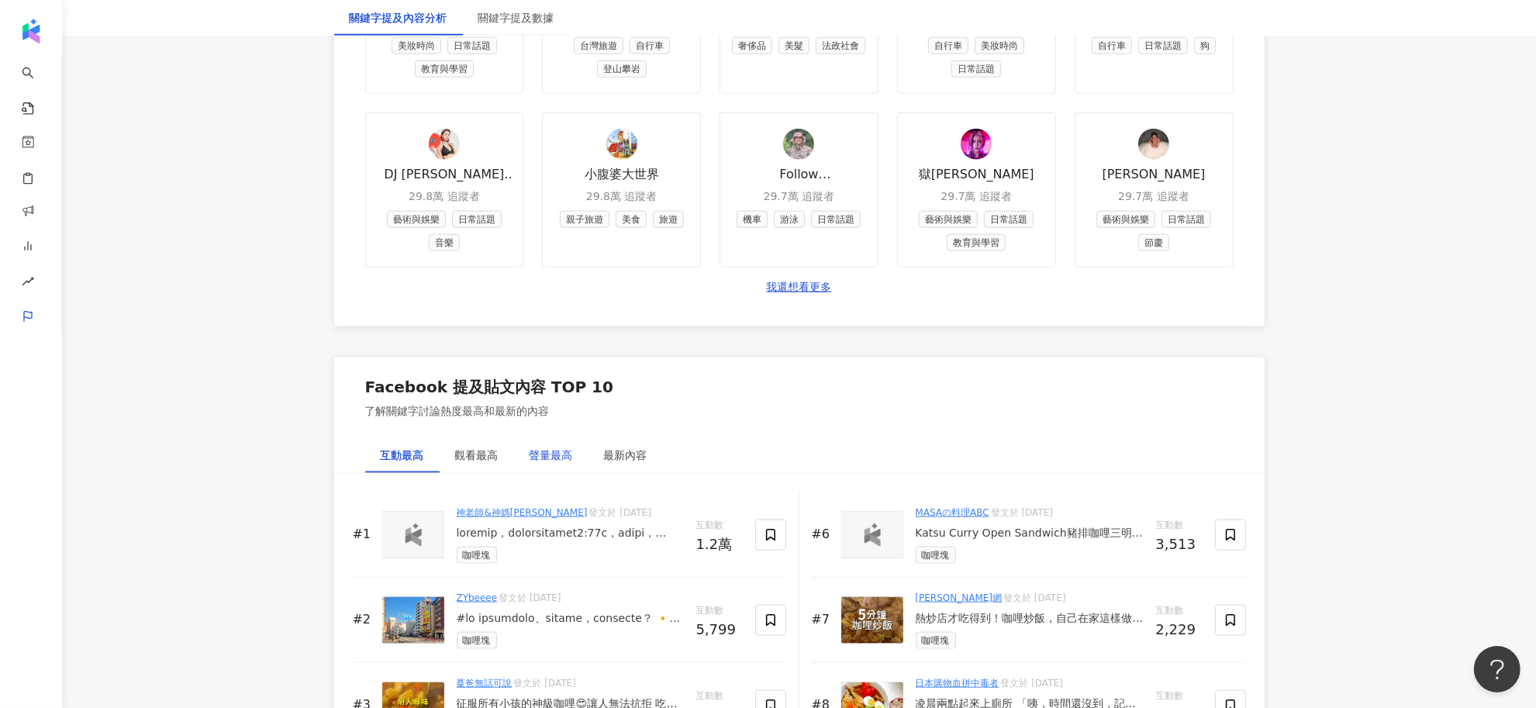
click at [531, 459] on div "聲量最高" at bounding box center [550, 454] width 43 height 17
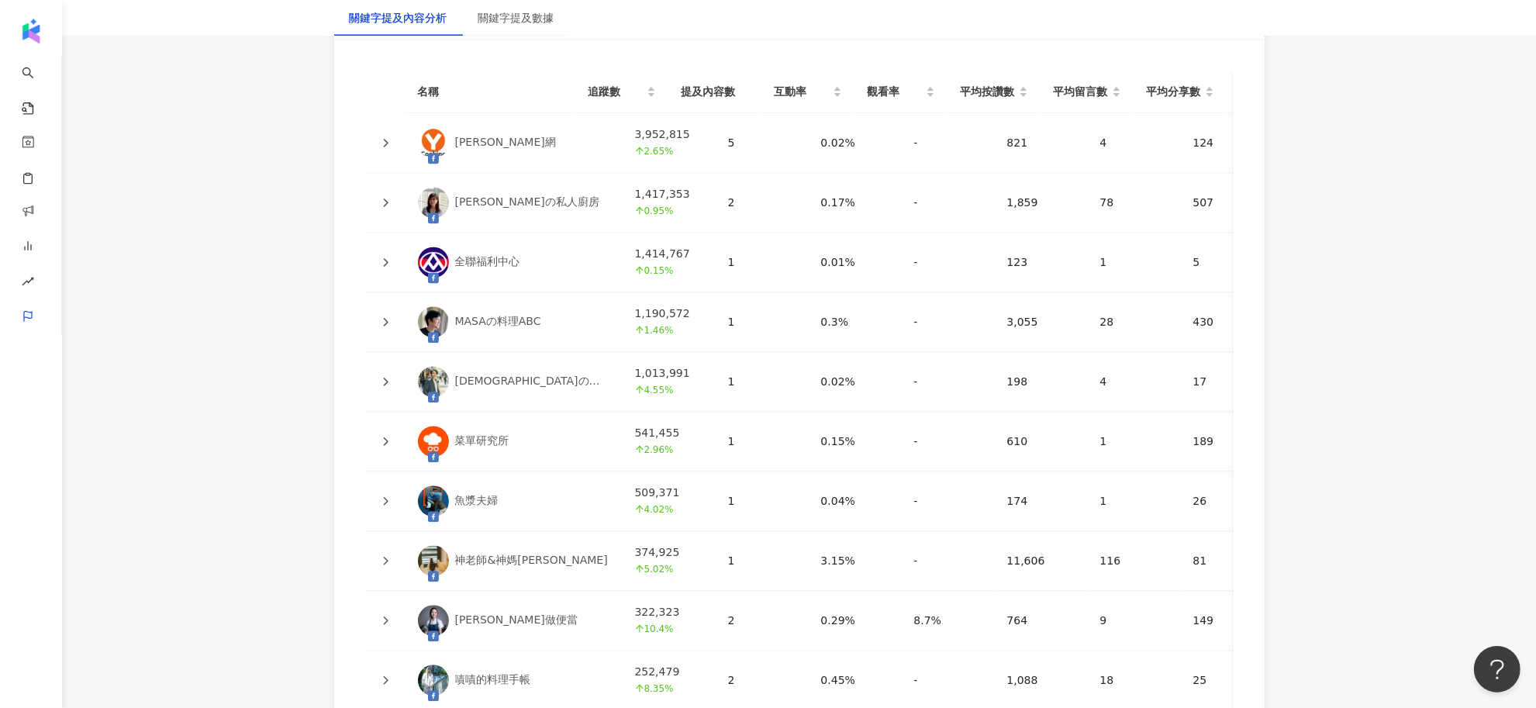
scroll to position [3682, 0]
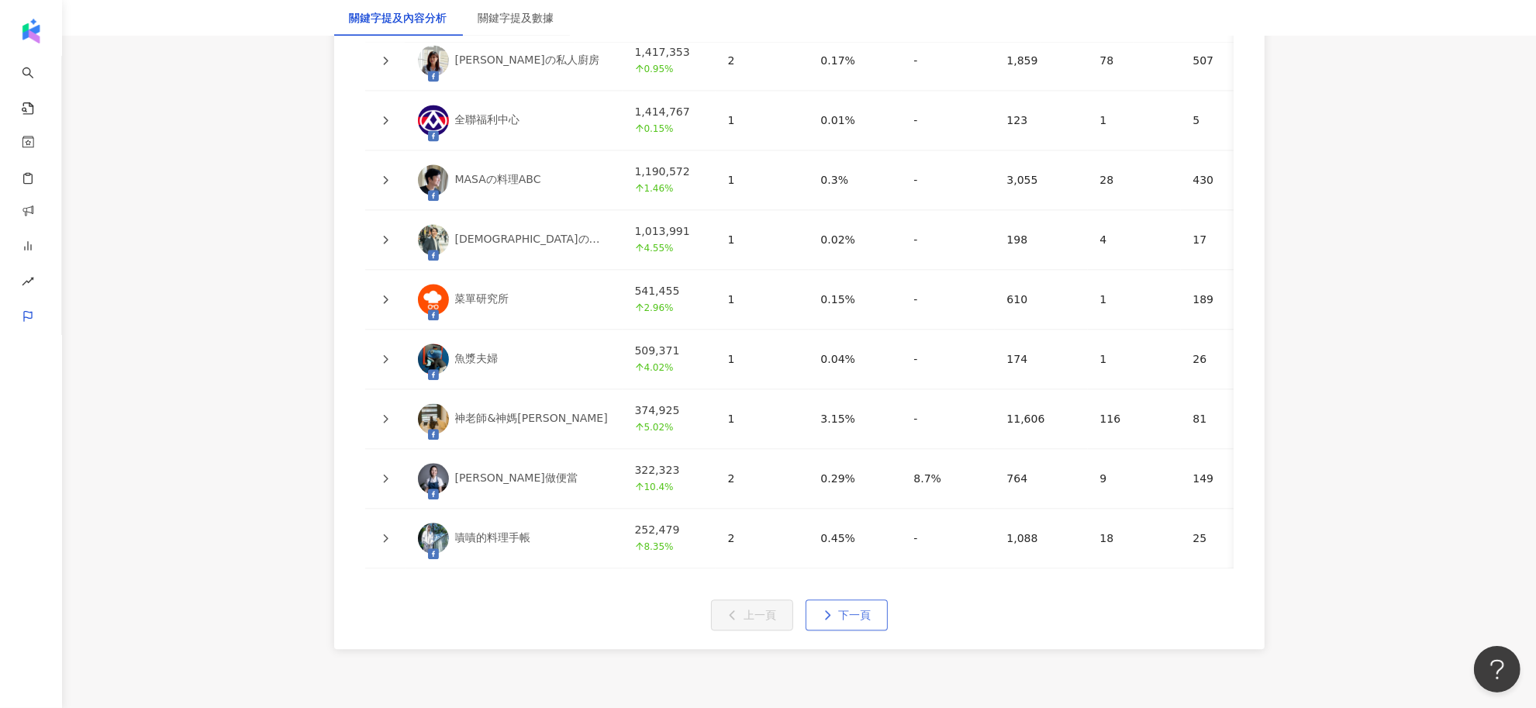
click at [860, 621] on span "下一頁" at bounding box center [855, 614] width 33 height 12
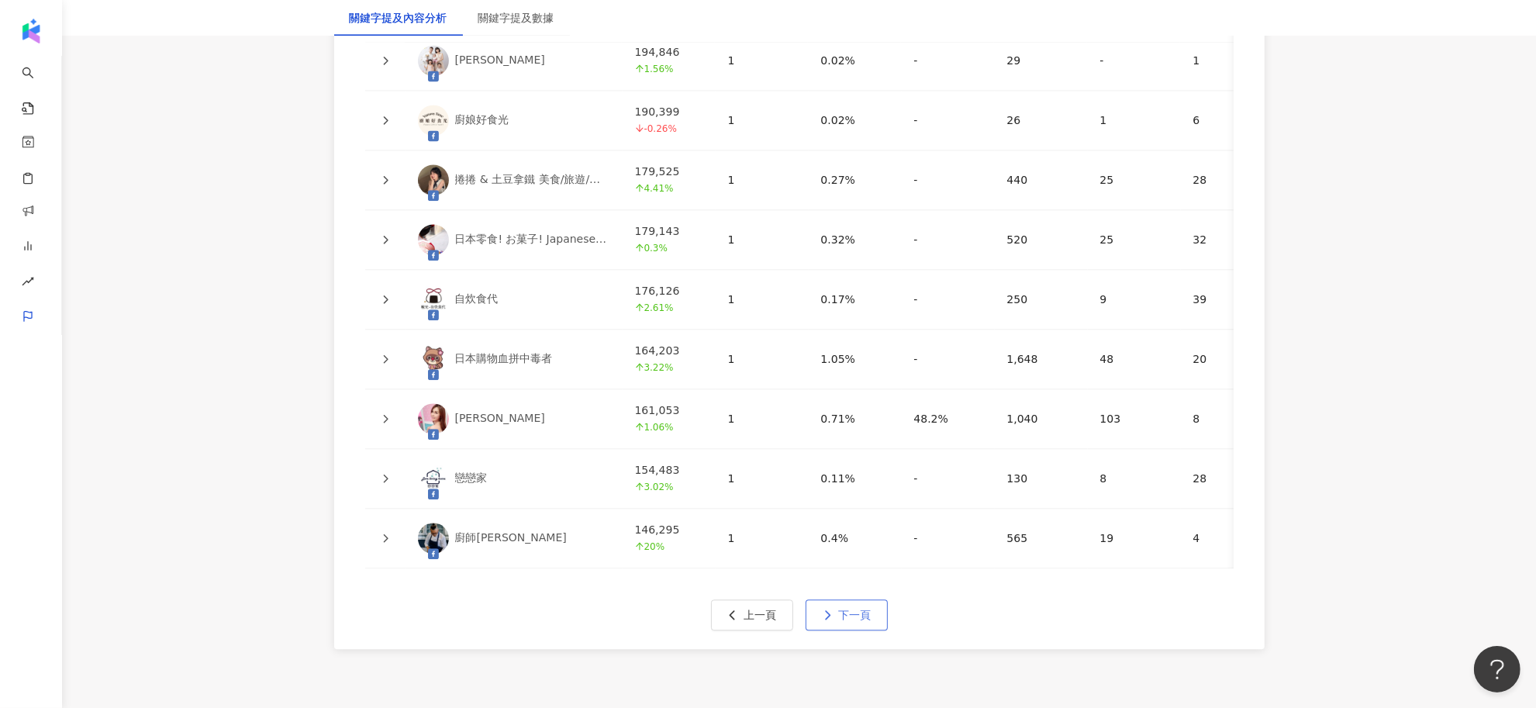
click at [874, 630] on button "下一頁" at bounding box center [846, 614] width 82 height 31
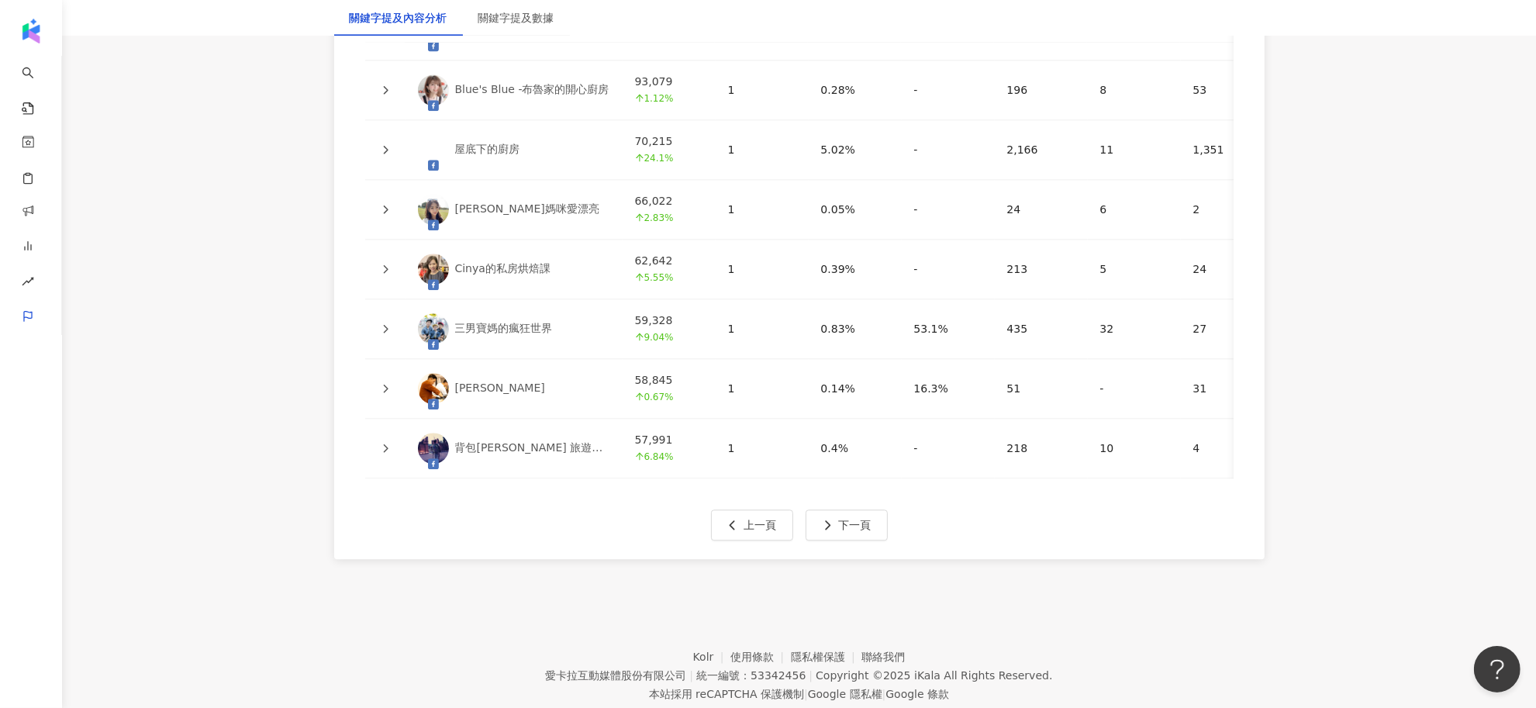
scroll to position [3779, 0]
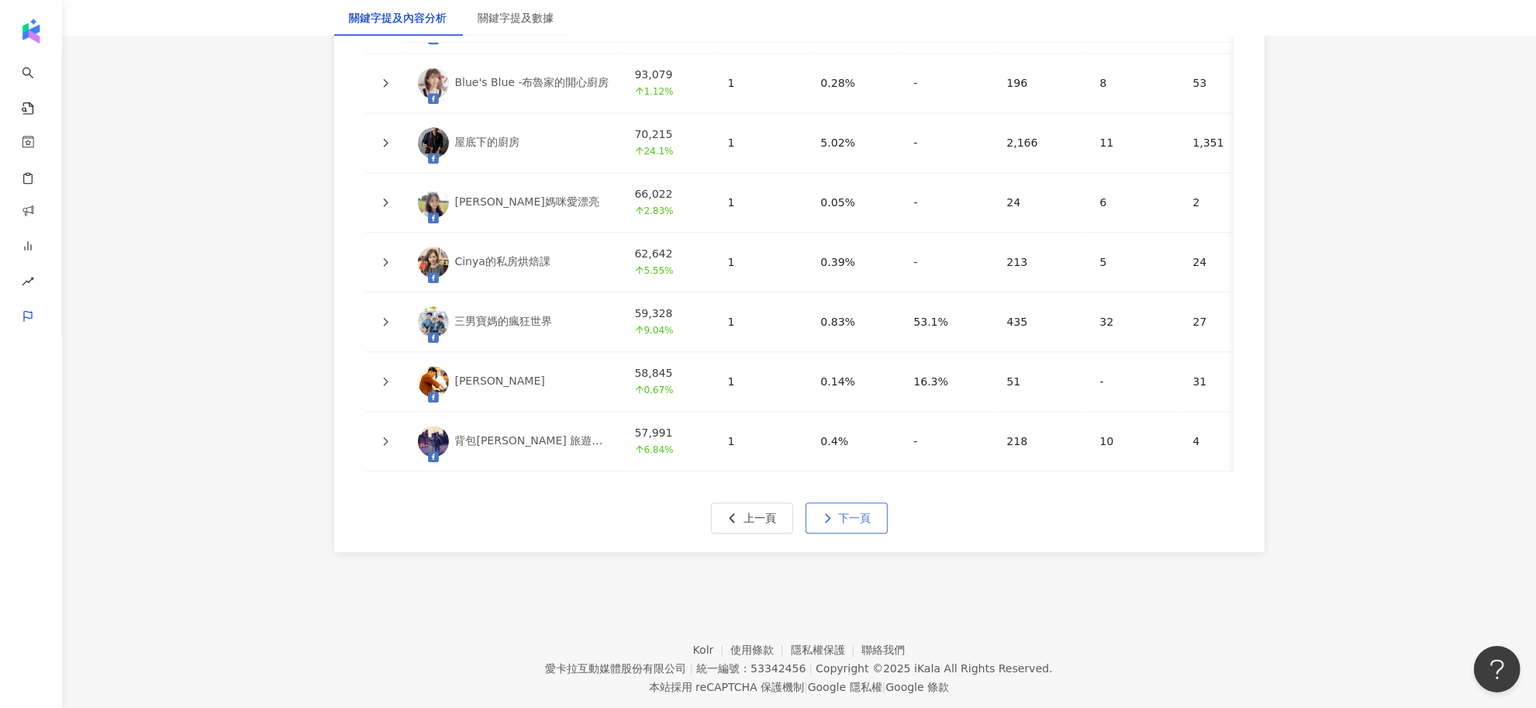
click at [862, 524] on span "下一頁" at bounding box center [855, 518] width 33 height 12
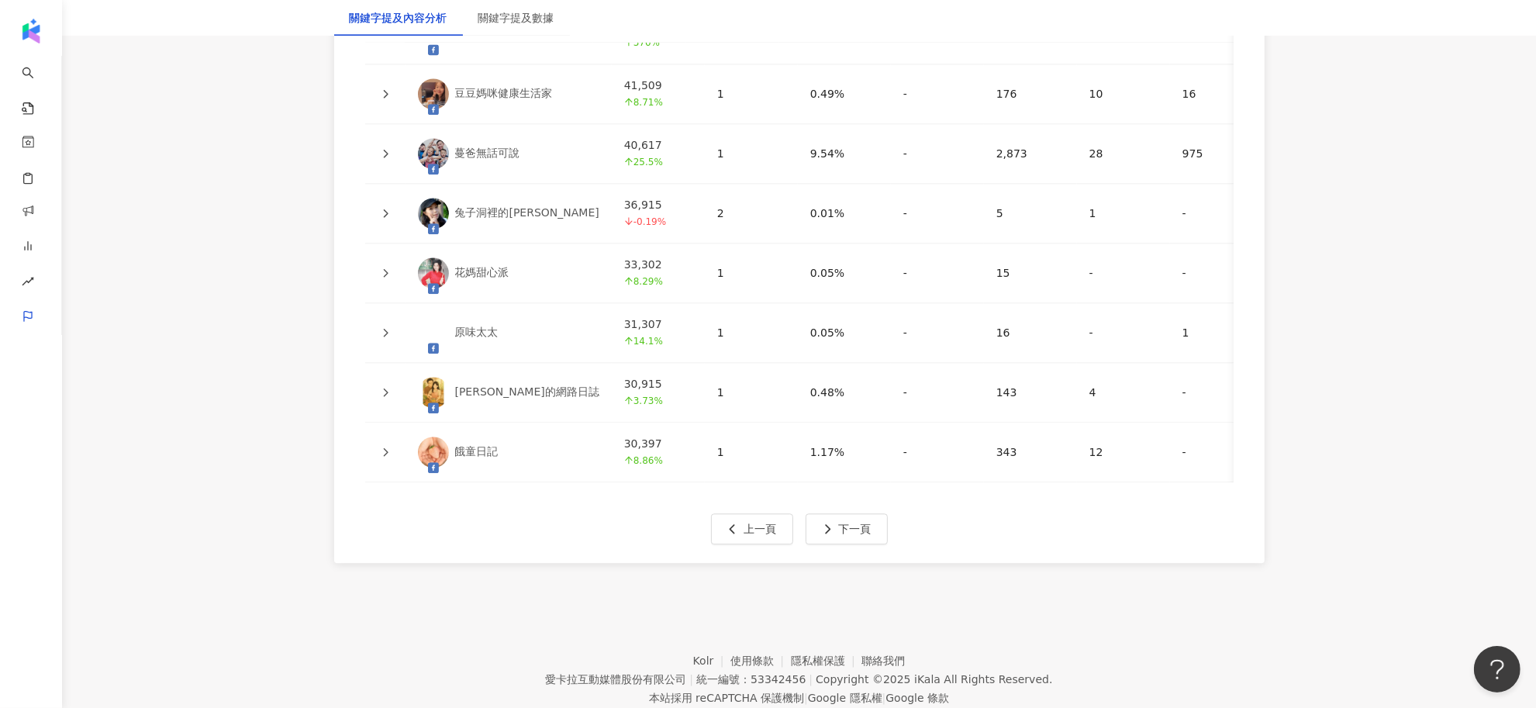
scroll to position [3833, 0]
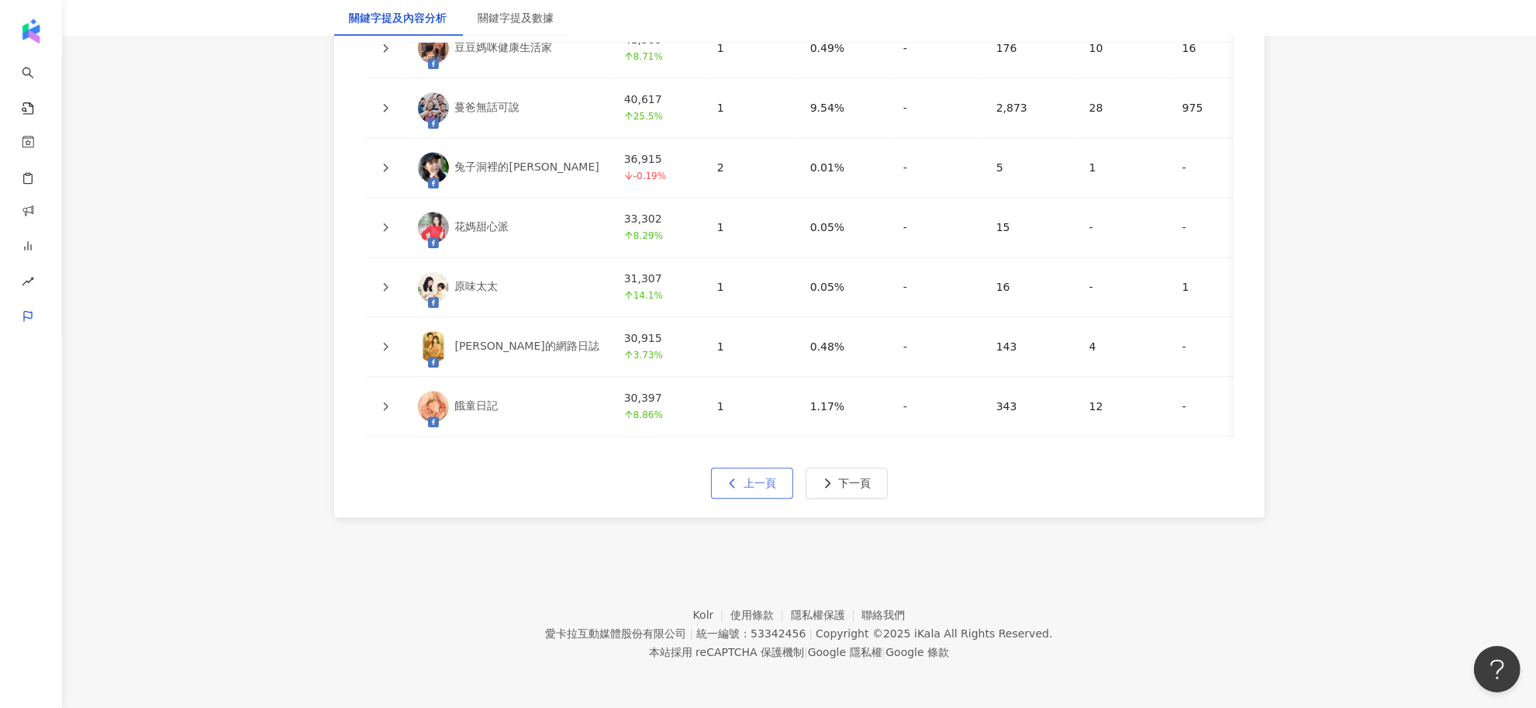
click at [746, 495] on button "上一頁" at bounding box center [752, 482] width 82 height 31
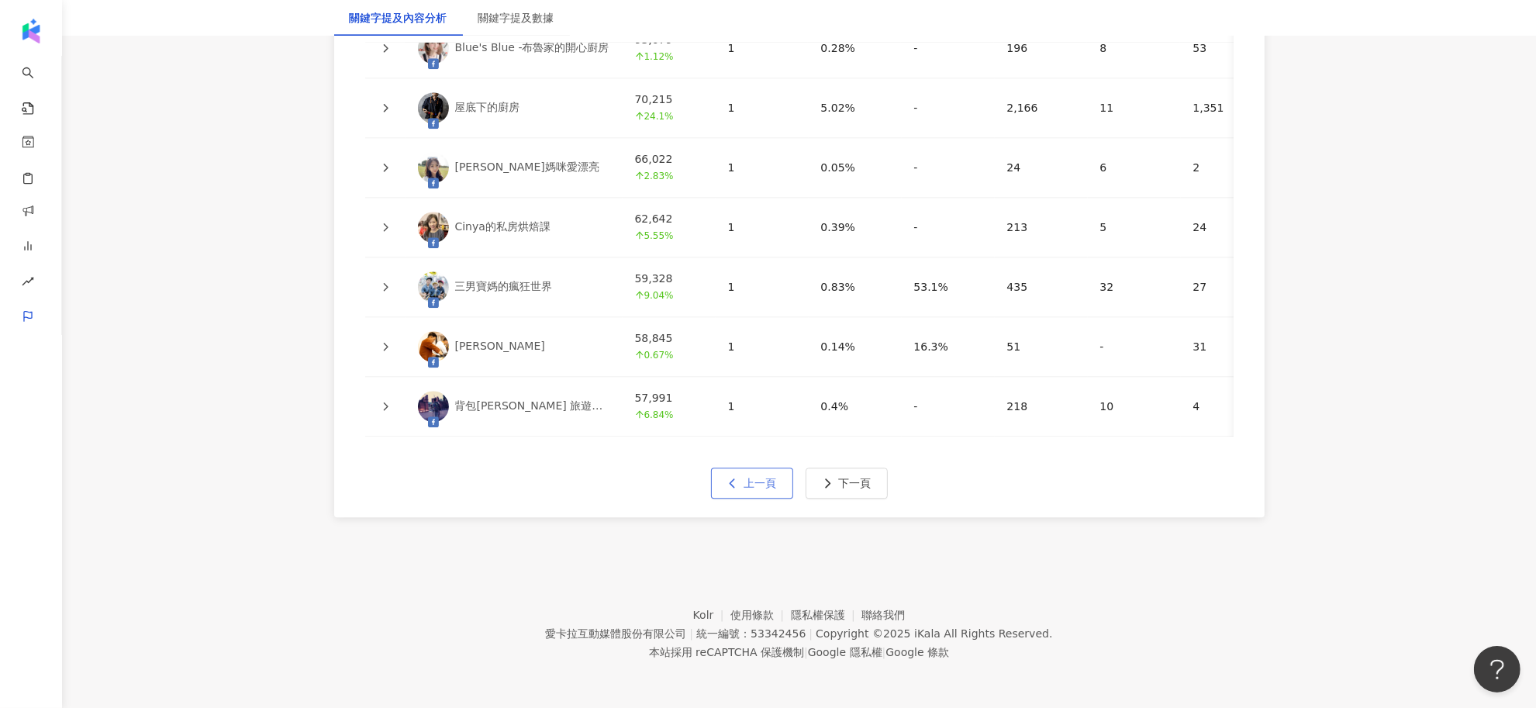
click at [714, 475] on button "上一頁" at bounding box center [752, 482] width 82 height 31
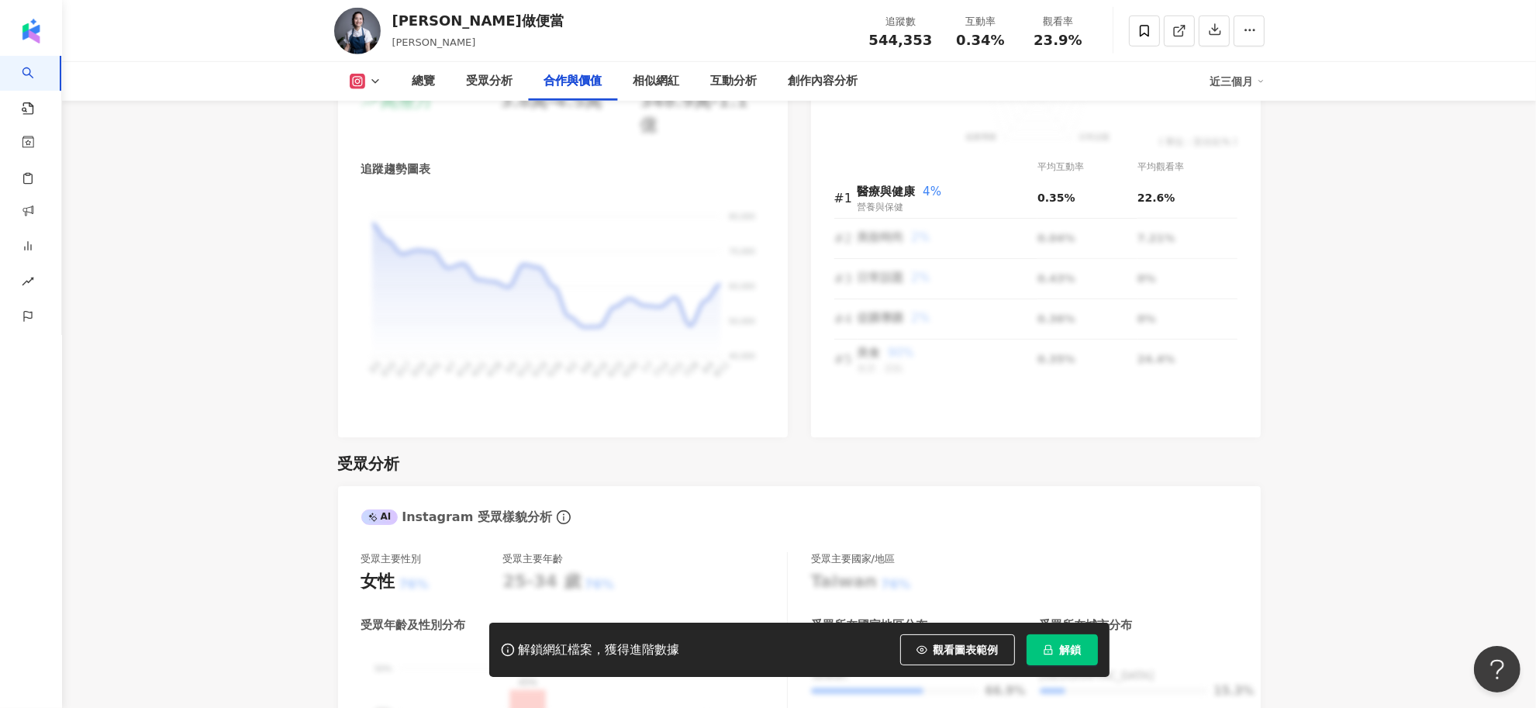
scroll to position [2325, 0]
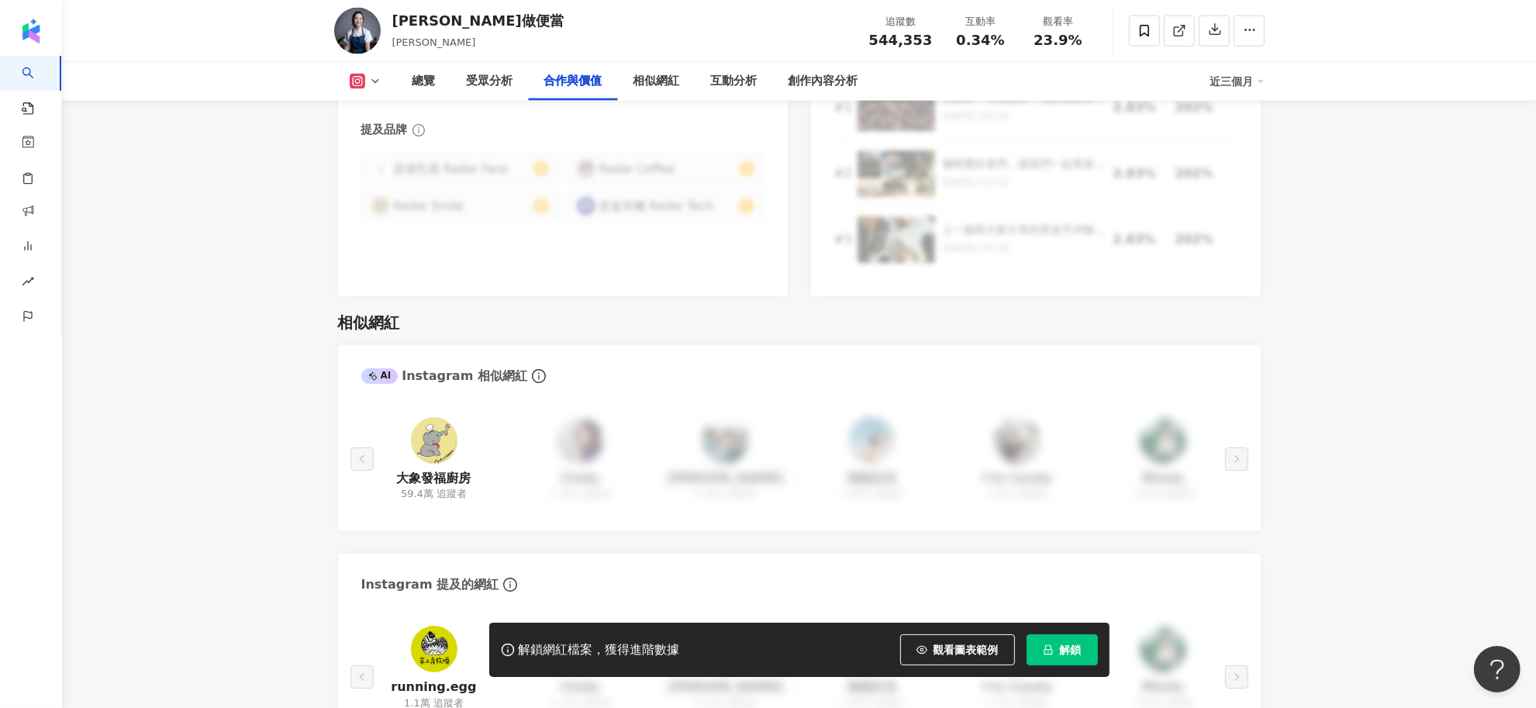
click at [190, 417] on main "54.4萬 32.2萬 13.8萬 [PERSON_NAME]做便當 [PERSON_NAME] 追蹤數 544,353 互動率 0.34% 觀看率 23.9…" at bounding box center [799, 304] width 1474 height 5158
click at [940, 657] on button "觀看圖表範例" at bounding box center [957, 649] width 115 height 31
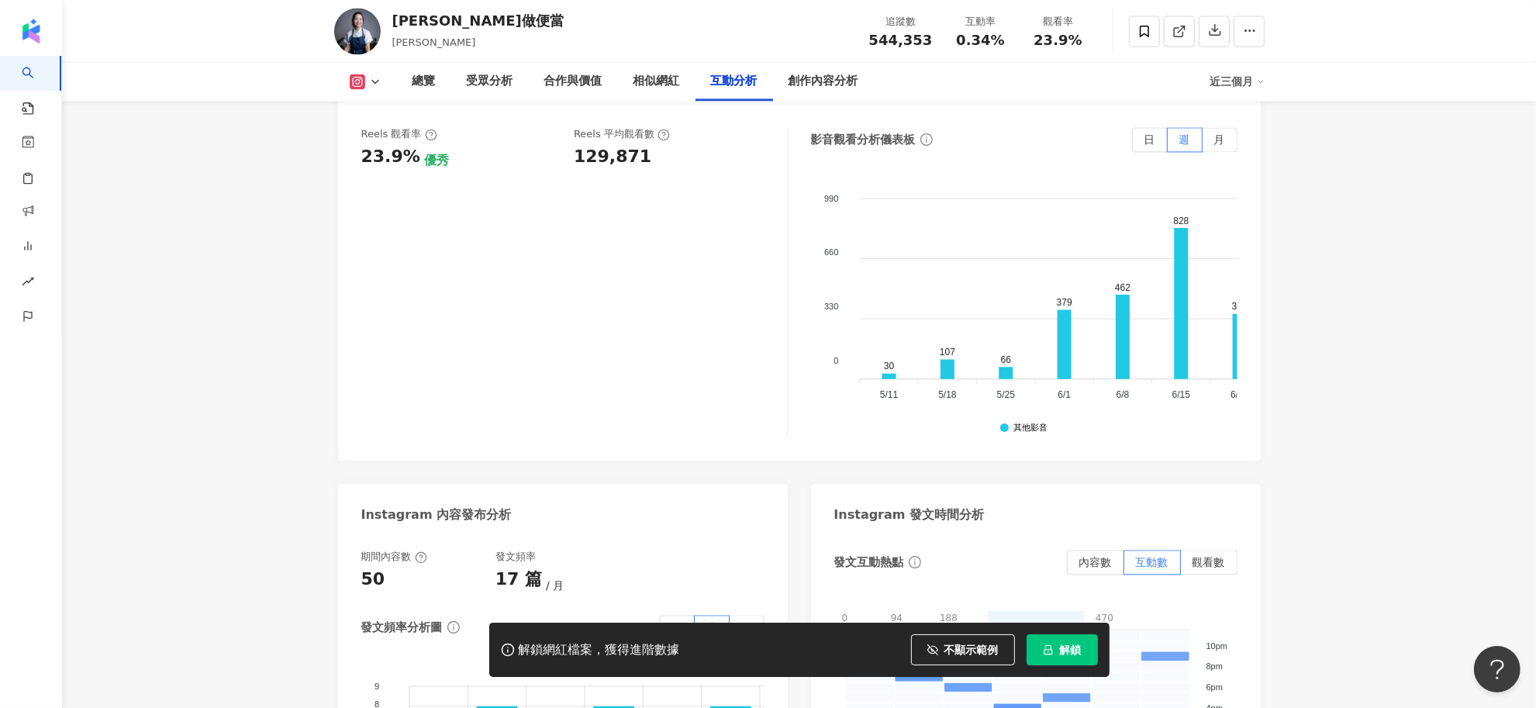
scroll to position [3682, 0]
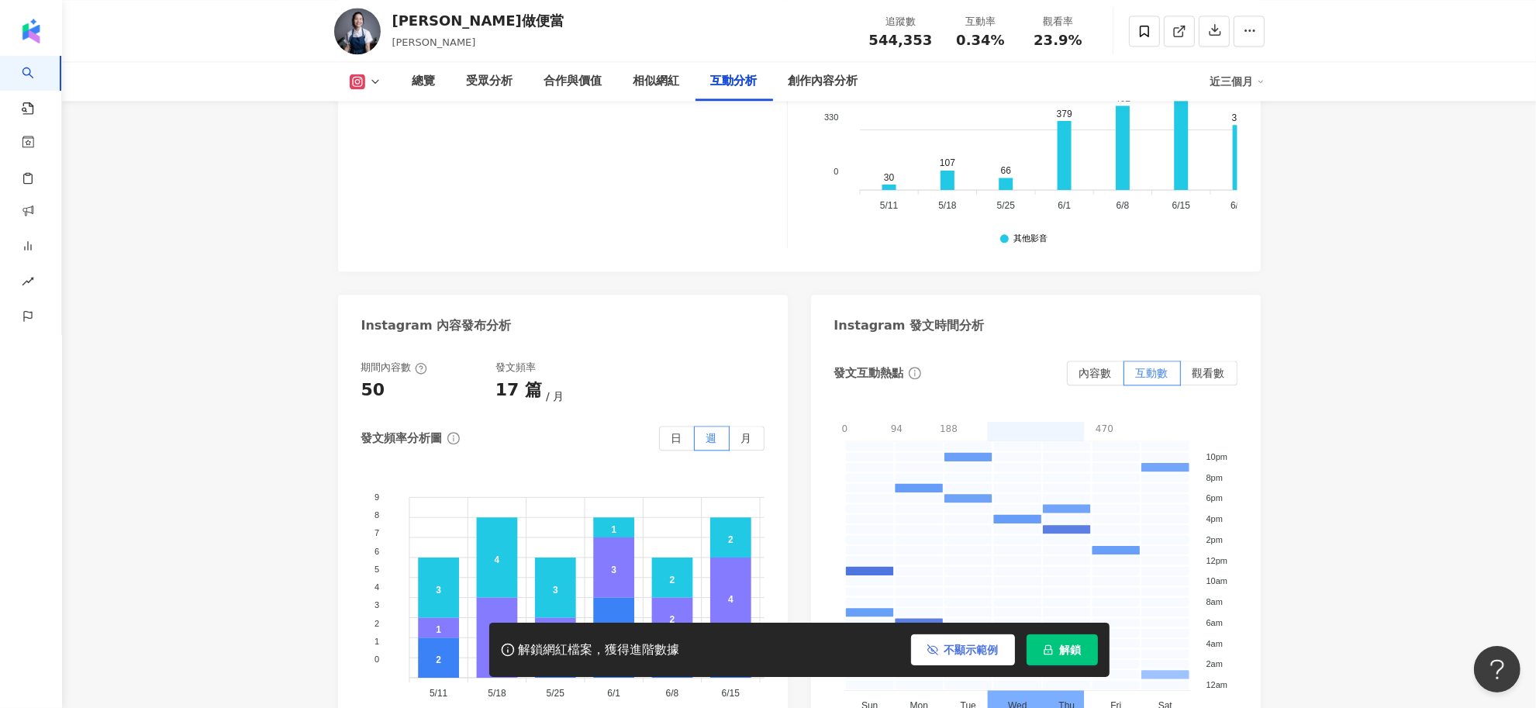
click at [947, 657] on button "不顯示範例" at bounding box center [963, 649] width 104 height 31
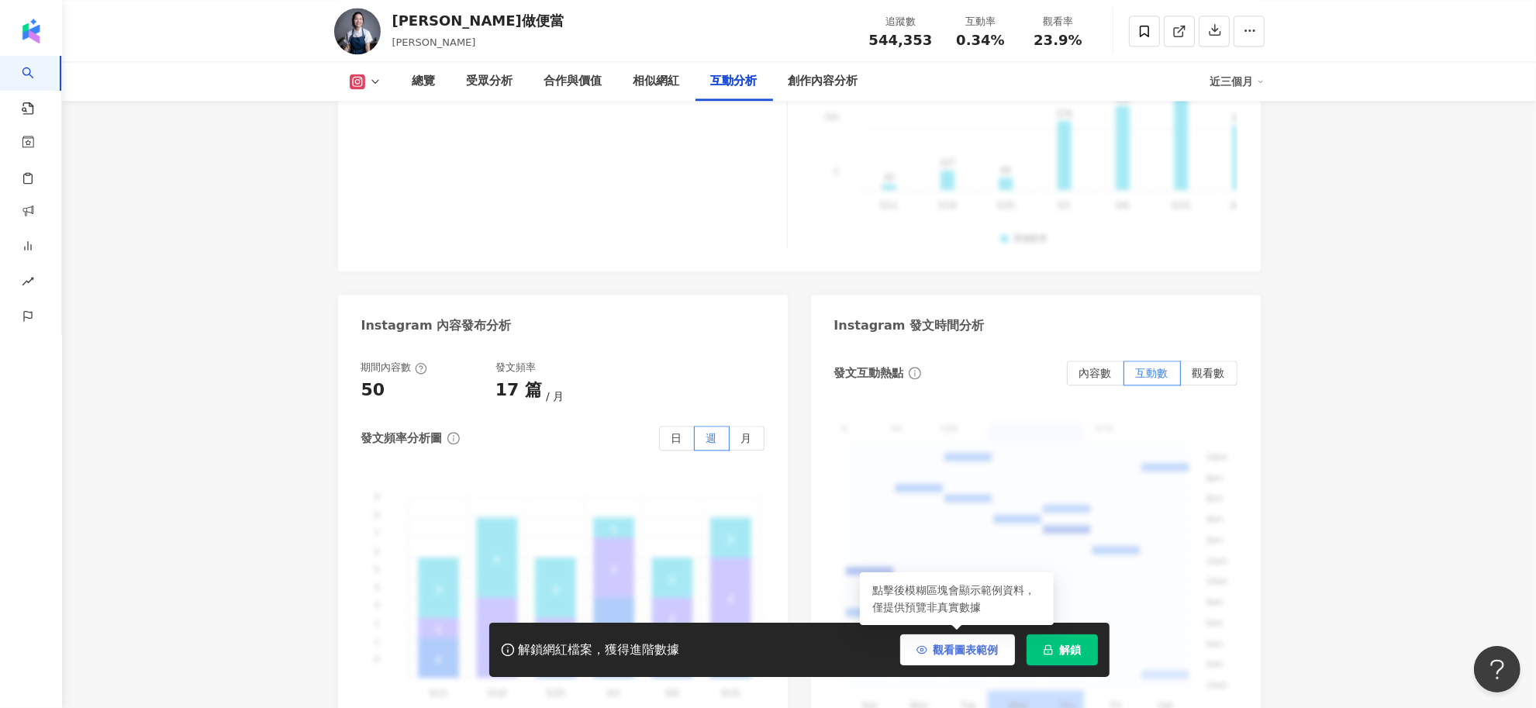
click at [931, 652] on button "觀看圖表範例" at bounding box center [957, 649] width 115 height 31
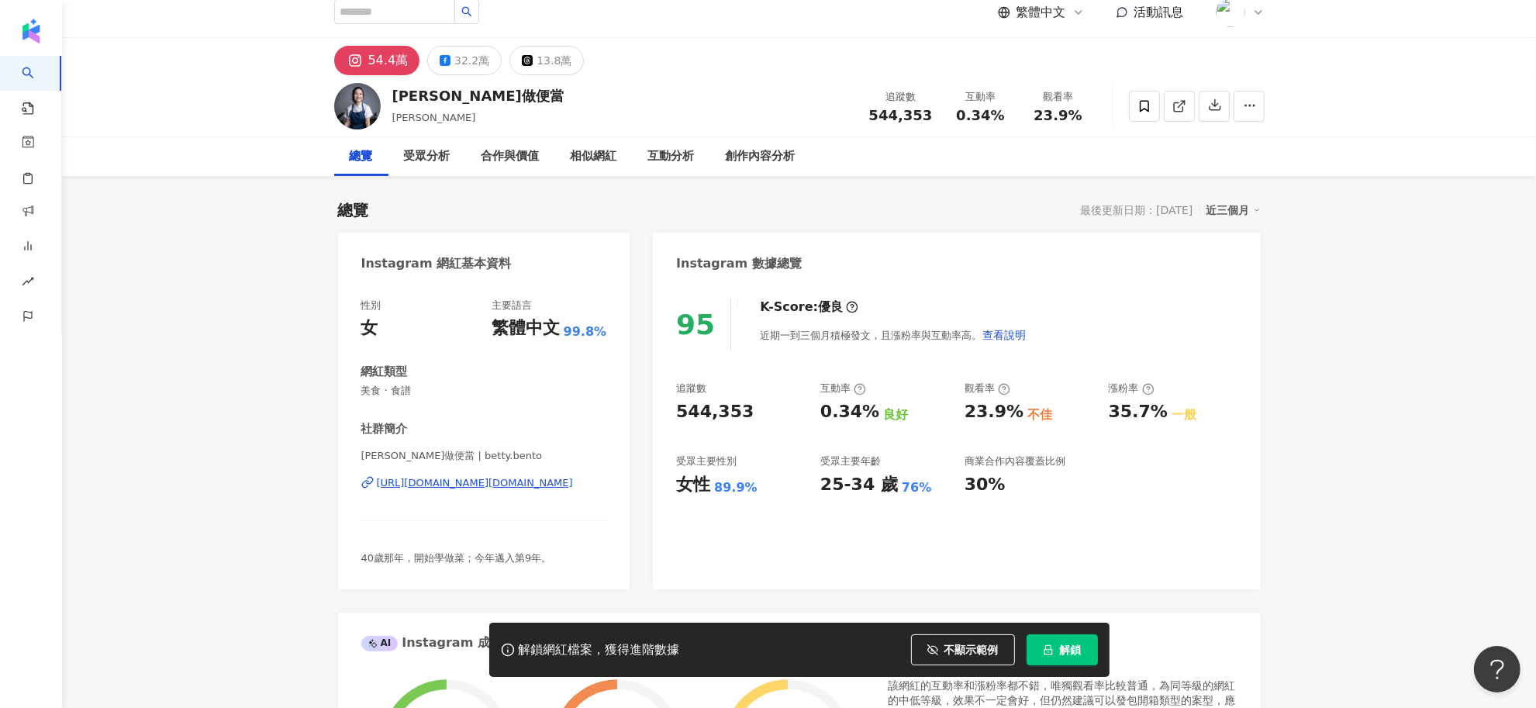
scroll to position [0, 0]
